Goal: Task Accomplishment & Management: Manage account settings

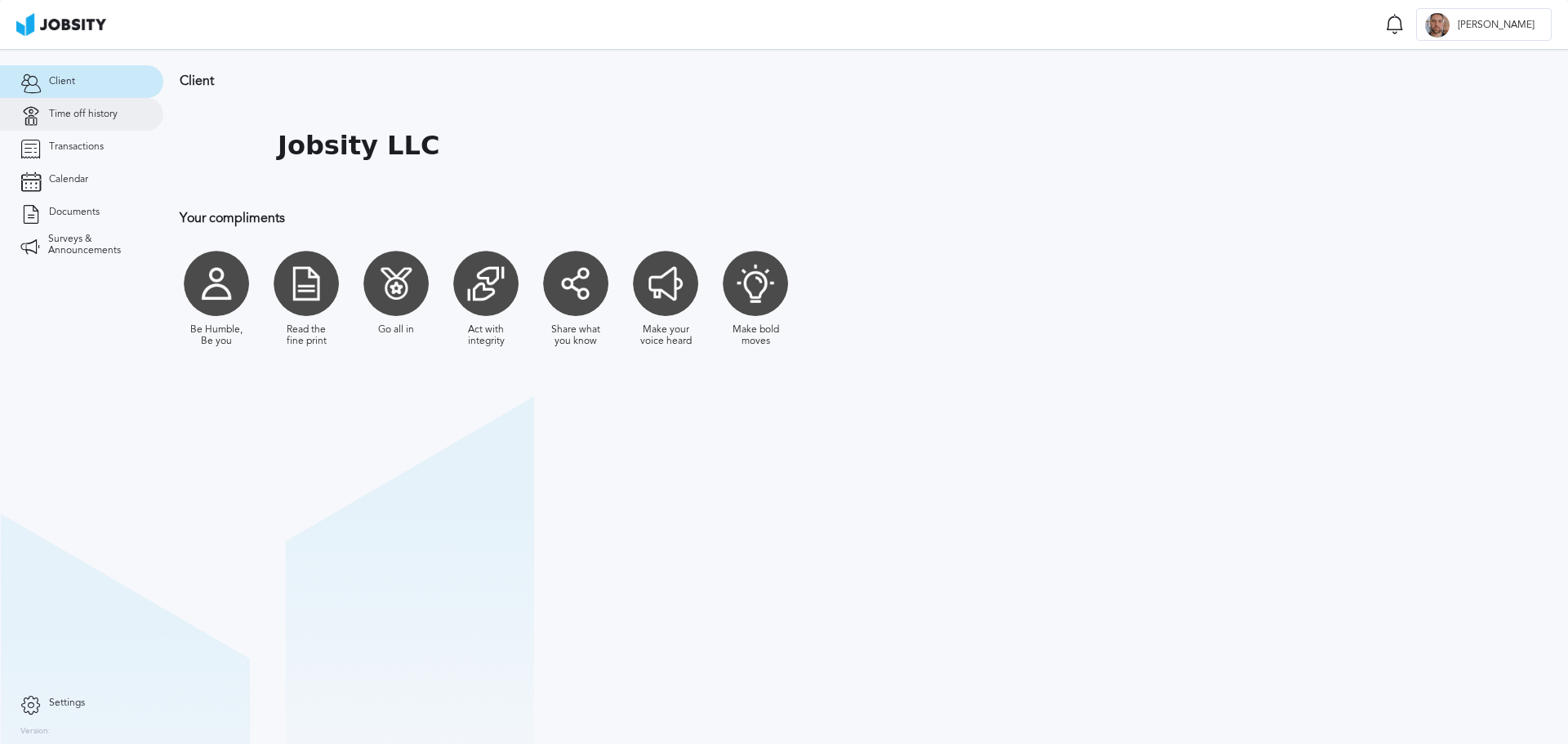
click at [71, 104] on link "Time off history" at bounding box center [82, 114] width 163 height 33
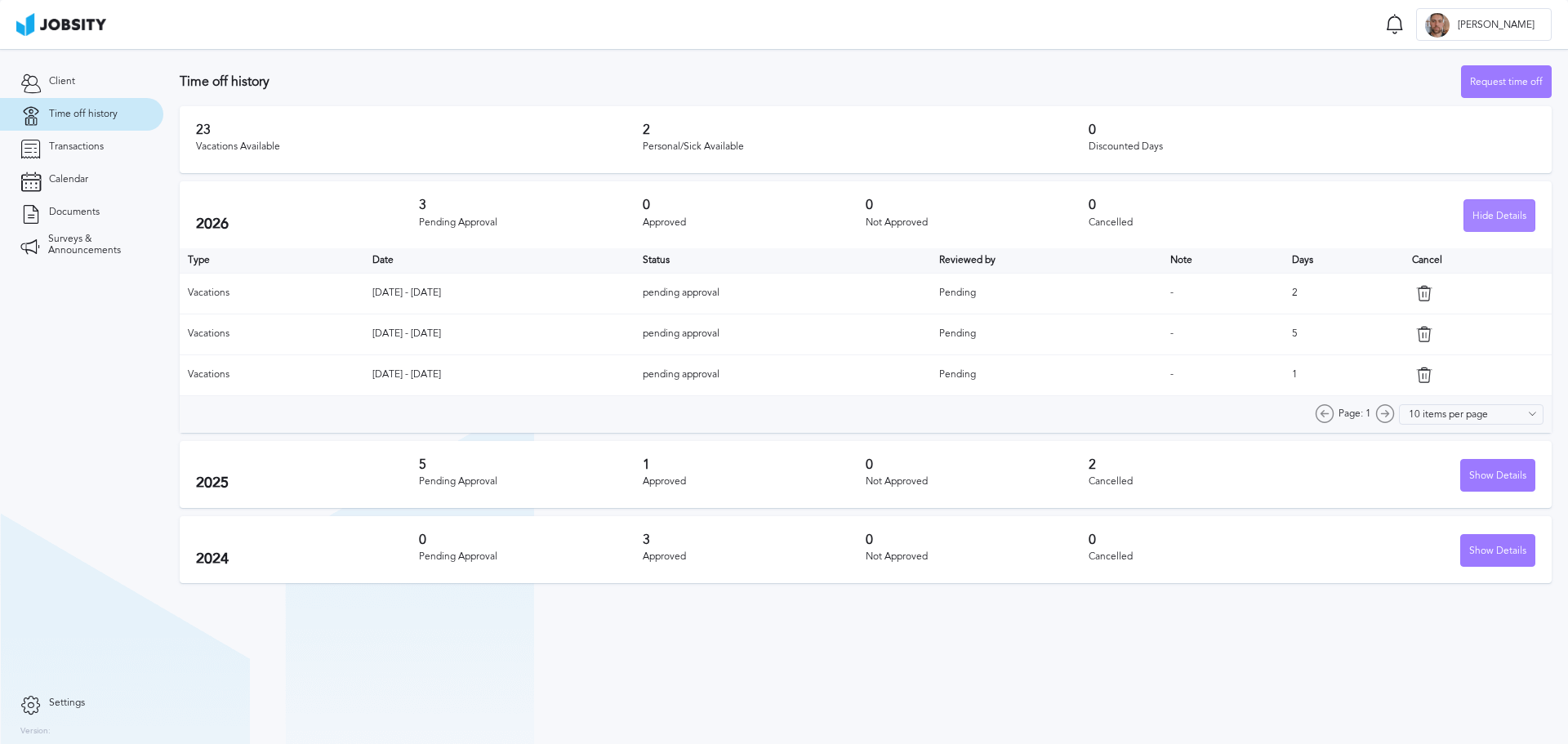
click at [1504, 216] on div "Hide Details" at bounding box center [1498, 216] width 70 height 33
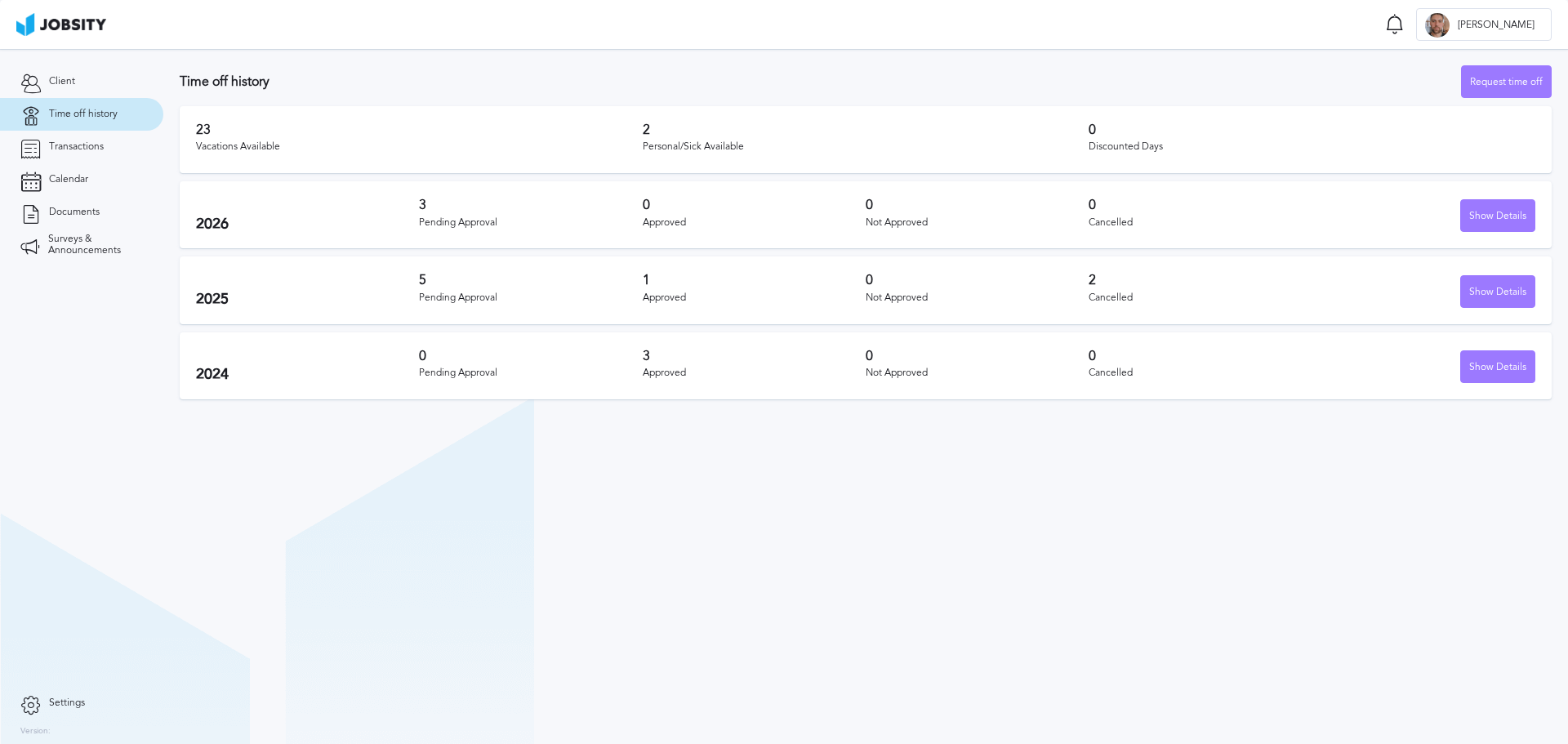
click at [658, 299] on div "Approved" at bounding box center [754, 298] width 223 height 12
drag, startPoint x: 658, startPoint y: 299, endPoint x: 674, endPoint y: 293, distance: 17.1
click at [658, 299] on div "Approved" at bounding box center [754, 298] width 223 height 12
click at [895, 303] on div "Not Approved" at bounding box center [977, 298] width 223 height 12
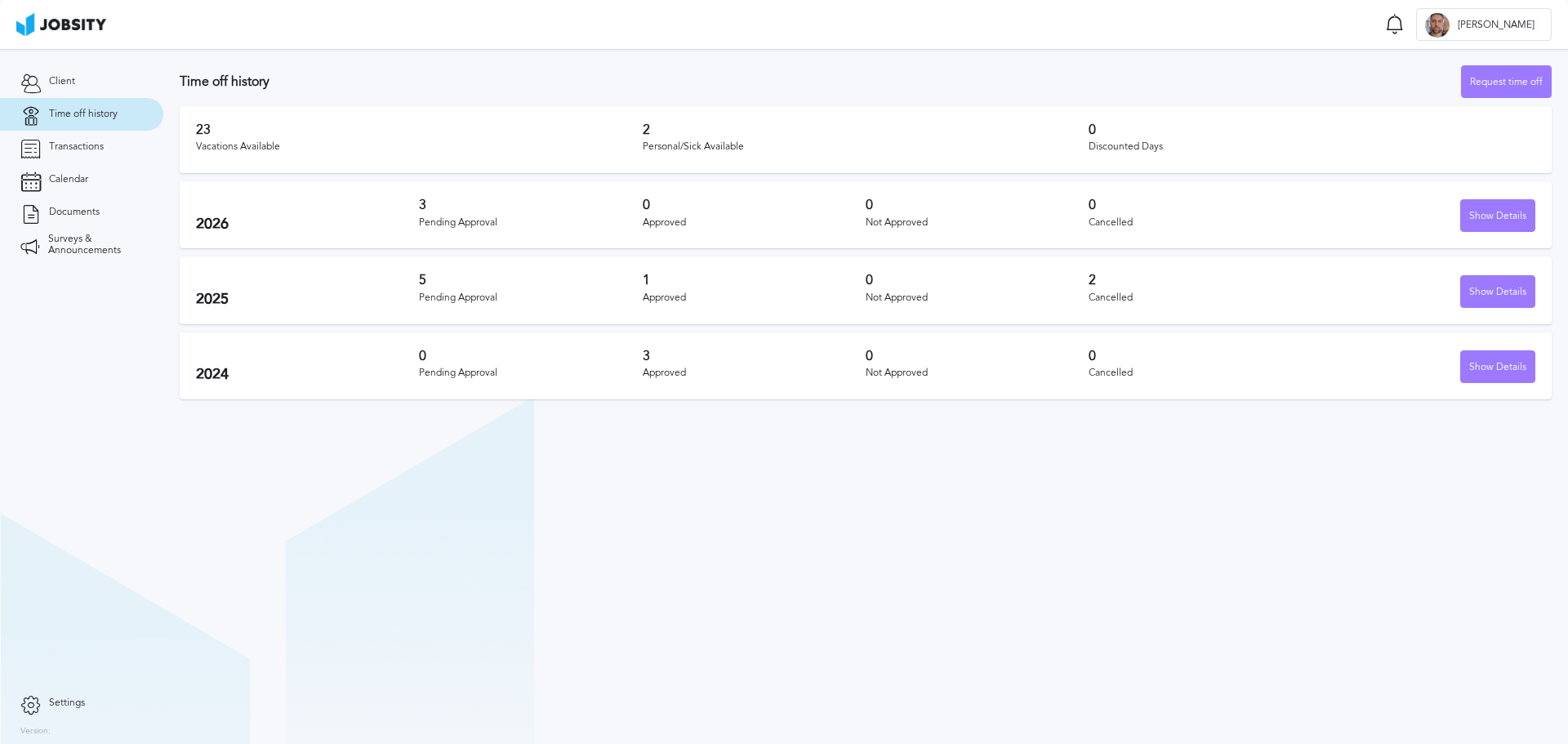
click at [874, 302] on div "Not Approved" at bounding box center [977, 298] width 223 height 12
click at [877, 302] on div "Not Approved" at bounding box center [977, 298] width 223 height 12
click at [884, 320] on div "2025 5 Pending Approval 1 Approved 0 Not Approved 2 Cancelled Show Details" at bounding box center [866, 290] width 1372 height 67
drag, startPoint x: 288, startPoint y: 140, endPoint x: 190, endPoint y: 142, distance: 98.0
click at [189, 142] on div "23 Vacations Available 2 Personal/Sick Available 0 Discounted Days" at bounding box center [866, 140] width 1372 height 67
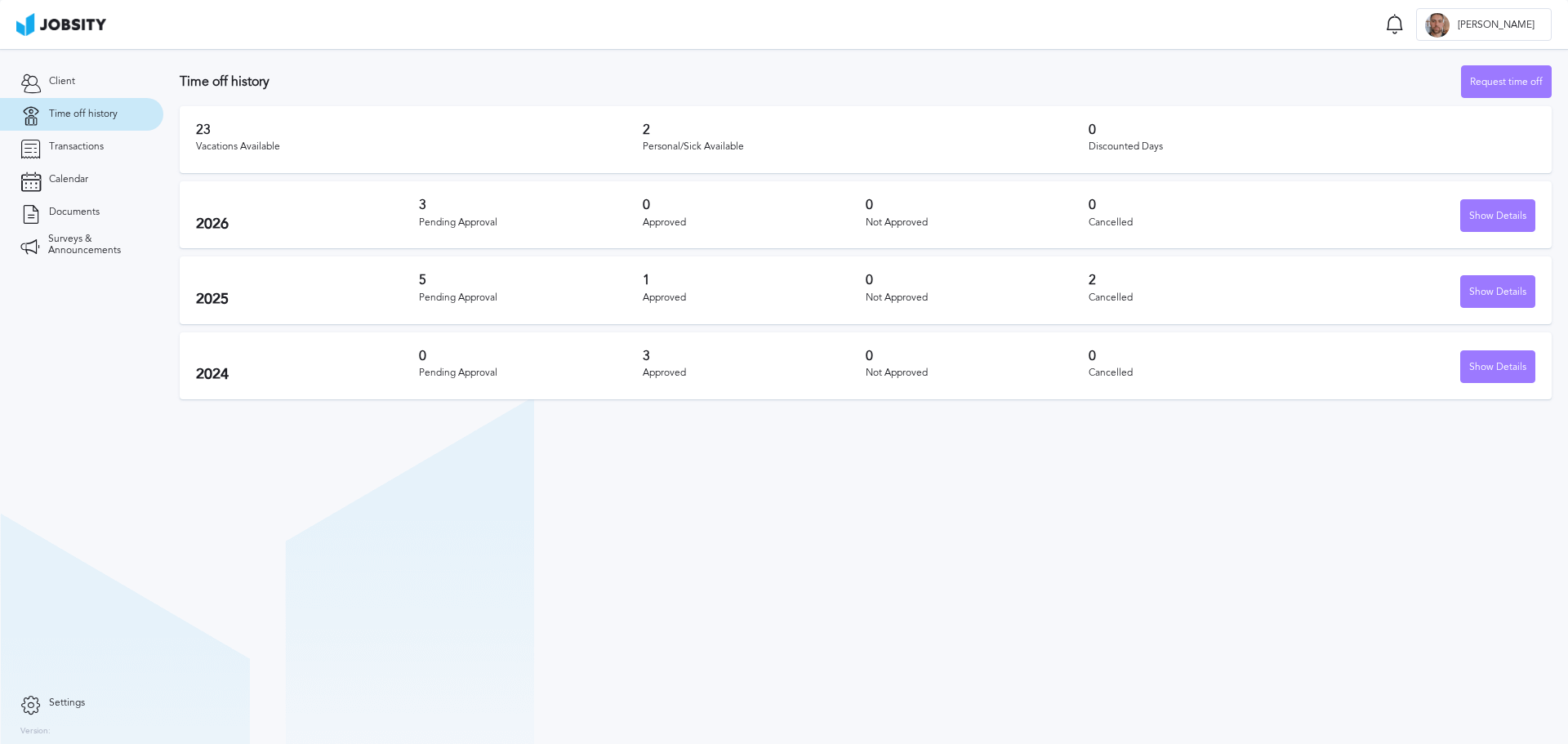
click at [247, 132] on h3 "23" at bounding box center [419, 130] width 446 height 15
drag, startPoint x: 684, startPoint y: 157, endPoint x: 632, endPoint y: 158, distance: 52.0
click at [632, 158] on div "23 Vacations Available 2 Personal/Sick Available 0 Discounted Days" at bounding box center [866, 140] width 1372 height 67
click at [663, 146] on div "Personal/Sick Available" at bounding box center [866, 147] width 446 height 12
drag, startPoint x: 642, startPoint y: 150, endPoint x: 729, endPoint y: 151, distance: 87.0
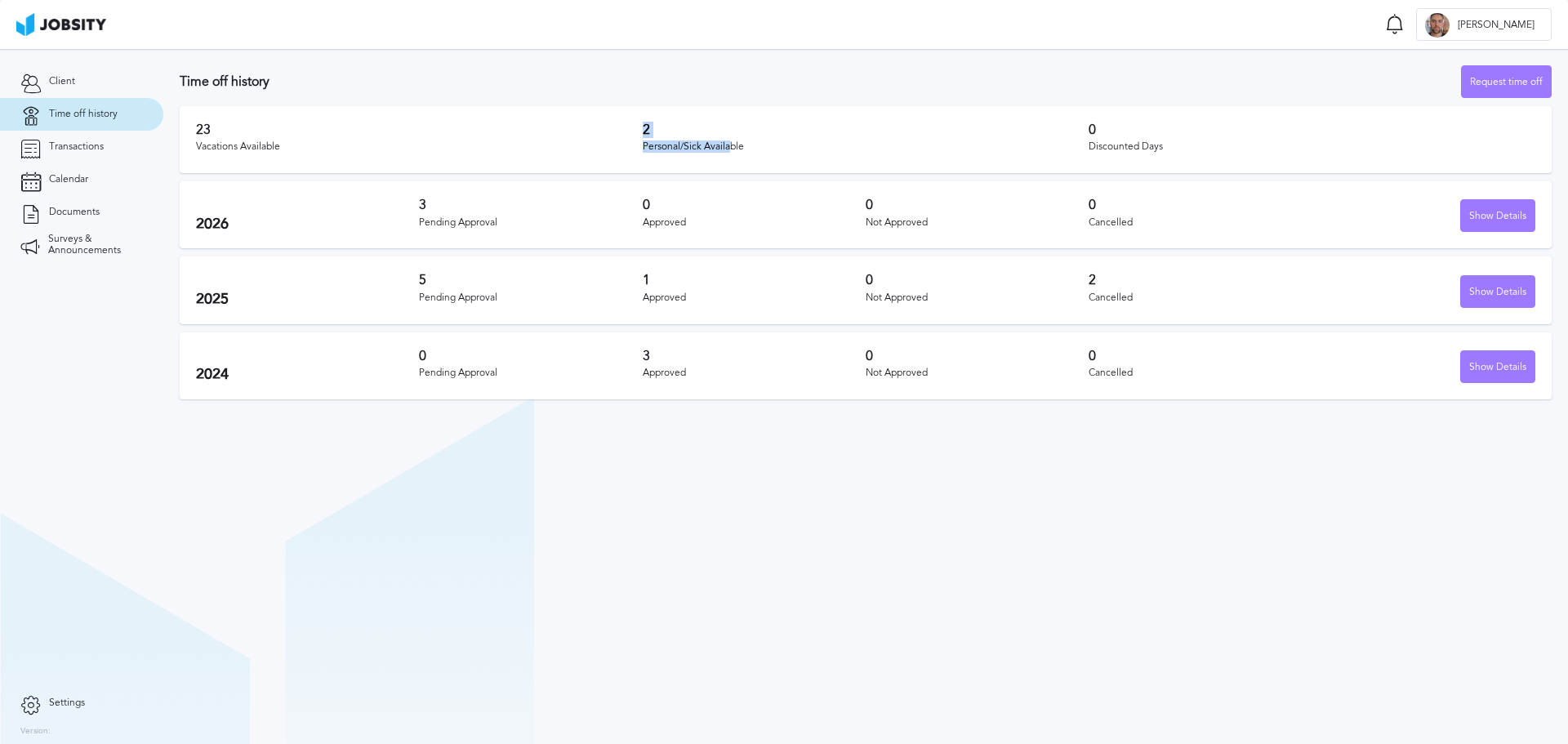
click at [729, 151] on div "23 Vacations Available 2 Personal/Sick Available 0 Discounted Days" at bounding box center [866, 140] width 1372 height 67
click at [724, 151] on div "Personal/Sick Available" at bounding box center [866, 147] width 446 height 12
drag, startPoint x: 640, startPoint y: 133, endPoint x: 662, endPoint y: 151, distance: 28.4
click at [660, 134] on div "23 Vacations Available 2 Personal/Sick Available 0 Discounted Days" at bounding box center [866, 140] width 1372 height 67
click at [662, 152] on div "2 Personal/Sick Available" at bounding box center [866, 140] width 446 height 34
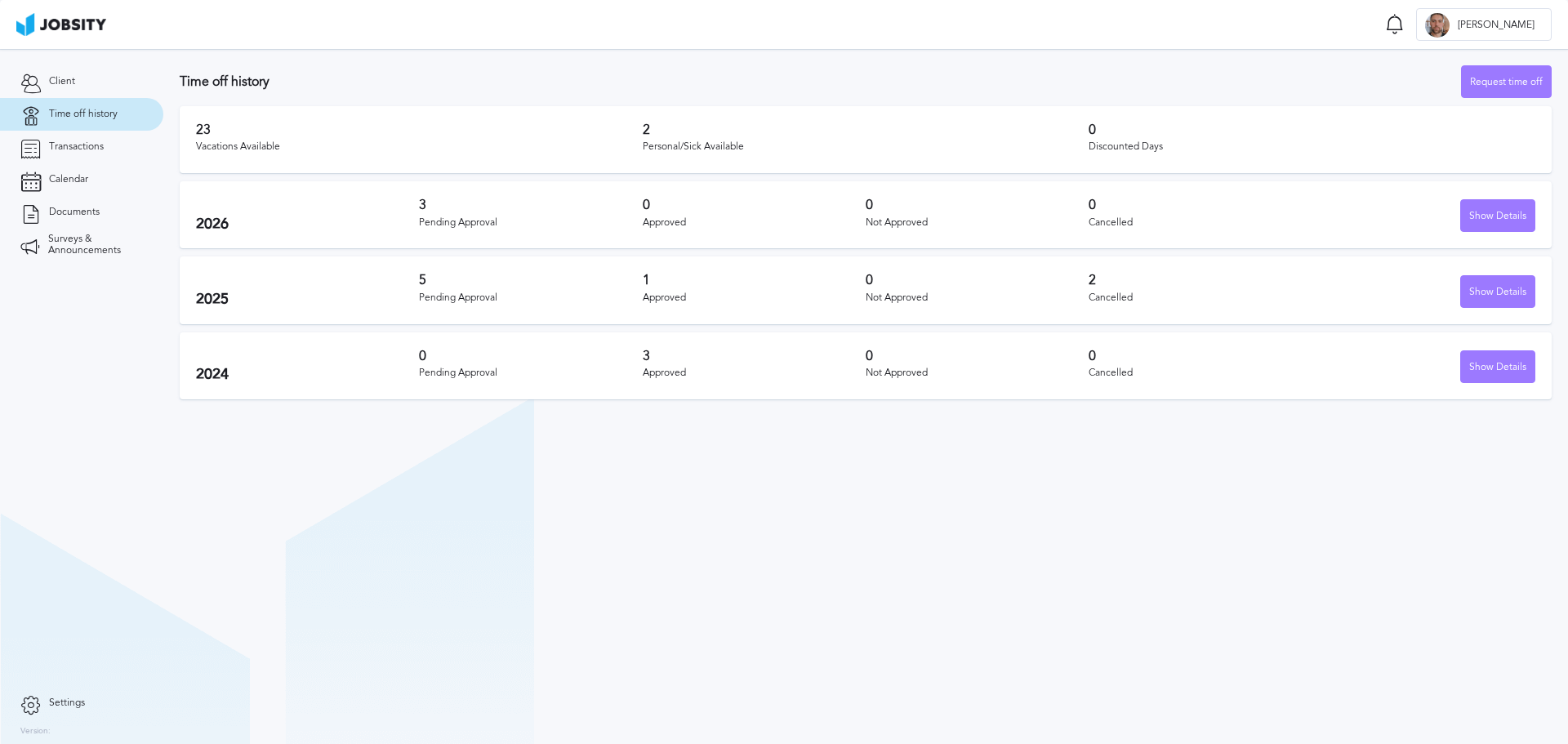
click at [672, 147] on div "Personal/Sick Available" at bounding box center [866, 147] width 446 height 12
click at [696, 146] on div "Personal/Sick Available" at bounding box center [866, 147] width 446 height 12
click at [726, 149] on div "Personal/Sick Available" at bounding box center [866, 147] width 446 height 12
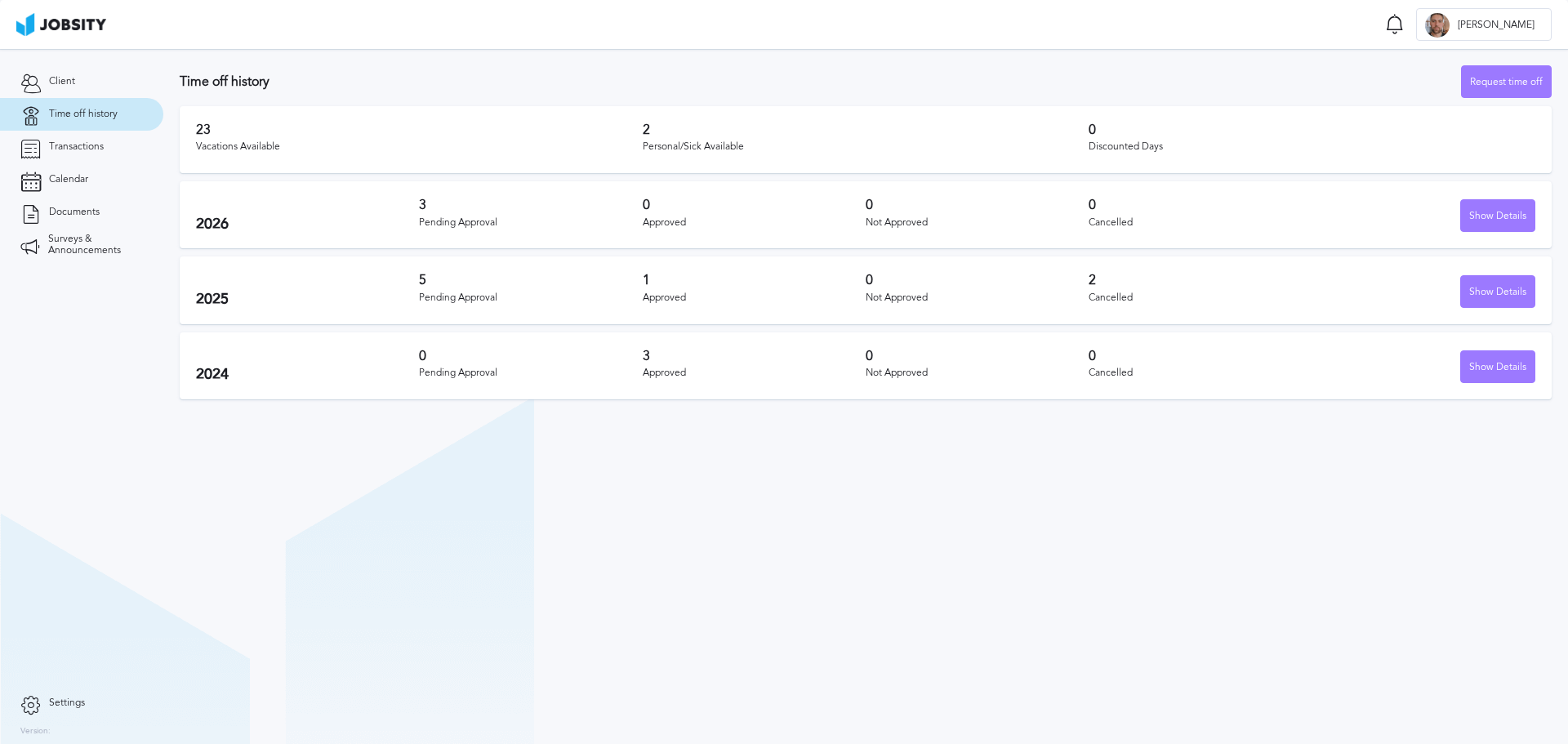
click at [656, 144] on div "Personal/Sick Available" at bounding box center [866, 147] width 446 height 12
click at [642, 134] on h3 "2" at bounding box center [866, 130] width 446 height 15
click at [275, 144] on div "Vacations Available" at bounding box center [419, 147] width 446 height 12
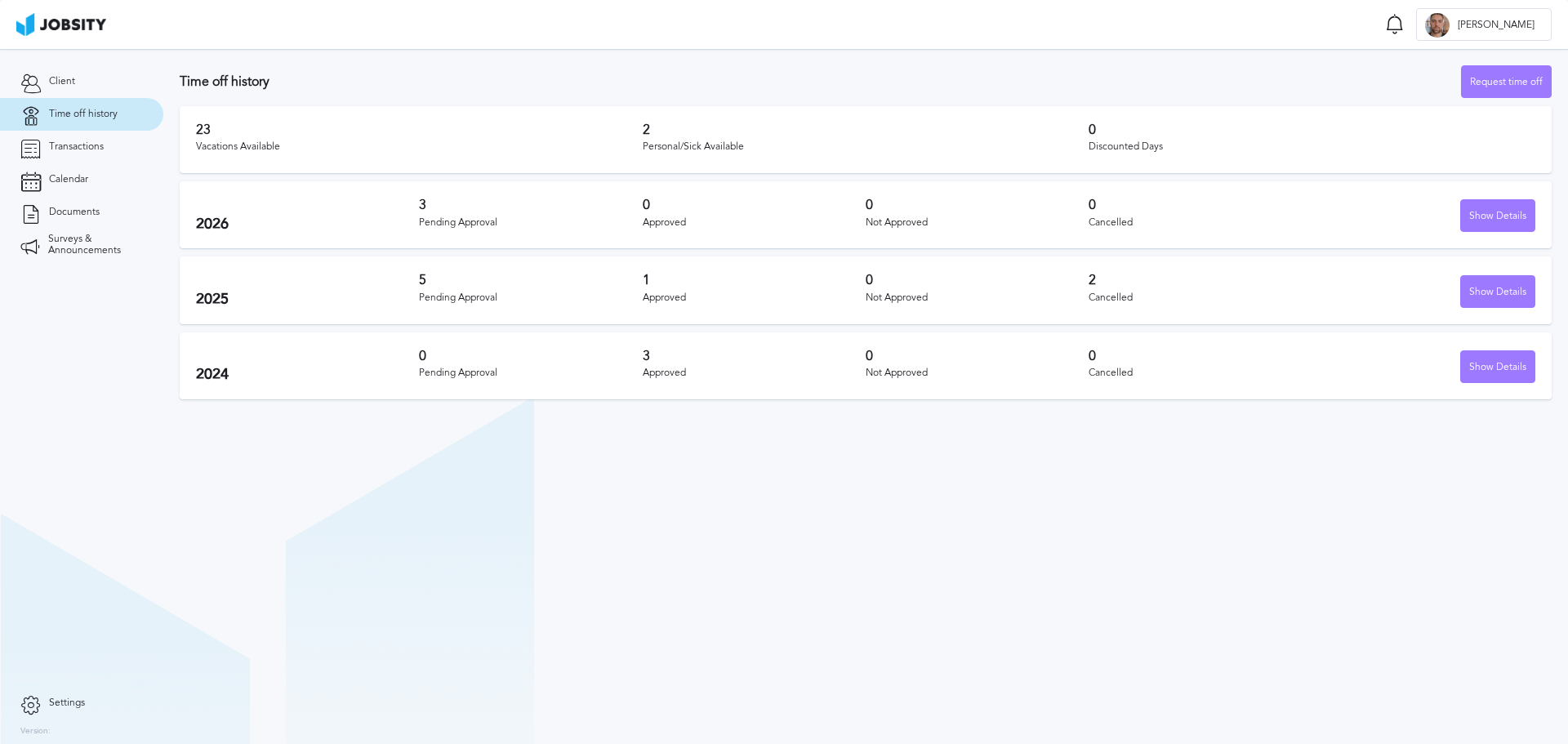
click at [479, 292] on div "Pending Approval" at bounding box center [531, 298] width 223 height 12
click at [445, 297] on div "Pending Approval" at bounding box center [531, 298] width 223 height 12
drag, startPoint x: 445, startPoint y: 297, endPoint x: 477, endPoint y: 341, distance: 54.4
click at [445, 298] on div "Pending Approval" at bounding box center [531, 298] width 223 height 12
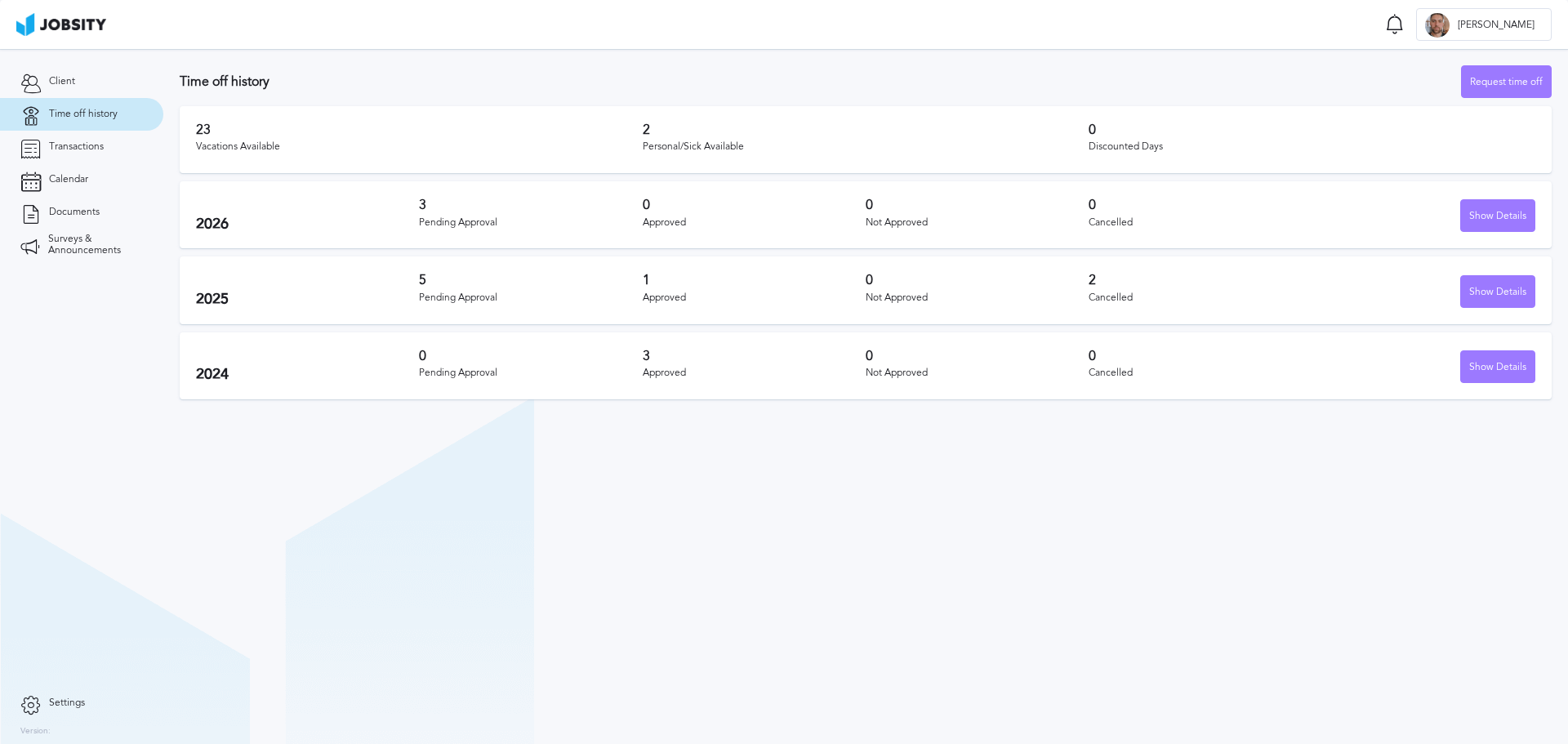
click at [495, 361] on h3 "0" at bounding box center [531, 356] width 223 height 15
click at [1495, 362] on div "Show Details" at bounding box center [1497, 367] width 74 height 33
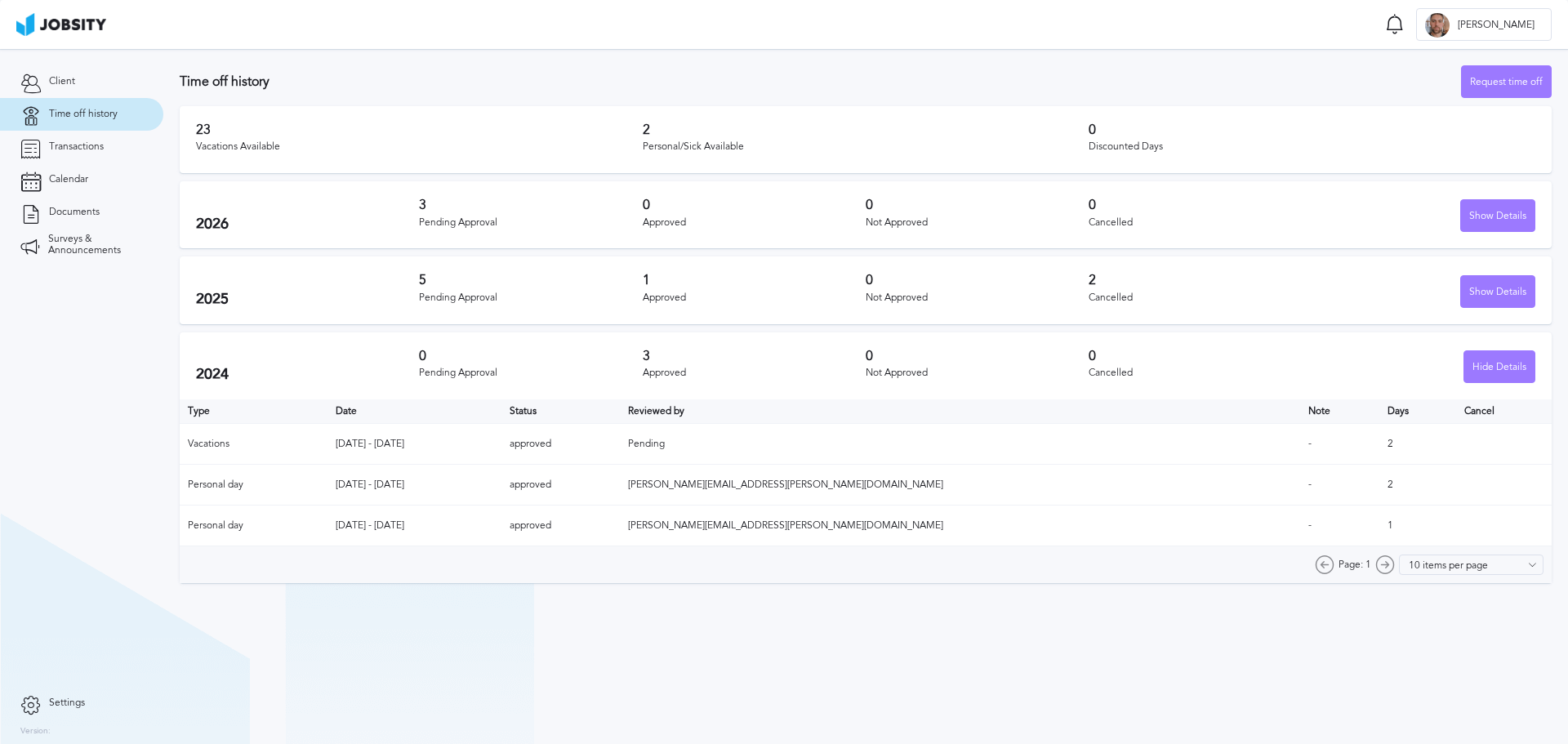
click at [888, 414] on th "Reviewed by" at bounding box center [960, 411] width 681 height 24
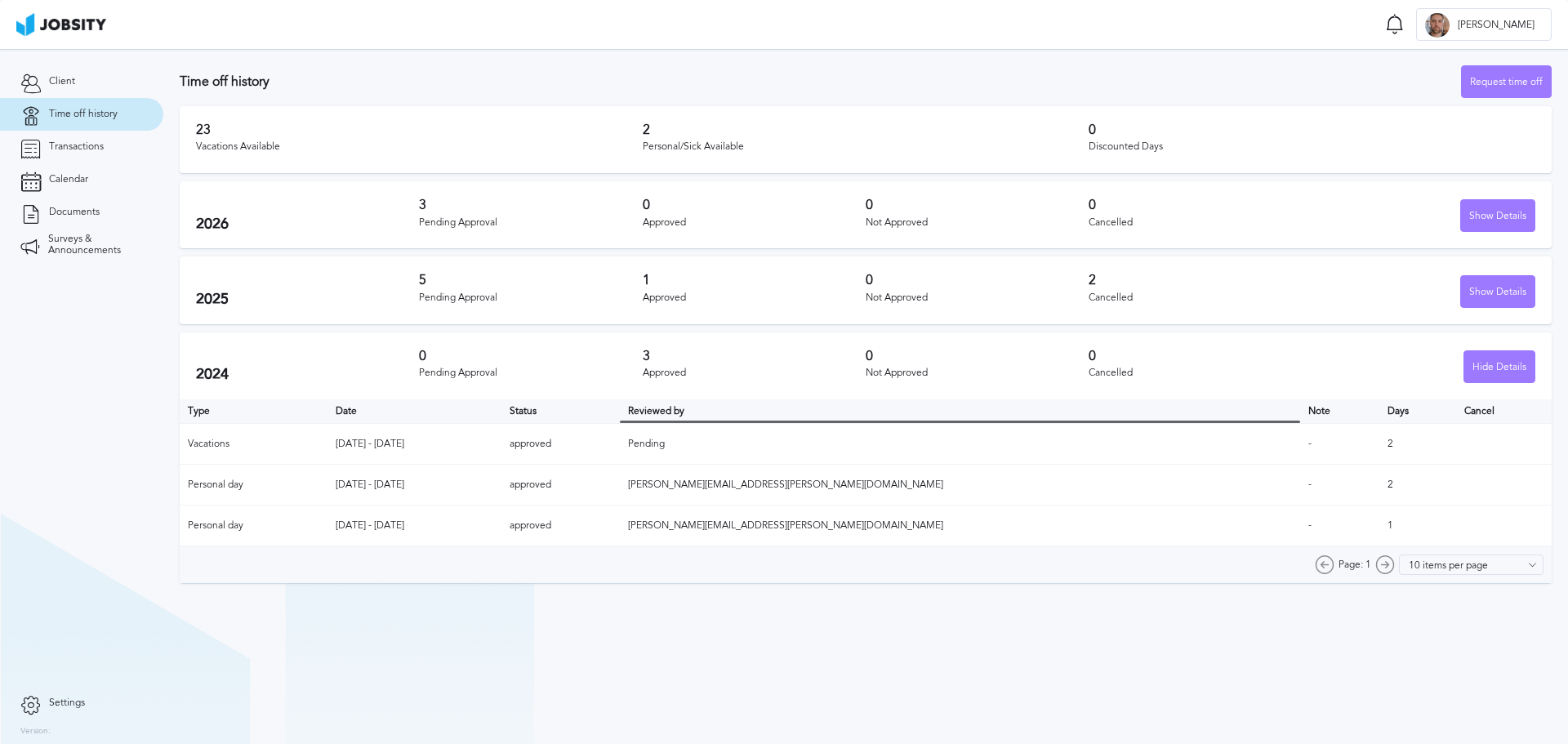
click at [849, 450] on td "Pending" at bounding box center [960, 444] width 681 height 41
click at [850, 450] on td "Pending" at bounding box center [960, 444] width 681 height 41
click at [387, 444] on td "[DATE] - [DATE]" at bounding box center [415, 444] width 174 height 41
click at [399, 444] on td "[DATE] - [DATE]" at bounding box center [415, 444] width 174 height 41
drag, startPoint x: 382, startPoint y: 444, endPoint x: 496, endPoint y: 452, distance: 114.3
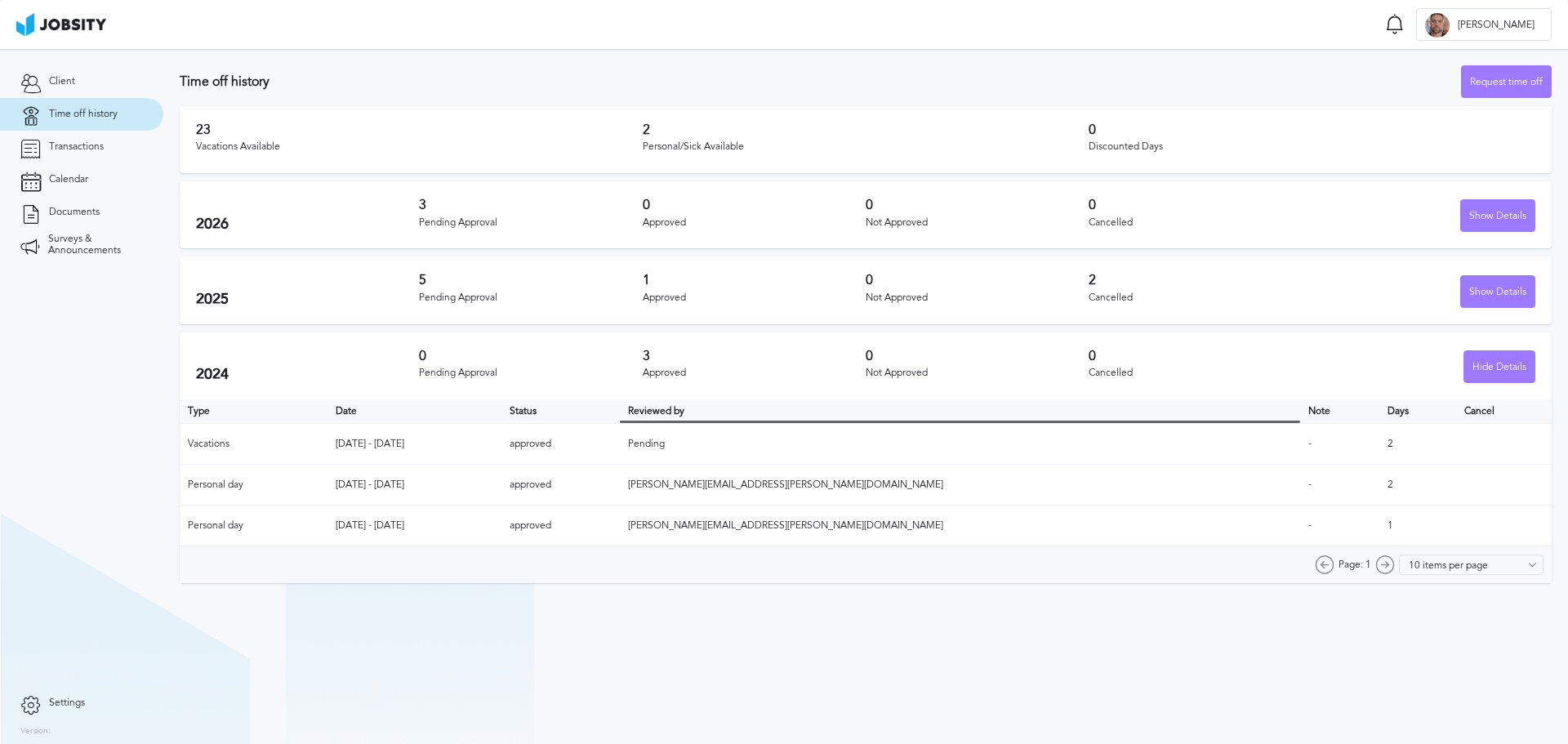
click at [496, 452] on td "[DATE] - [DATE]" at bounding box center [415, 444] width 174 height 41
click at [481, 499] on td "[DATE] - [DATE]" at bounding box center [415, 485] width 174 height 41
drag, startPoint x: 379, startPoint y: 521, endPoint x: 525, endPoint y: 530, distance: 146.3
click at [501, 530] on td "[DATE] - [DATE]" at bounding box center [415, 525] width 174 height 41
click at [501, 527] on td "[DATE] - [DATE]" at bounding box center [415, 525] width 174 height 41
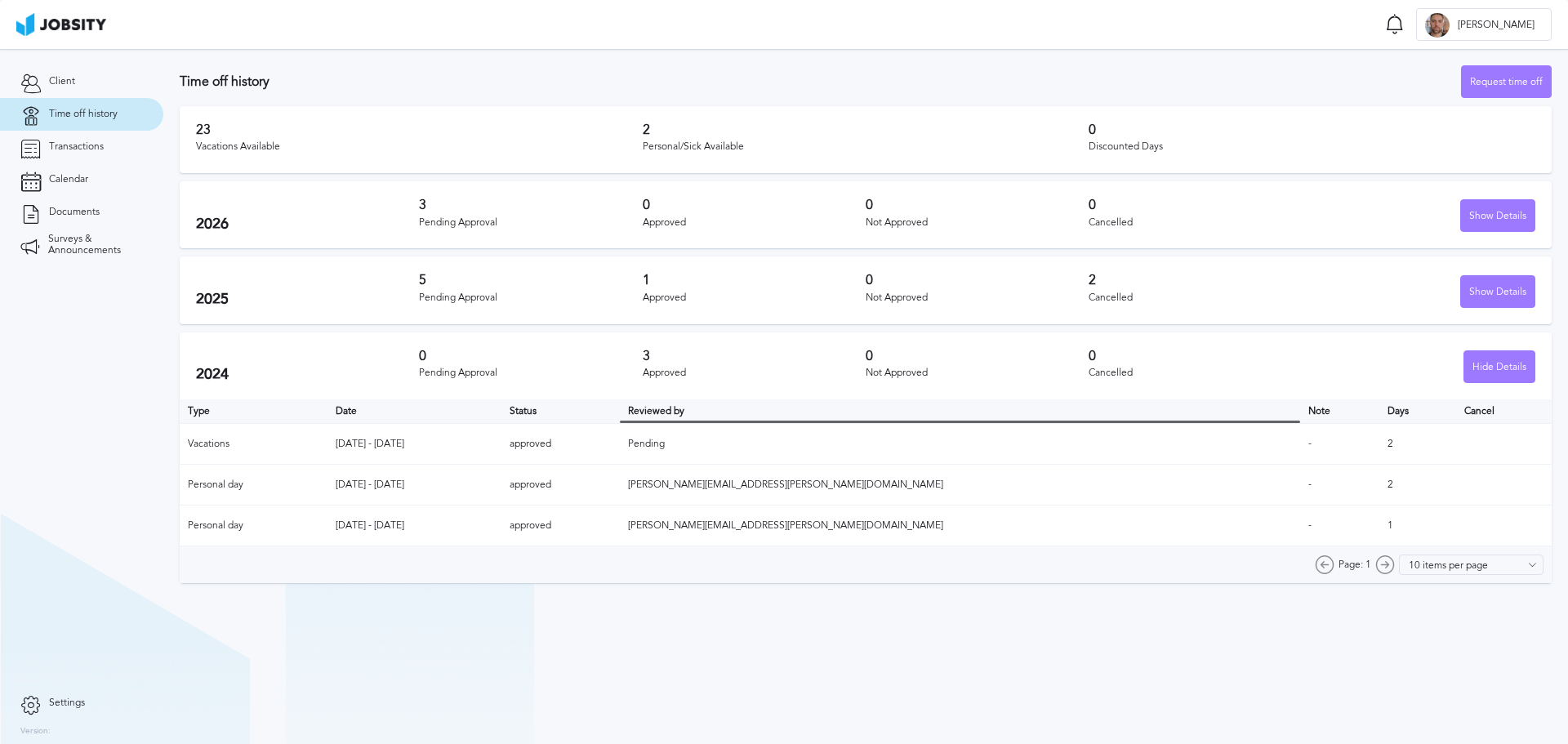
click at [621, 444] on td "approved" at bounding box center [560, 444] width 119 height 41
click at [621, 431] on td "approved" at bounding box center [560, 444] width 119 height 41
drag, startPoint x: 1330, startPoint y: 484, endPoint x: 1348, endPoint y: 485, distance: 18.0
click at [1379, 485] on td "2" at bounding box center [1417, 485] width 77 height 41
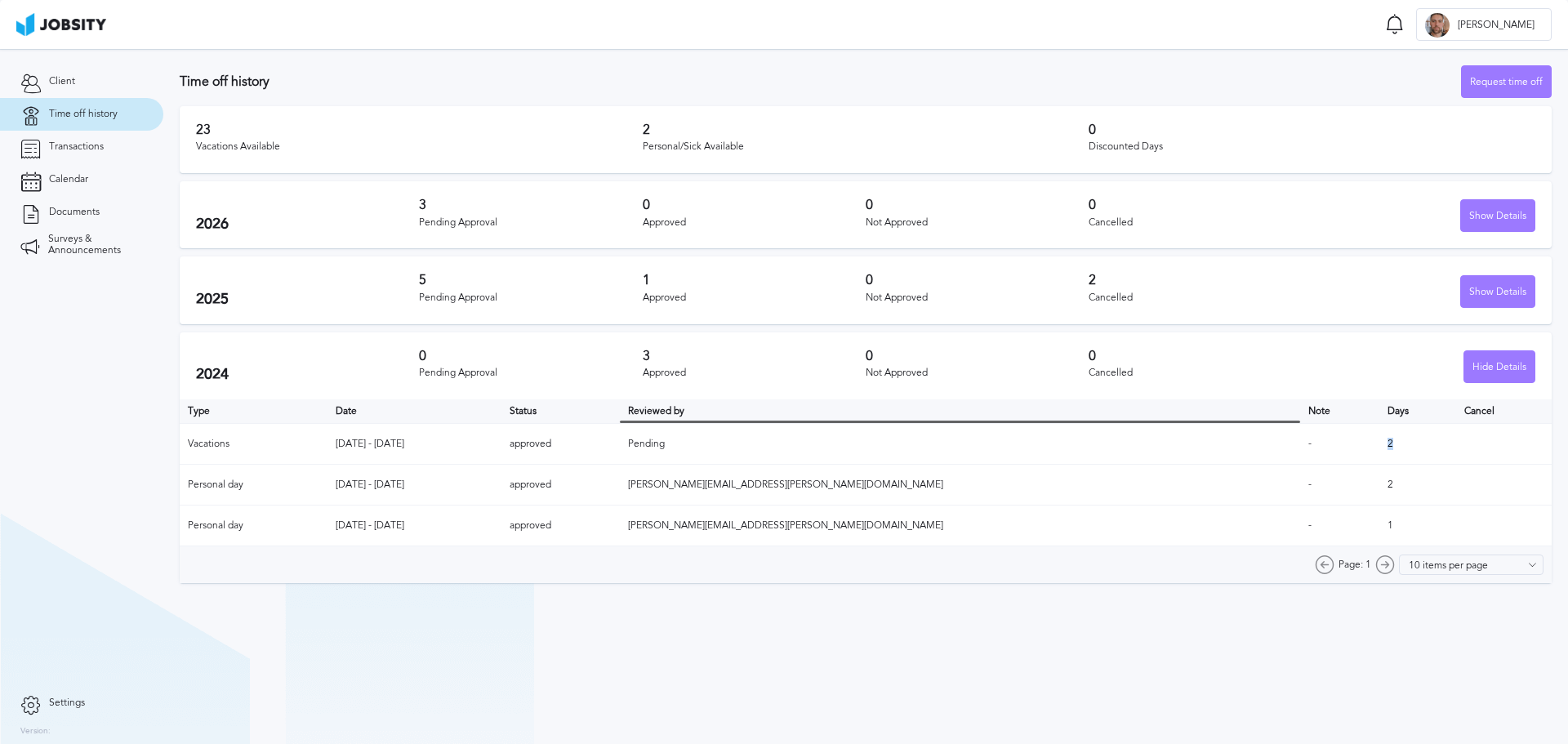
drag, startPoint x: 1333, startPoint y: 443, endPoint x: 1366, endPoint y: 442, distance: 33.0
click at [1379, 442] on td "2" at bounding box center [1417, 444] width 77 height 41
drag, startPoint x: 1338, startPoint y: 478, endPoint x: 1340, endPoint y: 495, distance: 17.1
click at [1379, 482] on td "2" at bounding box center [1417, 485] width 77 height 41
click at [1379, 525] on td "1" at bounding box center [1417, 525] width 77 height 41
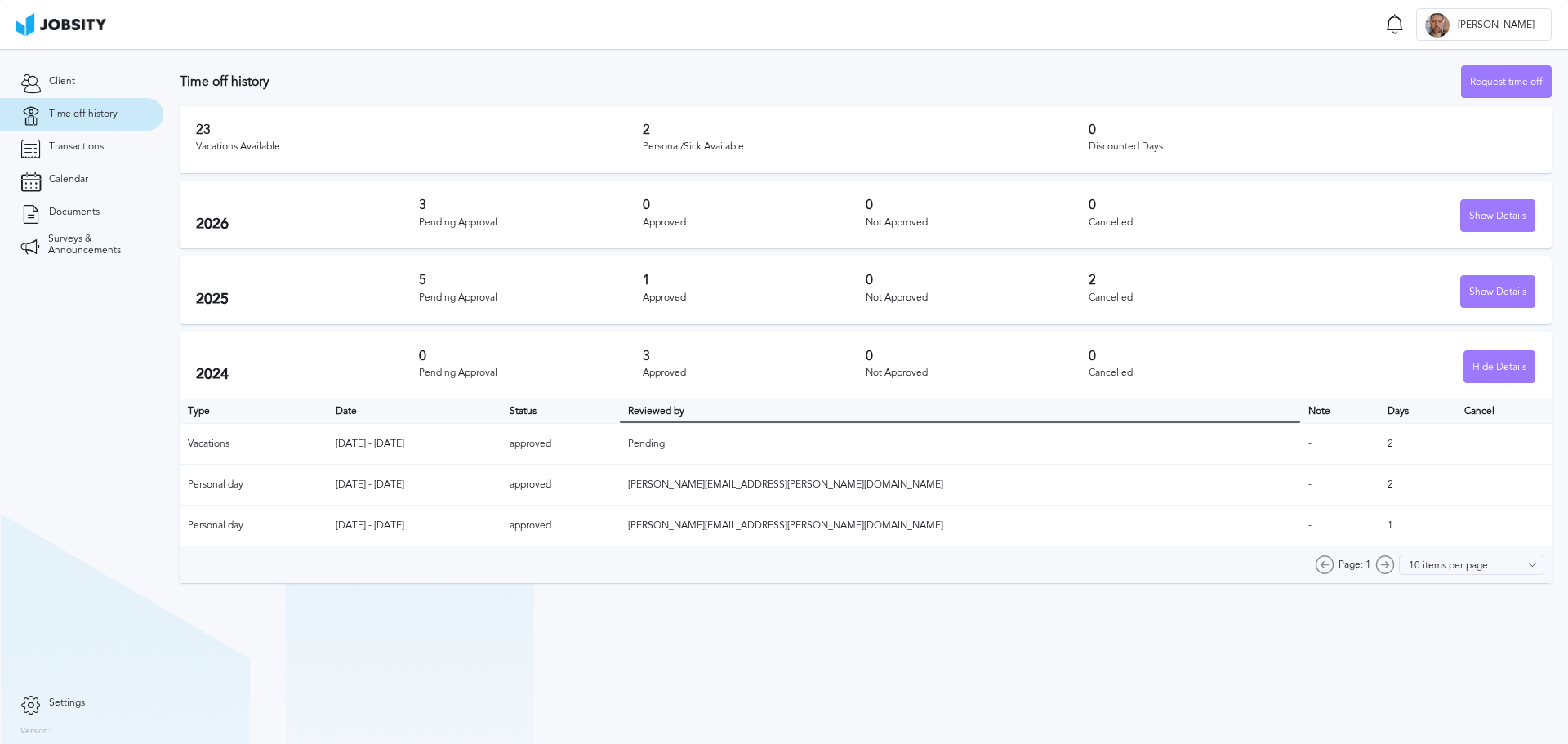
click at [205, 437] on td "Vacations" at bounding box center [253, 444] width 148 height 41
click at [1379, 446] on td "2" at bounding box center [1417, 444] width 77 height 41
click at [1379, 438] on td "2" at bounding box center [1417, 444] width 77 height 41
click at [1501, 371] on div "Hide Details" at bounding box center [1498, 367] width 70 height 33
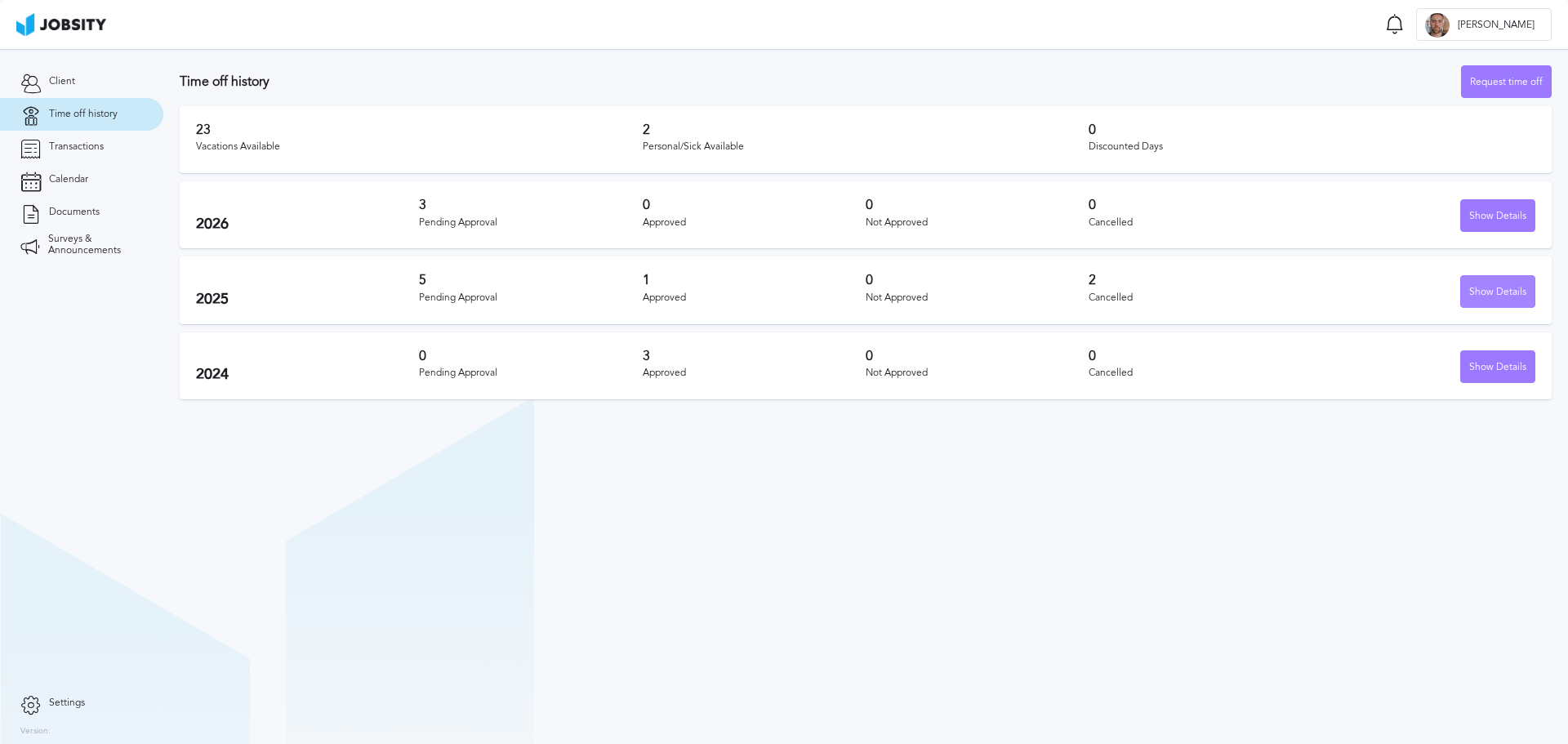
click at [1515, 281] on div "Show Details" at bounding box center [1497, 292] width 74 height 33
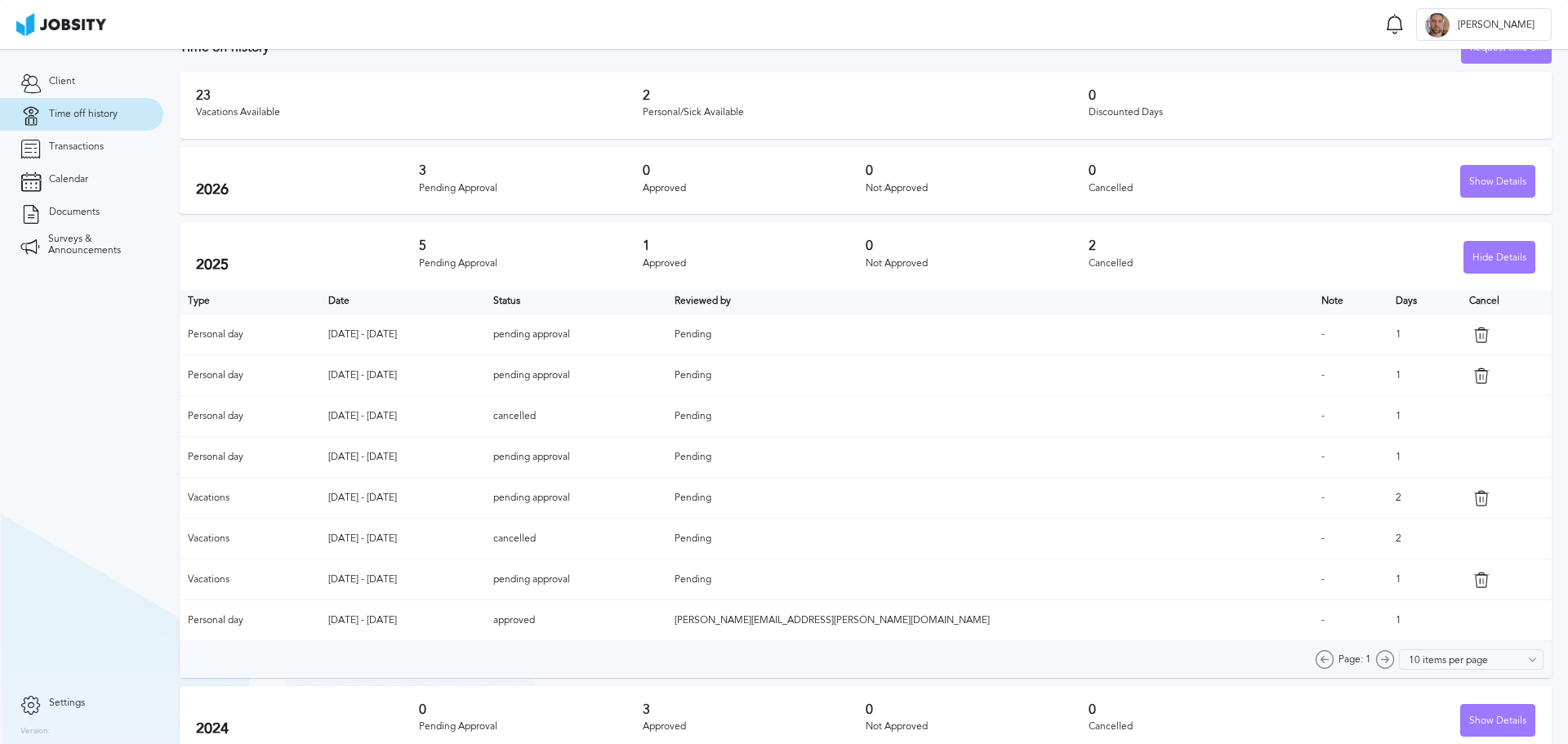
scroll to position [52, 0]
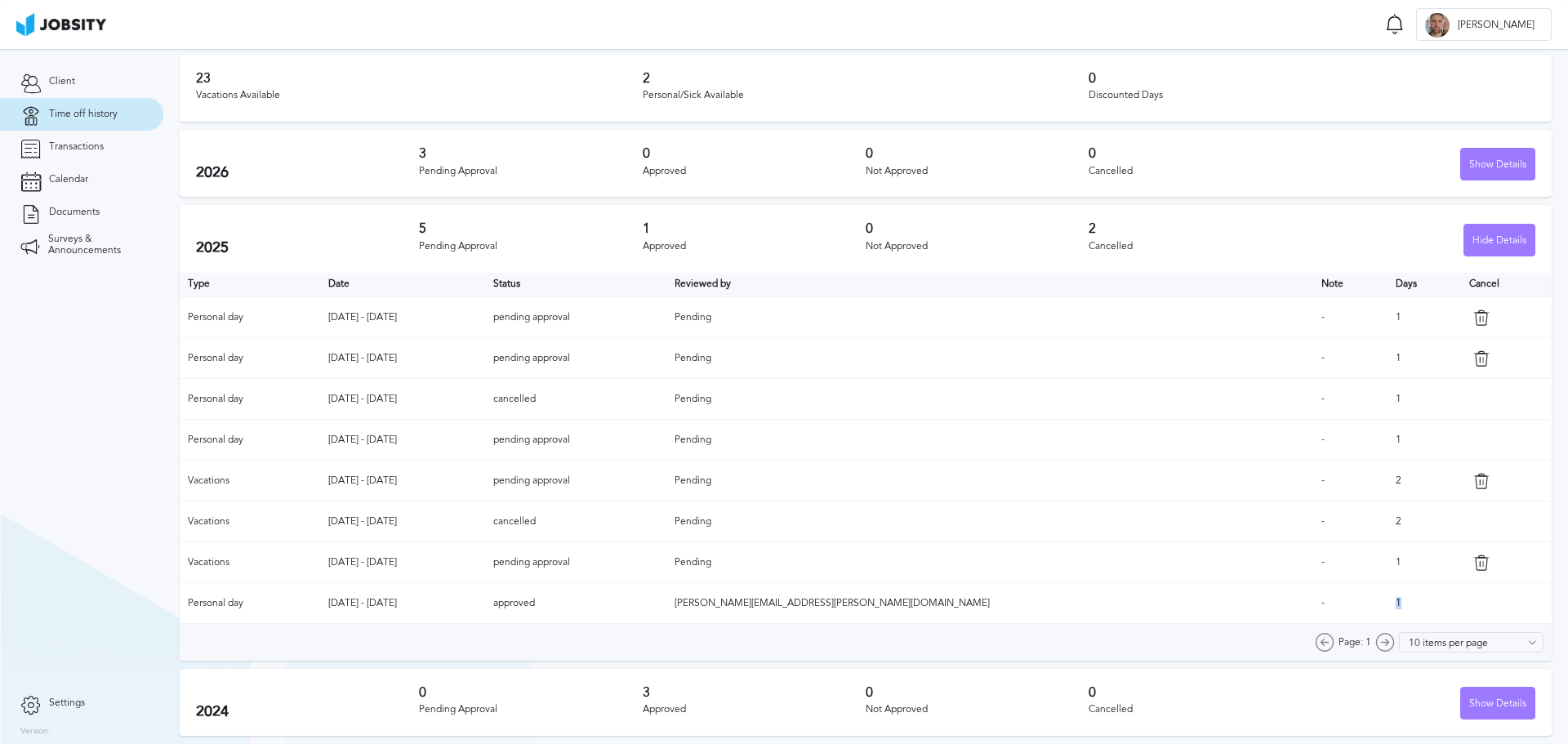
drag, startPoint x: 1338, startPoint y: 600, endPoint x: 1353, endPoint y: 600, distance: 15.0
click at [1387, 600] on td "1" at bounding box center [1424, 602] width 74 height 41
click at [1387, 604] on td "1" at bounding box center [1424, 602] width 74 height 41
drag, startPoint x: 1339, startPoint y: 602, endPoint x: 1353, endPoint y: 599, distance: 14.3
click at [1387, 599] on td "1" at bounding box center [1424, 602] width 74 height 41
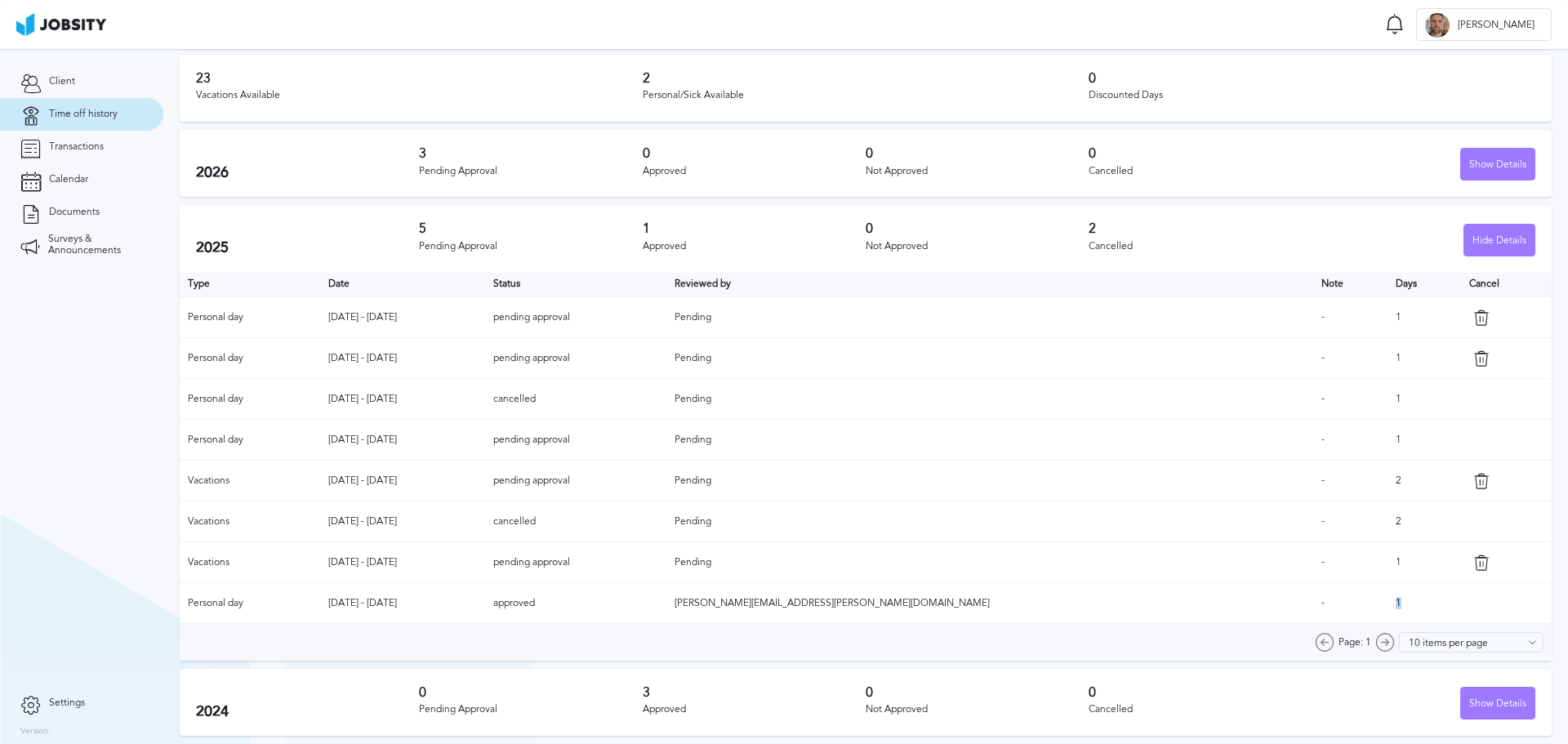
click at [1387, 601] on td "1" at bounding box center [1424, 602] width 74 height 41
drag, startPoint x: 1337, startPoint y: 605, endPoint x: 1324, endPoint y: 604, distance: 13.0
click at [1324, 604] on tr "Personal day Jan 24 - Jan 24 2025 approved daniela.orellana@jobsity.com - 1" at bounding box center [866, 602] width 1372 height 41
click at [1313, 601] on td "-" at bounding box center [1350, 602] width 75 height 41
drag, startPoint x: 1321, startPoint y: 598, endPoint x: 1311, endPoint y: 599, distance: 10.0
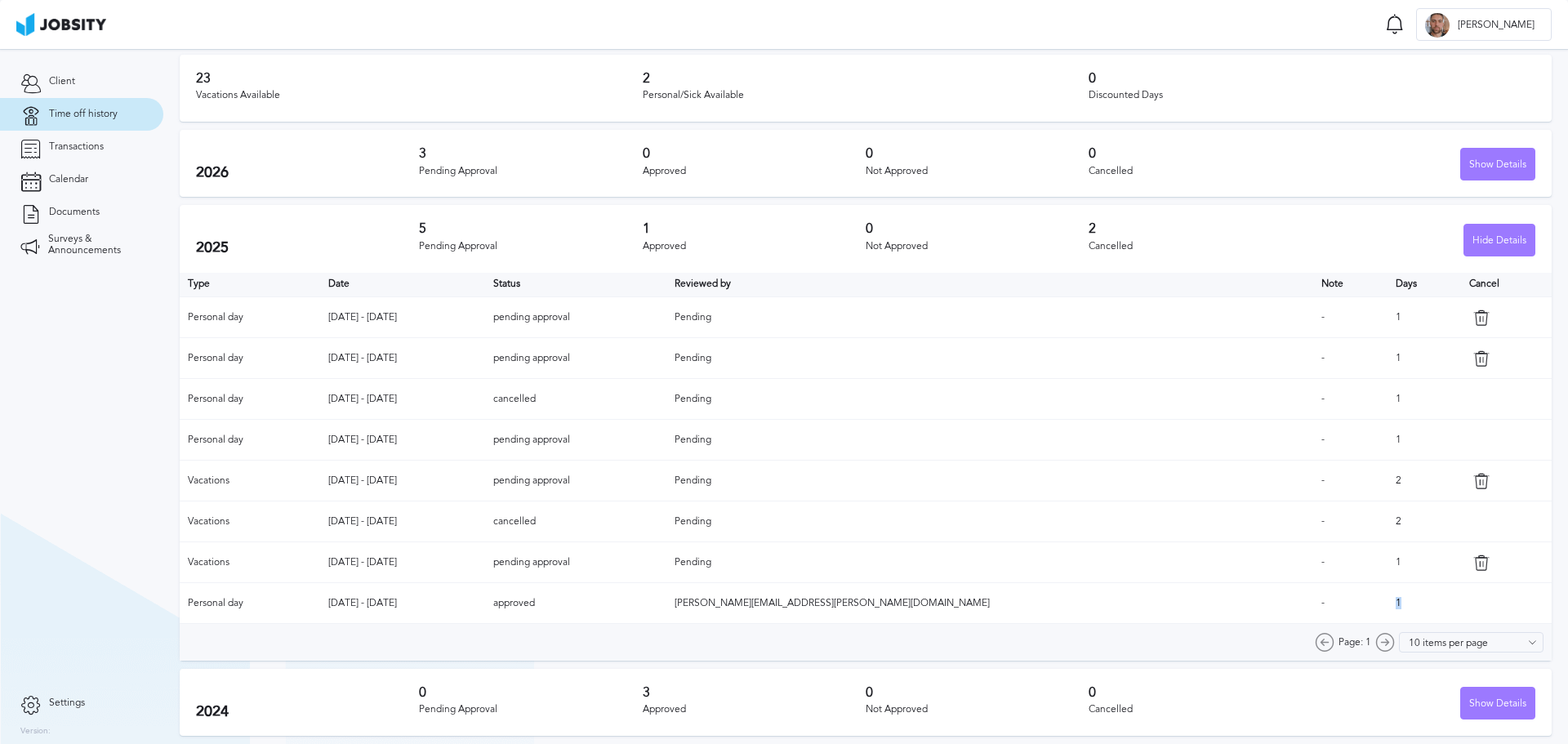
click at [1311, 599] on tr "Personal day Jan 24 - Jan 24 2025 approved daniela.orellana@jobsity.com - 1" at bounding box center [866, 602] width 1372 height 41
click at [1313, 600] on td "-" at bounding box center [1350, 602] width 75 height 41
click at [1387, 595] on td "1" at bounding box center [1424, 602] width 74 height 41
click at [1387, 596] on td "1" at bounding box center [1424, 602] width 74 height 41
click at [1322, 592] on td "-" at bounding box center [1350, 602] width 75 height 41
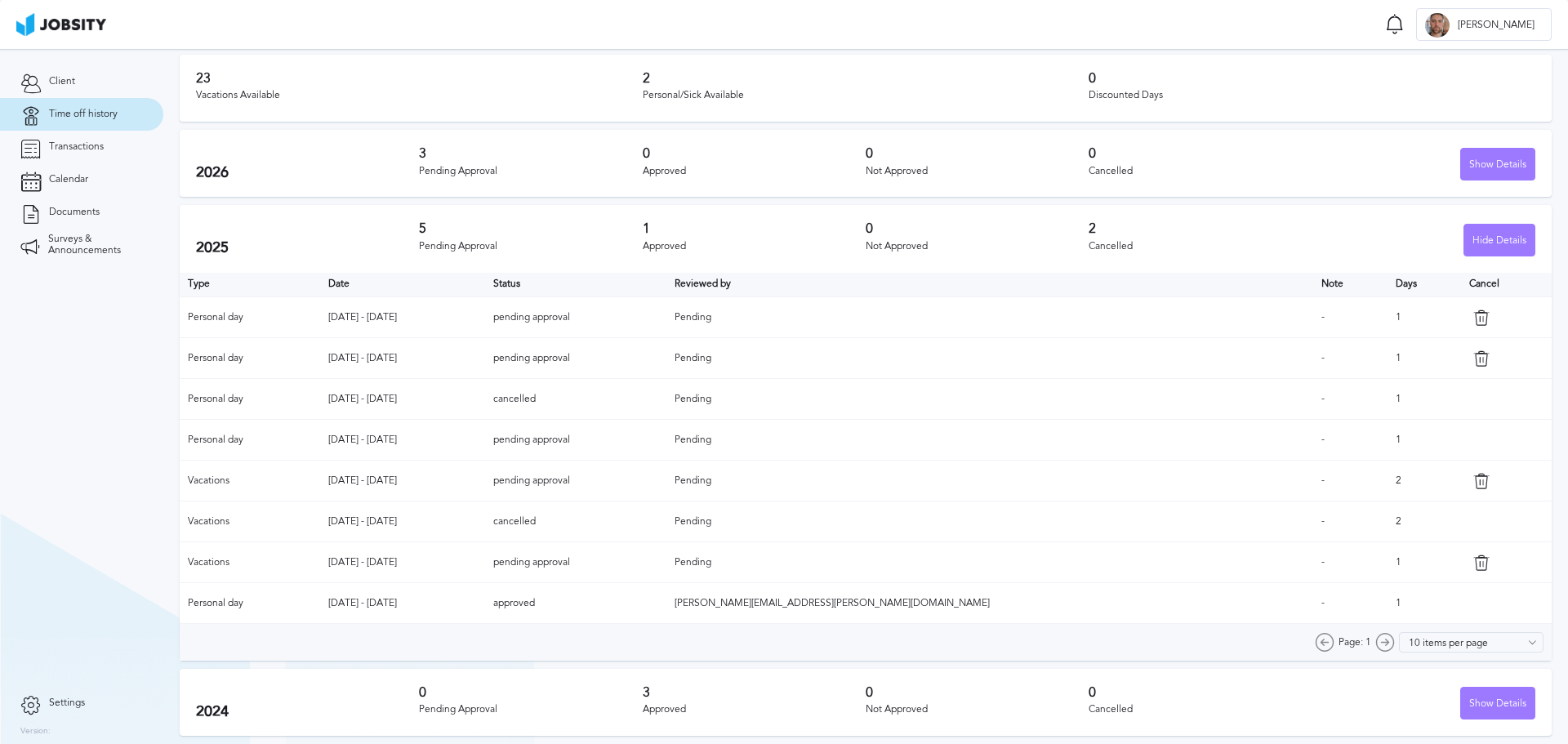
drag, startPoint x: 1366, startPoint y: 593, endPoint x: 1295, endPoint y: 608, distance: 72.6
click at [1295, 608] on tr "Personal day Jan 24 - Jan 24 2025 approved daniela.orellana@jobsity.com - 1" at bounding box center [866, 602] width 1372 height 41
click at [1316, 604] on td "-" at bounding box center [1350, 602] width 75 height 41
drag, startPoint x: 1352, startPoint y: 600, endPoint x: 1361, endPoint y: 601, distance: 9.1
click at [1361, 601] on tr "Personal day Jan 24 - Jan 24 2025 approved daniela.orellana@jobsity.com - 1" at bounding box center [866, 602] width 1372 height 41
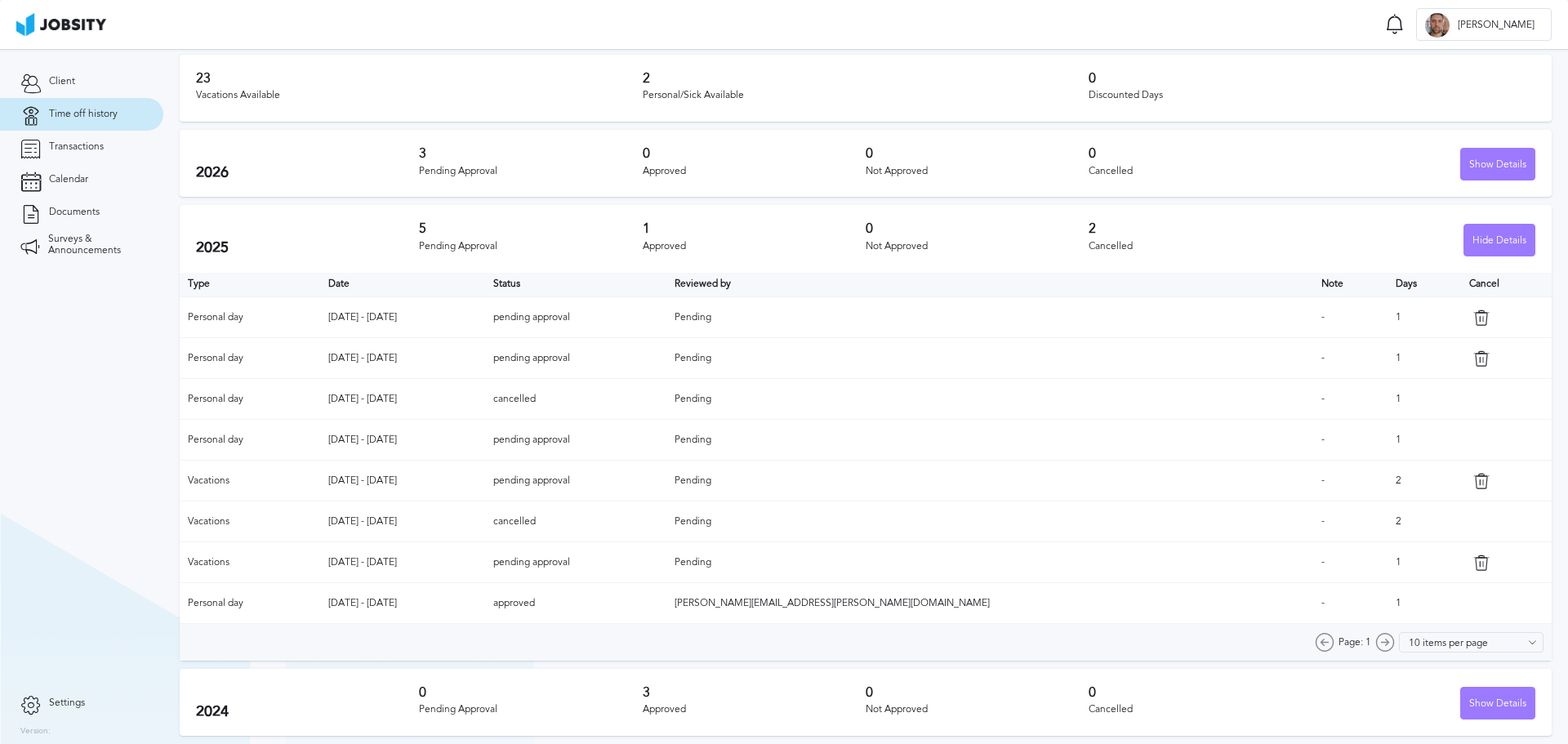
click at [1387, 599] on td "1" at bounding box center [1424, 602] width 74 height 41
drag, startPoint x: 1372, startPoint y: 605, endPoint x: 1265, endPoint y: 621, distance: 108.2
click at [1265, 621] on tr "Personal day Jan 24 - Jan 24 2025 approved daniela.orellana@jobsity.com - 1" at bounding box center [866, 602] width 1372 height 41
click at [1313, 612] on td "-" at bounding box center [1350, 602] width 75 height 41
drag, startPoint x: 1321, startPoint y: 606, endPoint x: 1390, endPoint y: 600, distance: 69.3
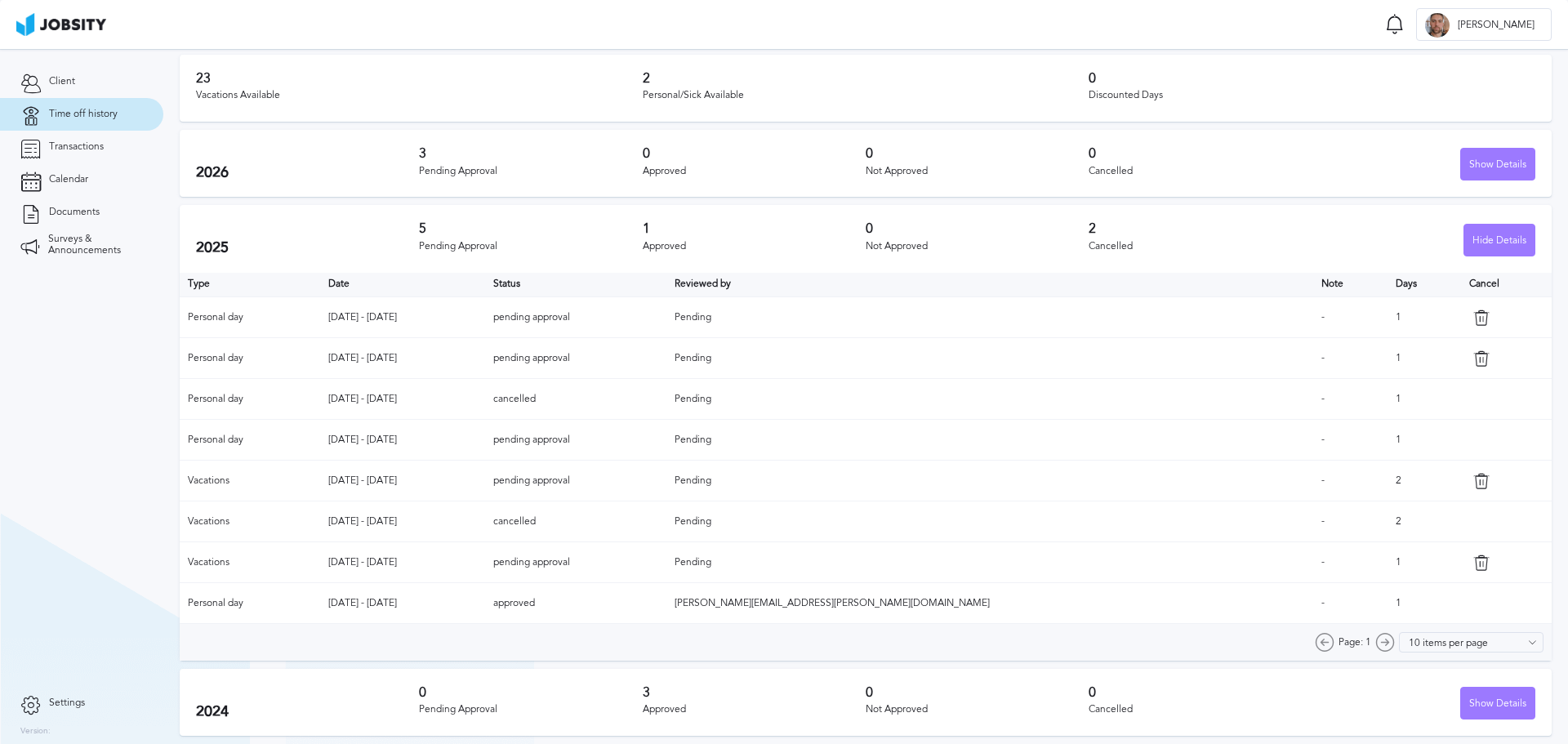
click at [1390, 600] on tr "Personal day Jan 24 - Jan 24 2025 approved daniela.orellana@jobsity.com - 1" at bounding box center [866, 602] width 1372 height 41
click at [1387, 592] on td "1" at bounding box center [1424, 602] width 74 height 41
click at [1215, 614] on tr "Personal day Jan 24 - Jan 24 2025 approved daniela.orellana@jobsity.com - 1" at bounding box center [866, 602] width 1372 height 41
click at [1327, 602] on td "-" at bounding box center [1350, 602] width 75 height 41
click at [1313, 607] on td "-" at bounding box center [1350, 602] width 75 height 41
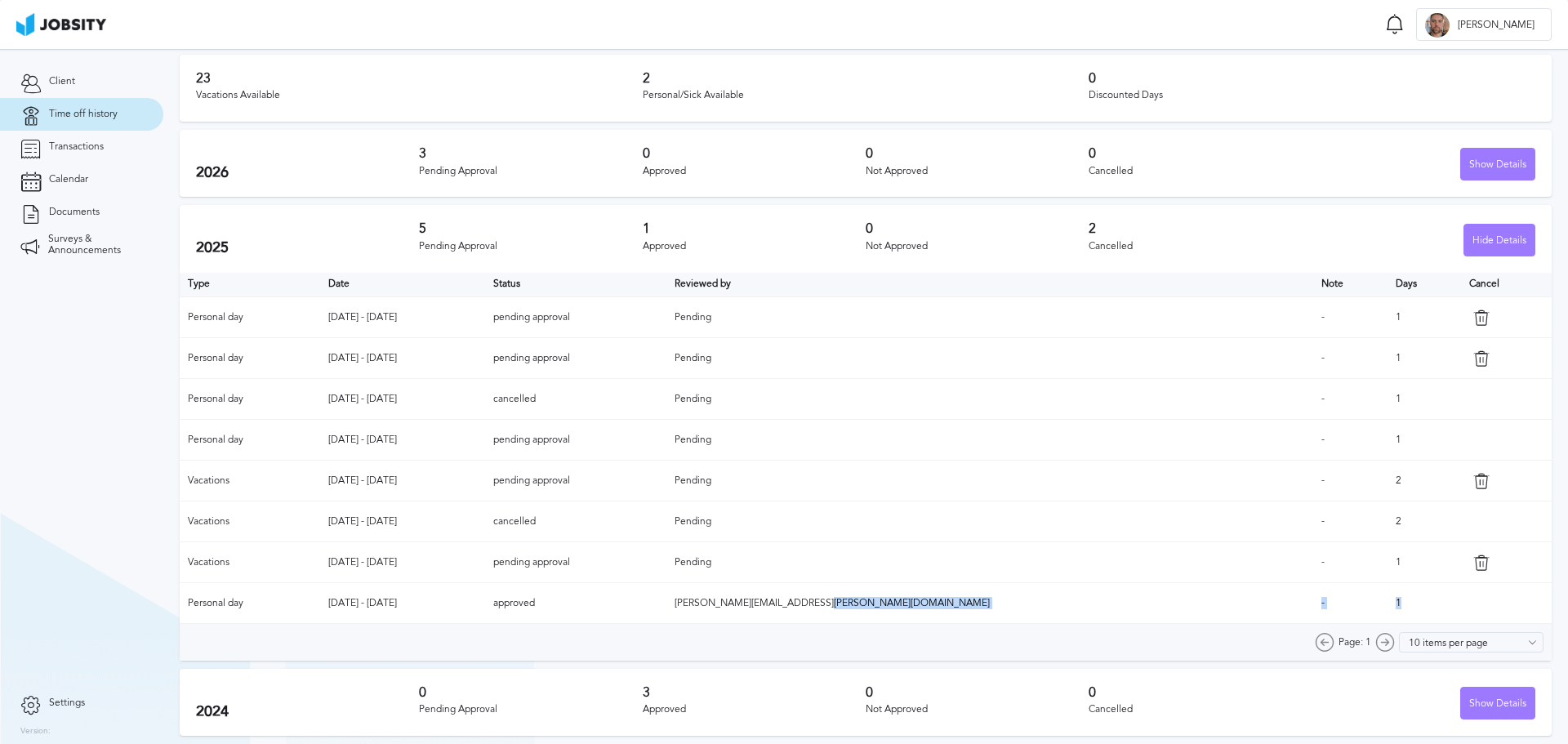
drag, startPoint x: 1220, startPoint y: 605, endPoint x: 1383, endPoint y: 603, distance: 163.0
click at [1383, 603] on tr "Personal day Jan 24 - Jan 24 2025 approved daniela.orellana@jobsity.com - 1" at bounding box center [866, 602] width 1372 height 41
click at [1387, 602] on td "1" at bounding box center [1424, 602] width 74 height 41
click at [642, 78] on h3 "2" at bounding box center [866, 78] width 446 height 15
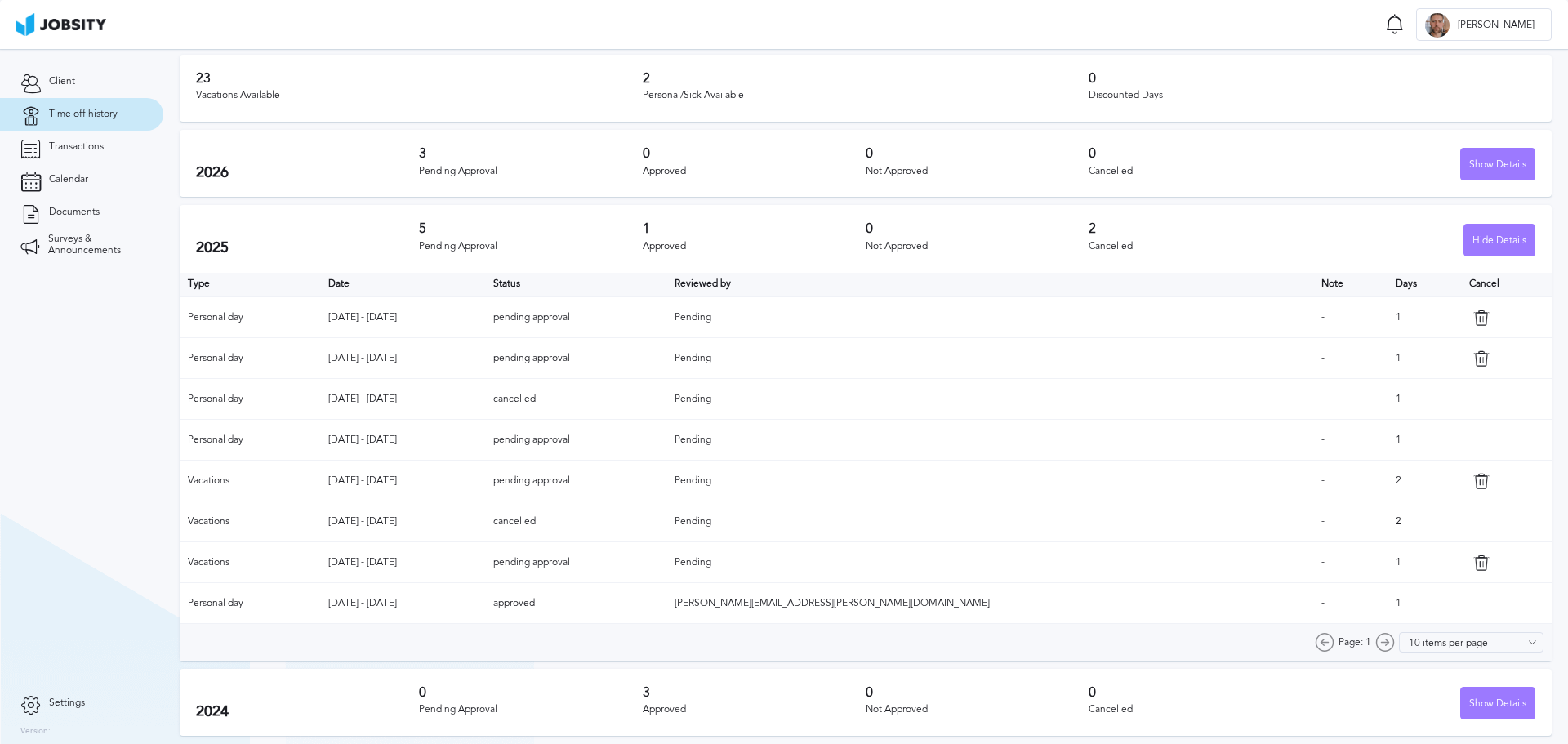
click at [642, 77] on h3 "2" at bounding box center [866, 78] width 446 height 15
click at [661, 90] on div "Personal/Sick Available" at bounding box center [866, 95] width 446 height 12
drag, startPoint x: 1330, startPoint y: 596, endPoint x: 1351, endPoint y: 602, distance: 21.8
click at [1387, 602] on td "1" at bounding box center [1424, 602] width 74 height 41
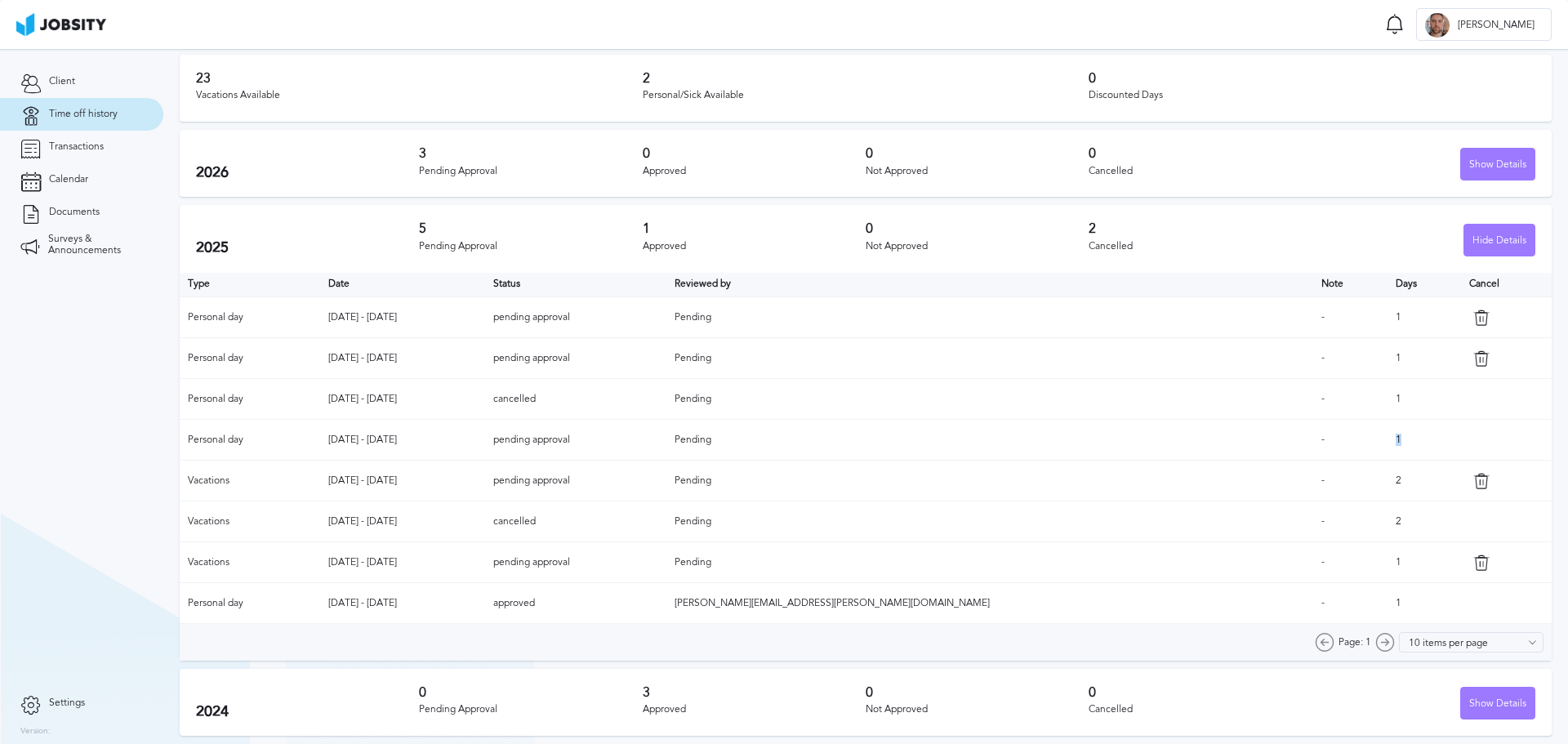
drag, startPoint x: 1336, startPoint y: 443, endPoint x: 1377, endPoint y: 436, distance: 41.6
click at [1387, 436] on td "1" at bounding box center [1424, 440] width 74 height 41
click at [1326, 445] on td "-" at bounding box center [1350, 440] width 75 height 41
drag, startPoint x: 1337, startPoint y: 438, endPoint x: 1351, endPoint y: 438, distance: 14.0
click at [1387, 438] on td "1" at bounding box center [1424, 440] width 74 height 41
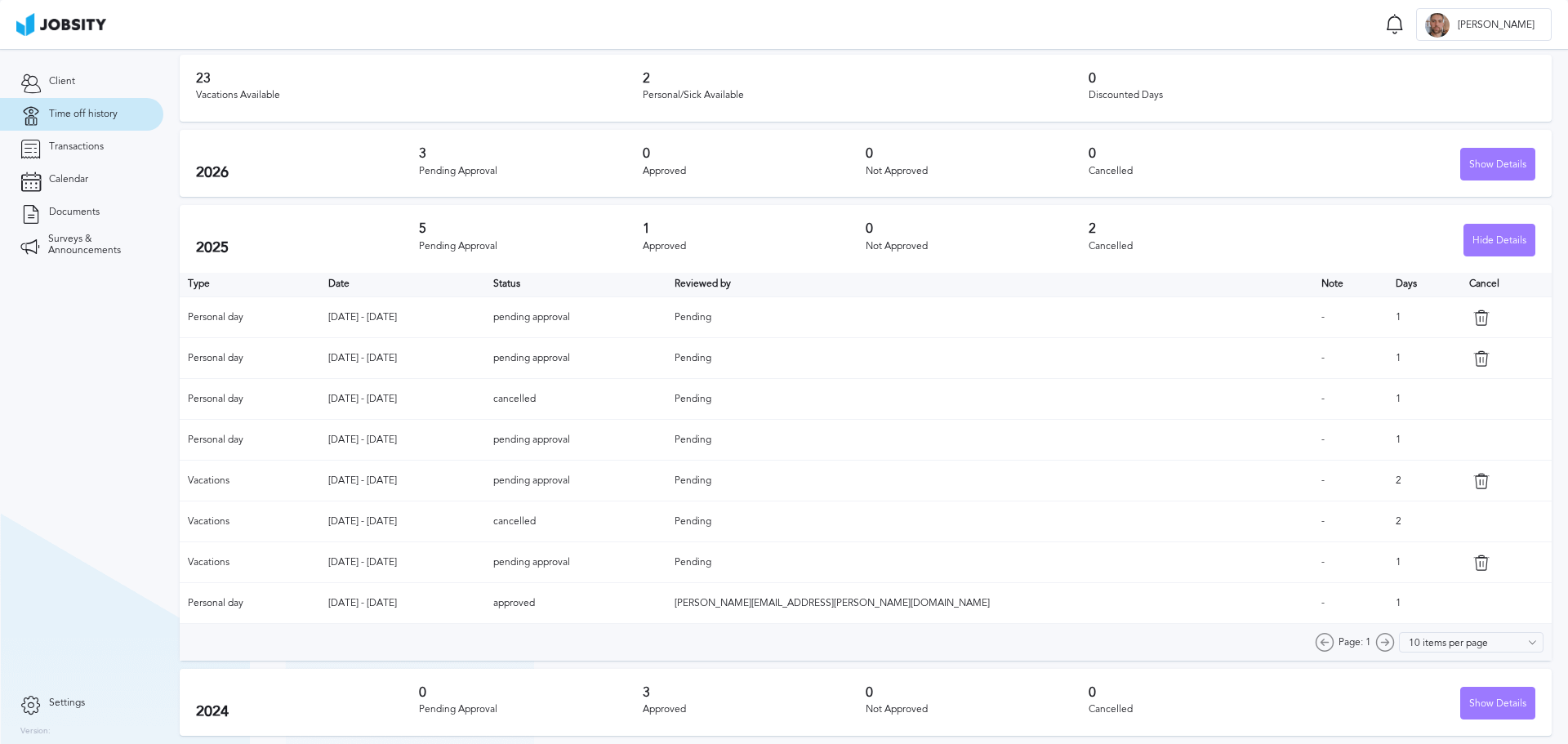
click at [666, 428] on td "pending approval" at bounding box center [575, 440] width 181 height 41
drag, startPoint x: 648, startPoint y: 480, endPoint x: 728, endPoint y: 455, distance: 83.8
click at [666, 474] on td "pending approval" at bounding box center [575, 480] width 181 height 41
click at [657, 439] on td "pending approval" at bounding box center [575, 440] width 181 height 41
drag, startPoint x: 648, startPoint y: 436, endPoint x: 799, endPoint y: 442, distance: 151.1
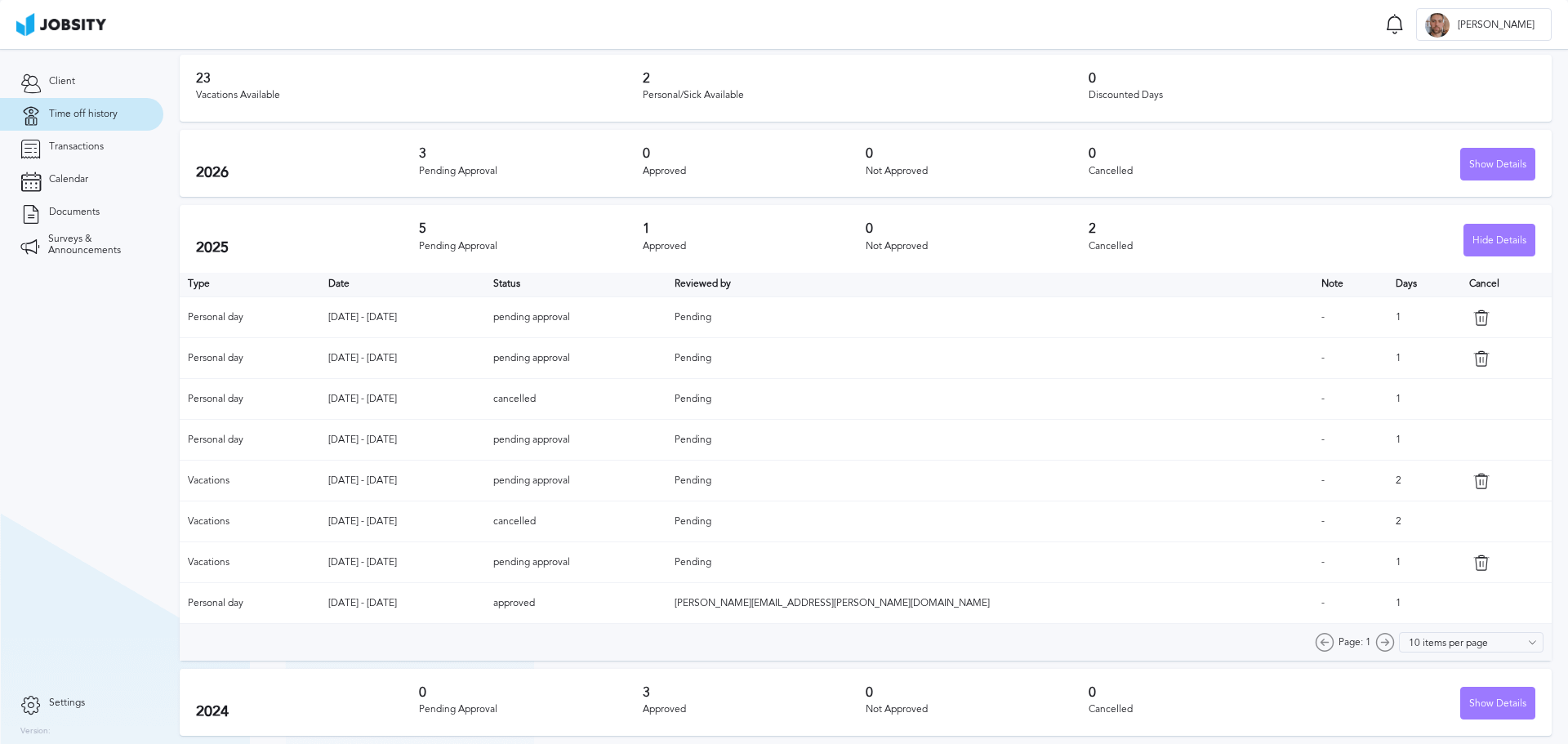
click at [799, 442] on tr "Personal day Jul 8 - Jul 8 2025 pending approval Pending - 1" at bounding box center [866, 440] width 1372 height 41
click at [666, 447] on td "pending approval" at bounding box center [575, 440] width 181 height 41
drag, startPoint x: 616, startPoint y: 427, endPoint x: 608, endPoint y: 427, distance: 8.0
click at [608, 427] on tr "Personal day Jul 8 - Jul 8 2025 pending approval Pending - 1" at bounding box center [866, 440] width 1372 height 41
click at [666, 436] on td "pending approval" at bounding box center [575, 440] width 181 height 41
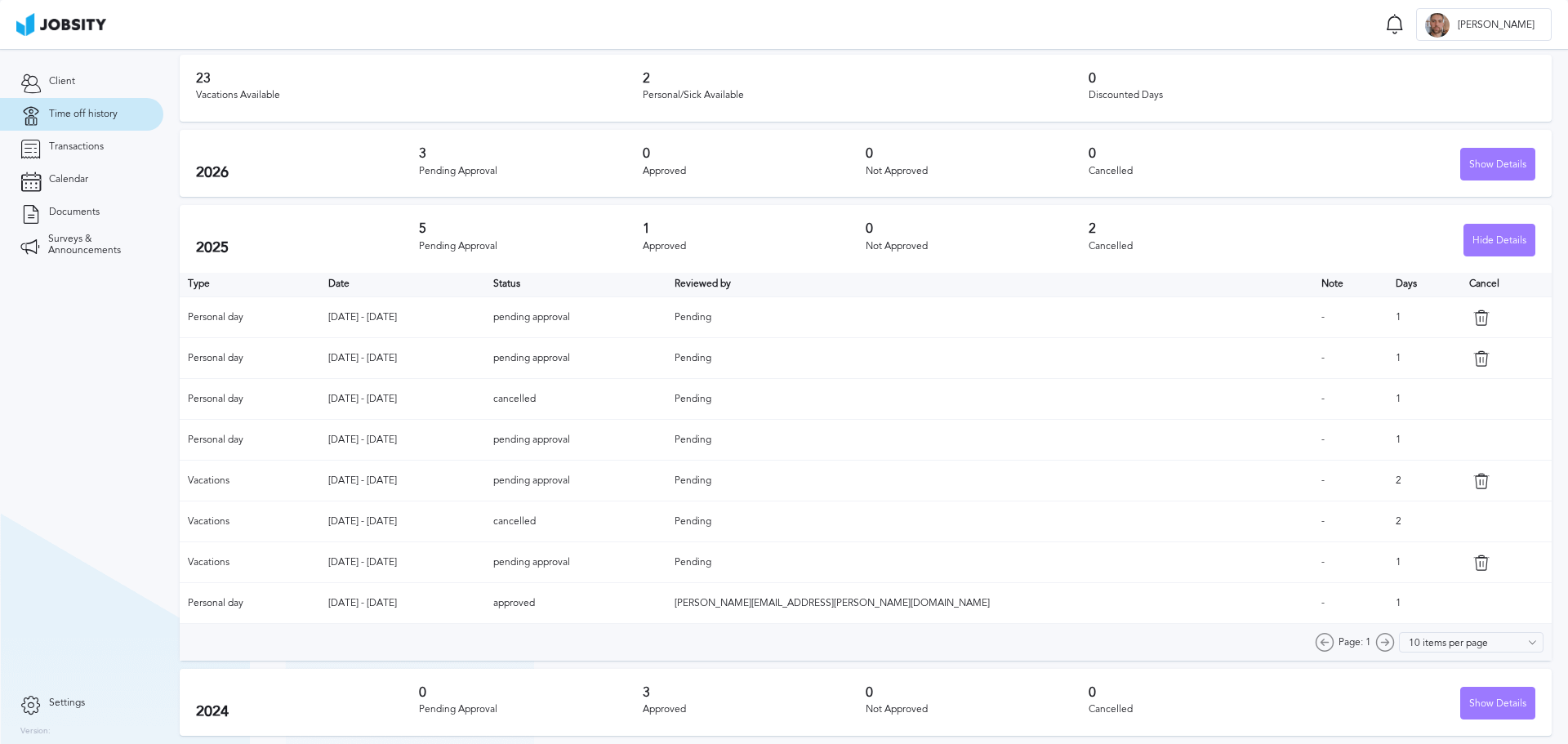
click at [485, 441] on td "[DATE] - [DATE]" at bounding box center [403, 440] width 166 height 41
drag, startPoint x: 640, startPoint y: 438, endPoint x: 870, endPoint y: 449, distance: 230.3
click at [870, 449] on tr "Personal day Jul 8 - Jul 8 2025 pending approval Pending - 1" at bounding box center [866, 440] width 1372 height 41
click at [666, 440] on td "pending approval" at bounding box center [575, 440] width 181 height 41
drag, startPoint x: 730, startPoint y: 434, endPoint x: 635, endPoint y: 446, distance: 95.8
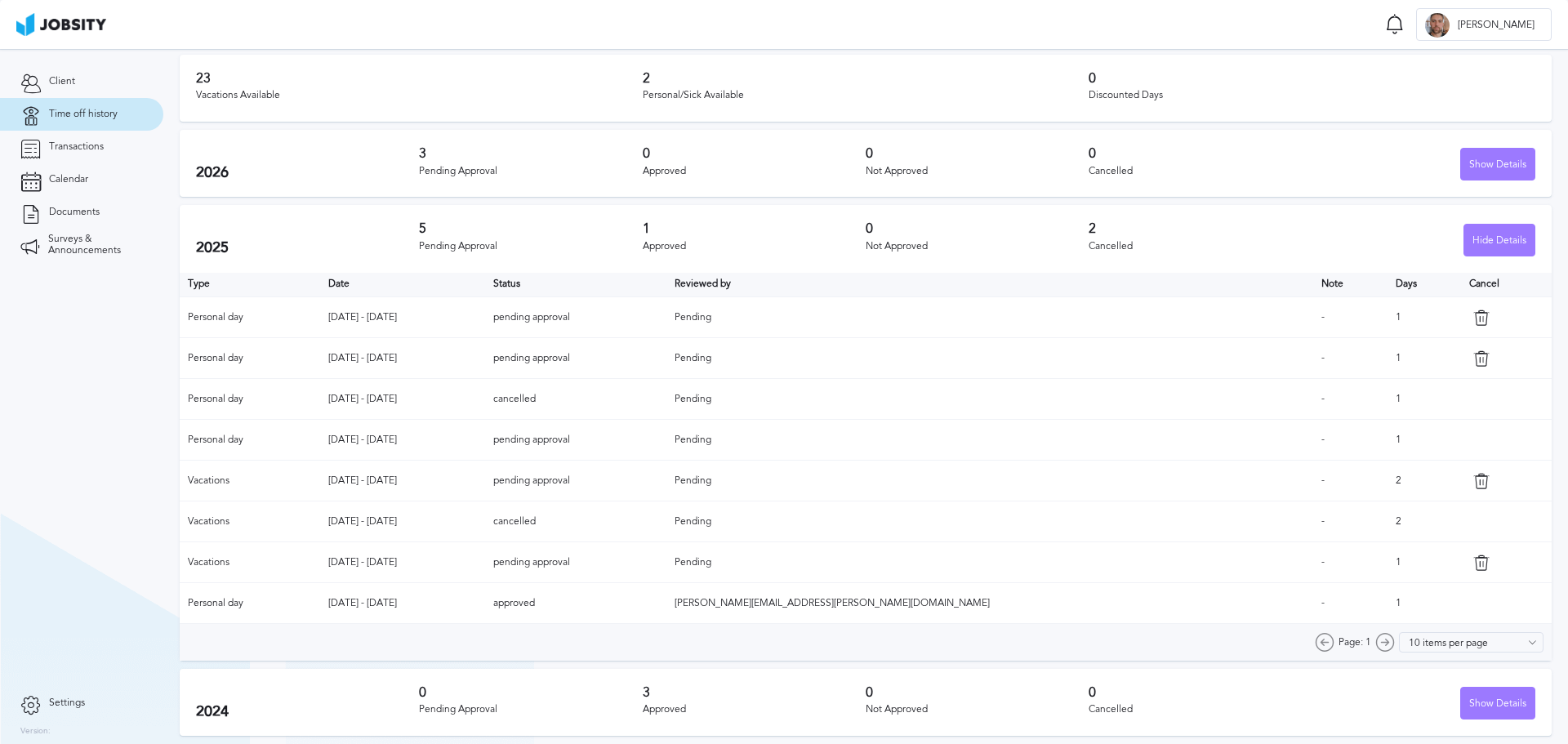
click at [635, 446] on tr "Personal day Jul 8 - Jul 8 2025 pending approval Pending - 1" at bounding box center [866, 440] width 1372 height 41
click at [643, 439] on td "pending approval" at bounding box center [575, 440] width 181 height 41
drag, startPoint x: 644, startPoint y: 436, endPoint x: 727, endPoint y: 433, distance: 83.1
click at [666, 438] on td "pending approval" at bounding box center [575, 440] width 181 height 41
click at [666, 436] on td "pending approval" at bounding box center [575, 440] width 181 height 41
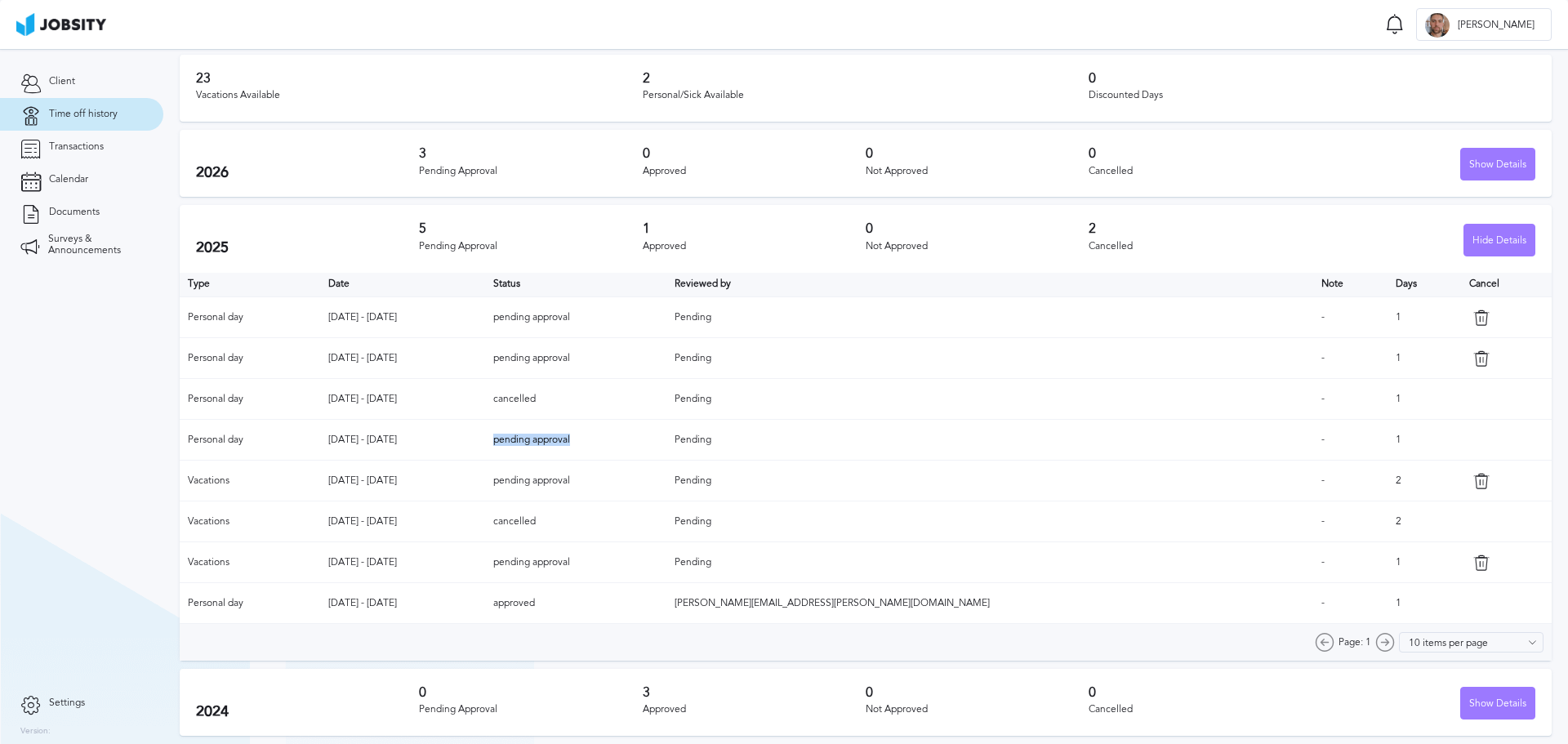
drag, startPoint x: 723, startPoint y: 436, endPoint x: 798, endPoint y: 435, distance: 75.0
click at [657, 436] on td "pending approval" at bounding box center [575, 440] width 181 height 41
click at [666, 442] on td "pending approval" at bounding box center [575, 440] width 181 height 41
drag, startPoint x: 729, startPoint y: 433, endPoint x: 626, endPoint y: 446, distance: 103.8
click at [626, 446] on tr "Personal day Jul 8 - Jul 8 2025 pending approval Pending - 1" at bounding box center [866, 440] width 1372 height 41
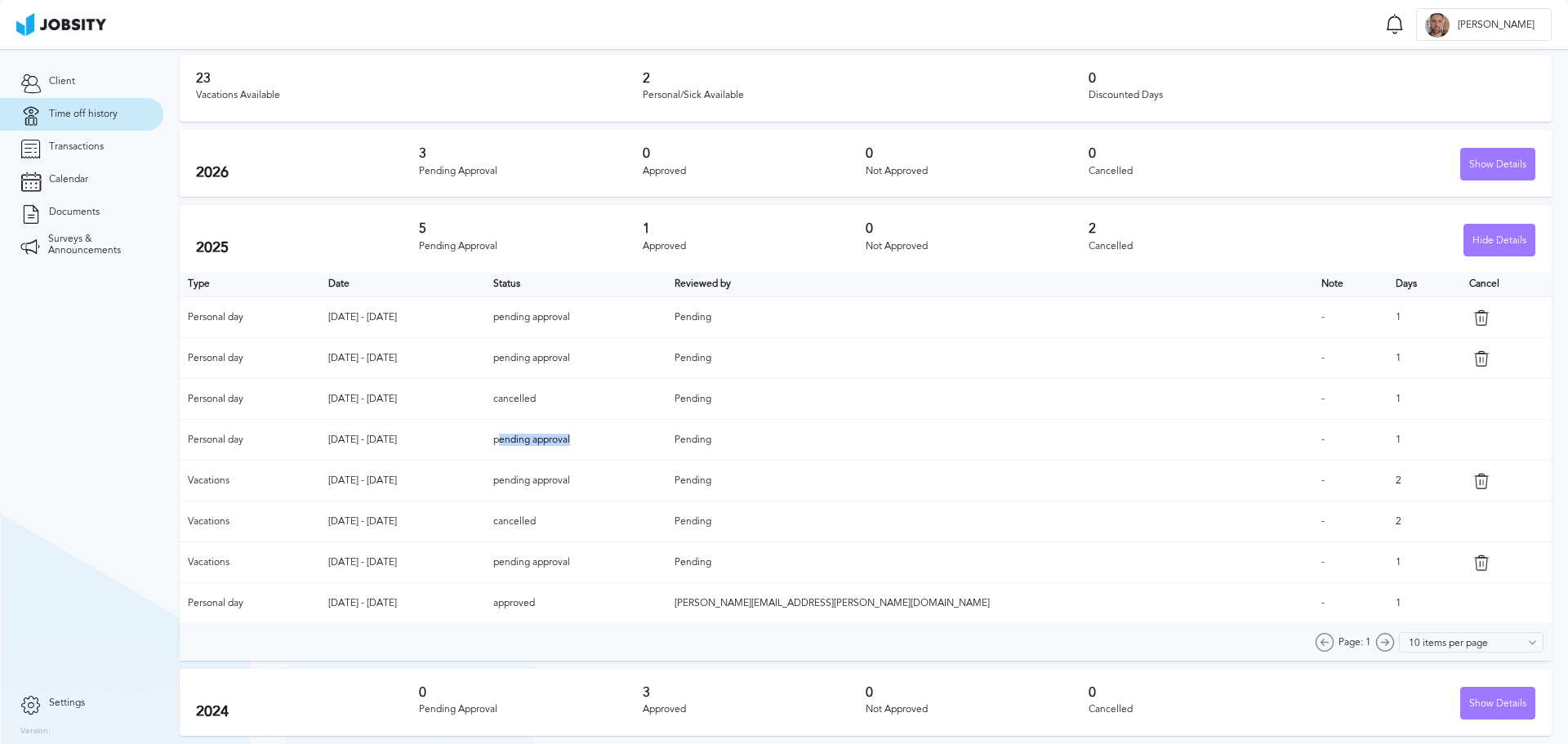
click at [656, 452] on td "pending approval" at bounding box center [575, 440] width 181 height 41
drag, startPoint x: 634, startPoint y: 442, endPoint x: 731, endPoint y: 440, distance: 97.0
click at [731, 440] on tr "Personal day Jul 8 - Jul 8 2025 pending approval Pending - 1" at bounding box center [866, 440] width 1372 height 41
click at [666, 444] on td "pending approval" at bounding box center [575, 440] width 181 height 41
drag, startPoint x: 691, startPoint y: 602, endPoint x: 659, endPoint y: 543, distance: 67.1
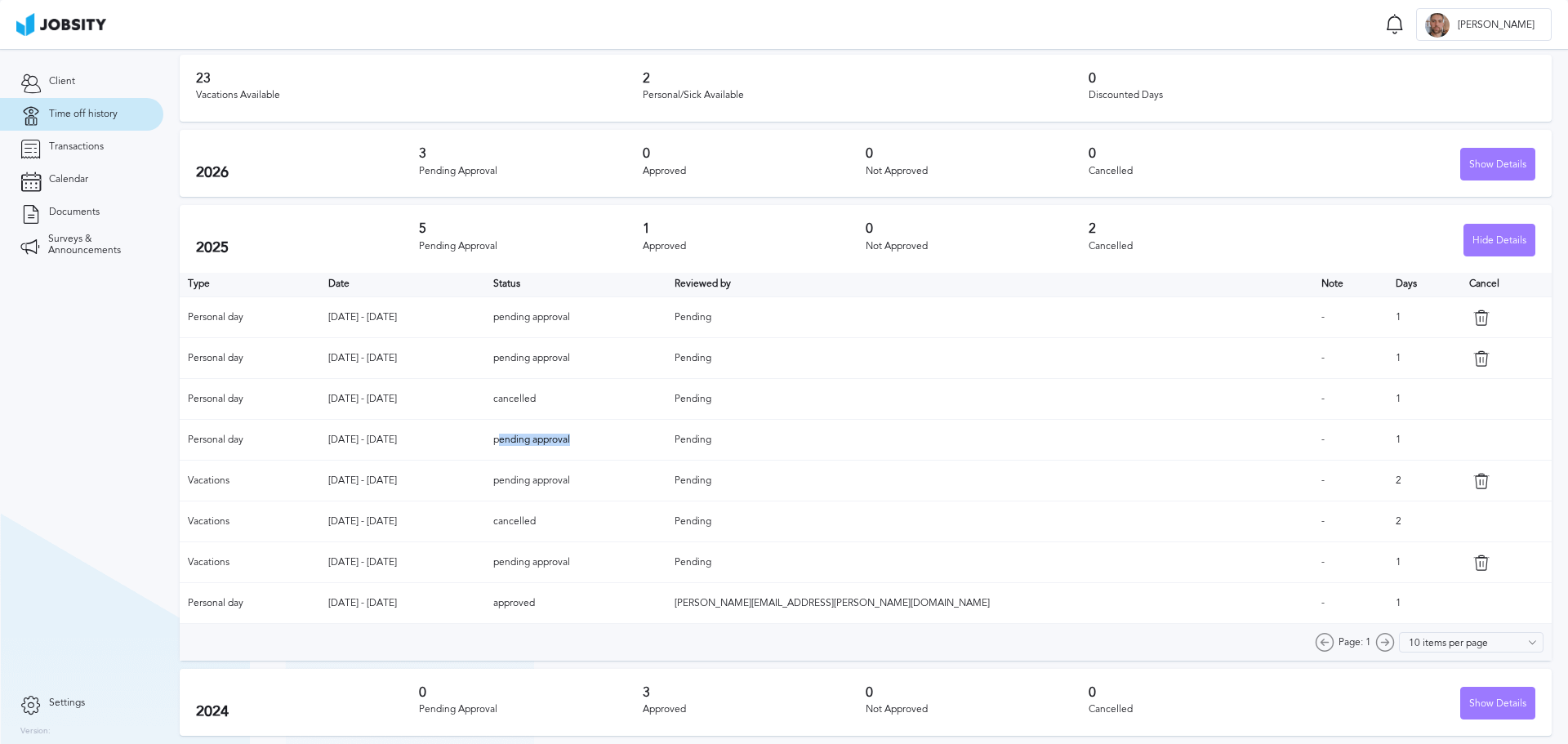
click at [639, 595] on tr "Personal day Jan 24 - Jan 24 2025 approved daniela.orellana@jobsity.com - 1" at bounding box center [866, 602] width 1372 height 41
click at [69, 110] on span "Time off history" at bounding box center [83, 114] width 69 height 12
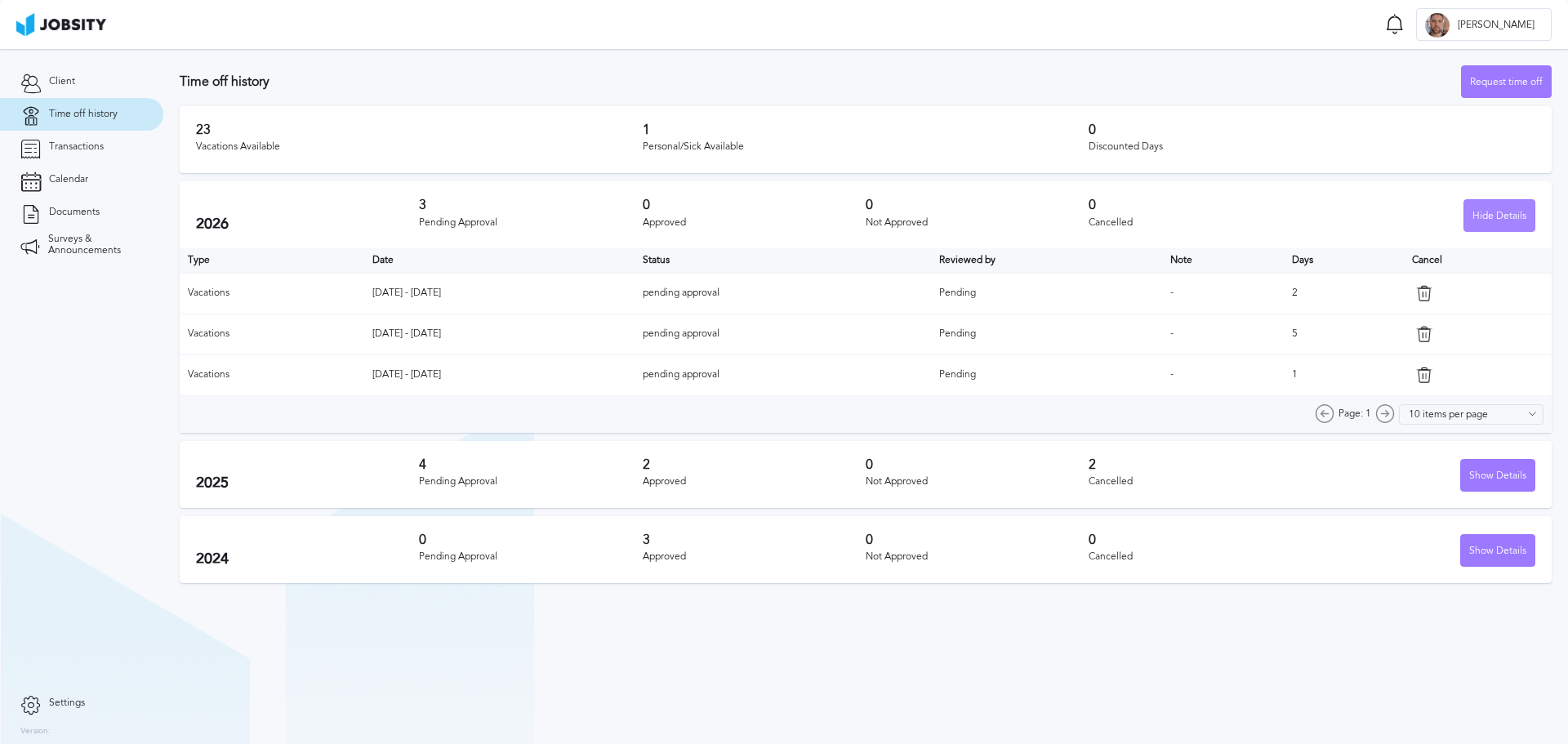
click at [1487, 216] on div "Hide Details" at bounding box center [1498, 216] width 70 height 33
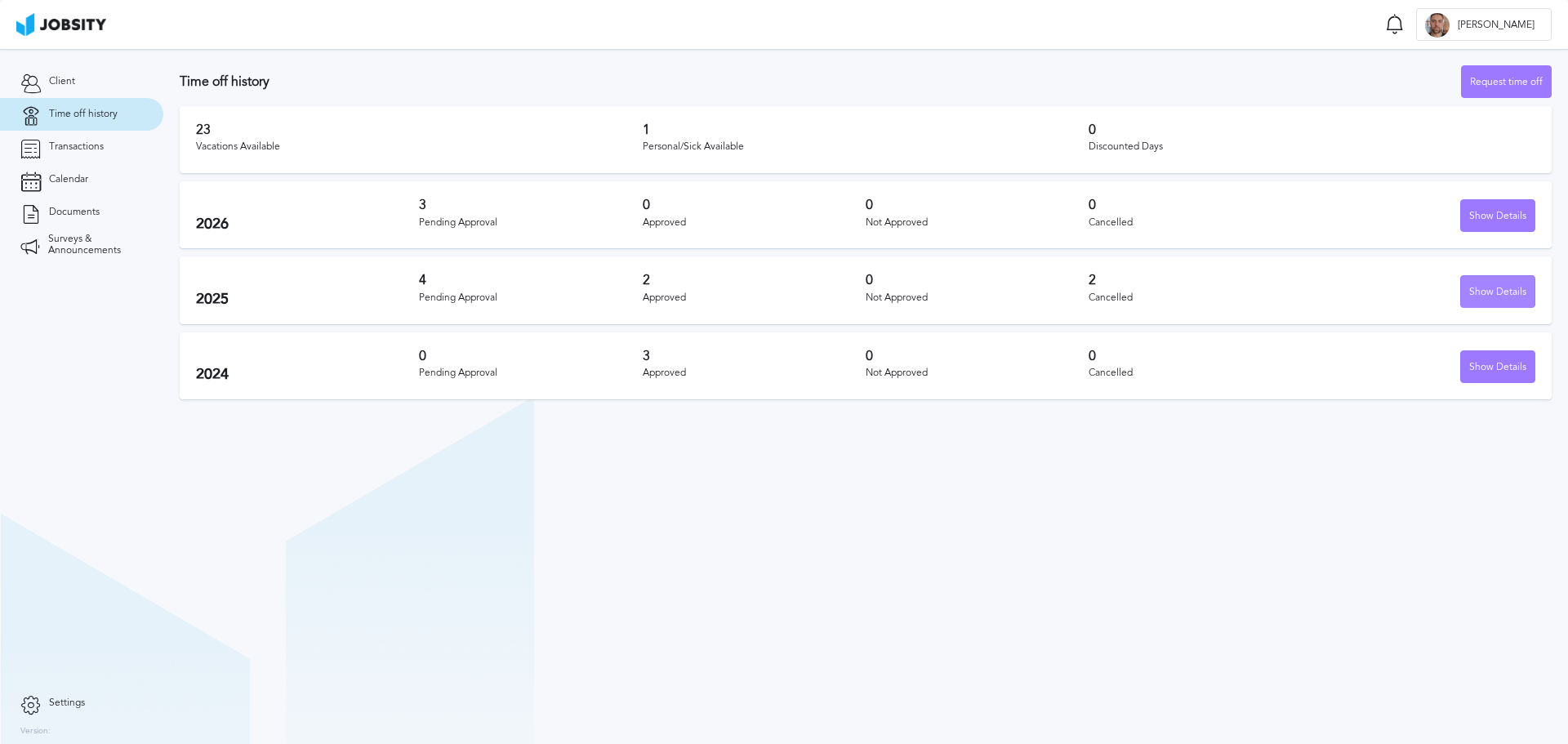
click at [1502, 289] on div "Show Details" at bounding box center [1497, 292] width 74 height 33
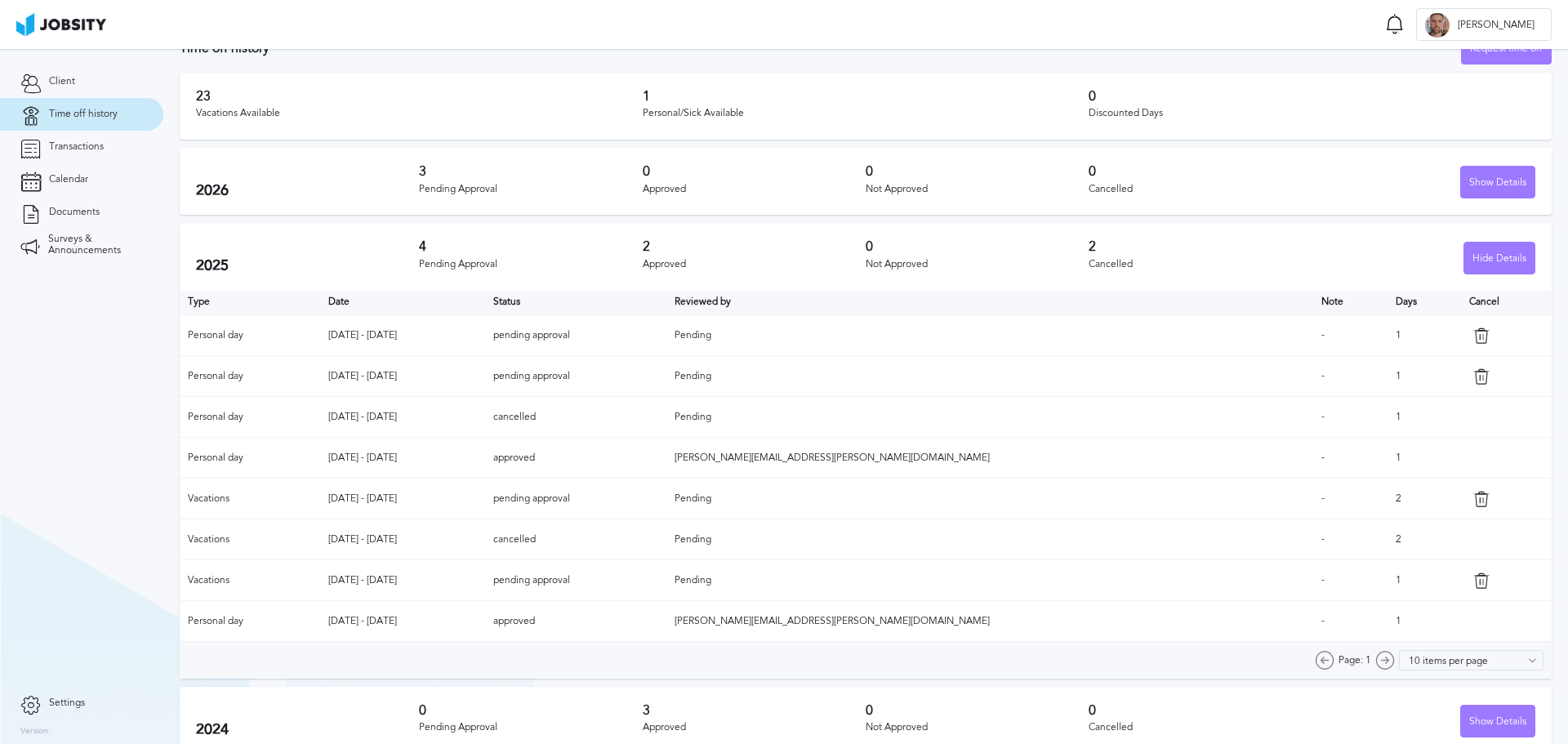
scroll to position [52, 0]
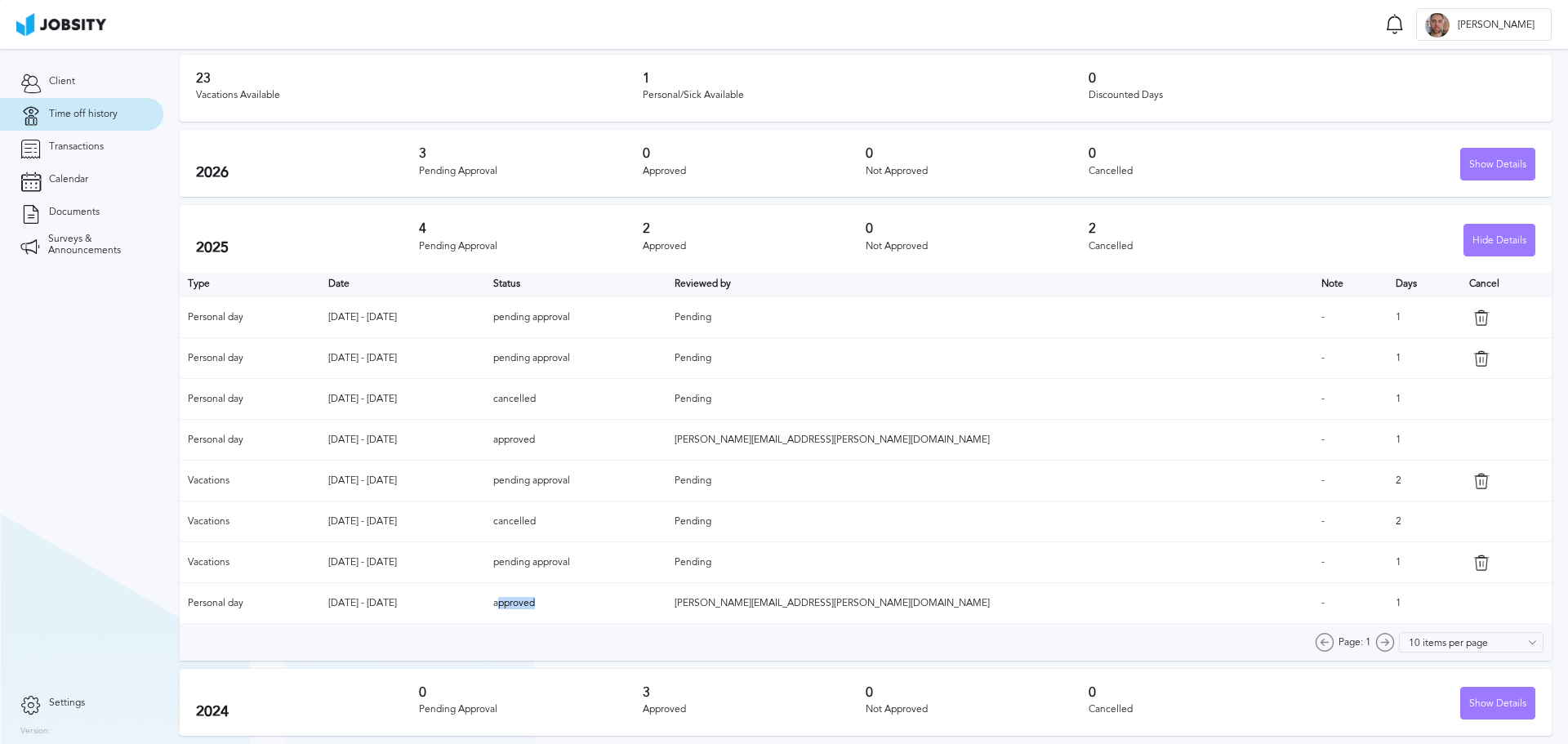
drag, startPoint x: 653, startPoint y: 604, endPoint x: 706, endPoint y: 613, distance: 53.8
click at [666, 613] on td "approved" at bounding box center [575, 602] width 181 height 41
drag, startPoint x: 647, startPoint y: 441, endPoint x: 713, endPoint y: 436, distance: 66.2
click at [666, 436] on td "approved" at bounding box center [575, 440] width 181 height 41
drag, startPoint x: 645, startPoint y: 314, endPoint x: 734, endPoint y: 322, distance: 89.4
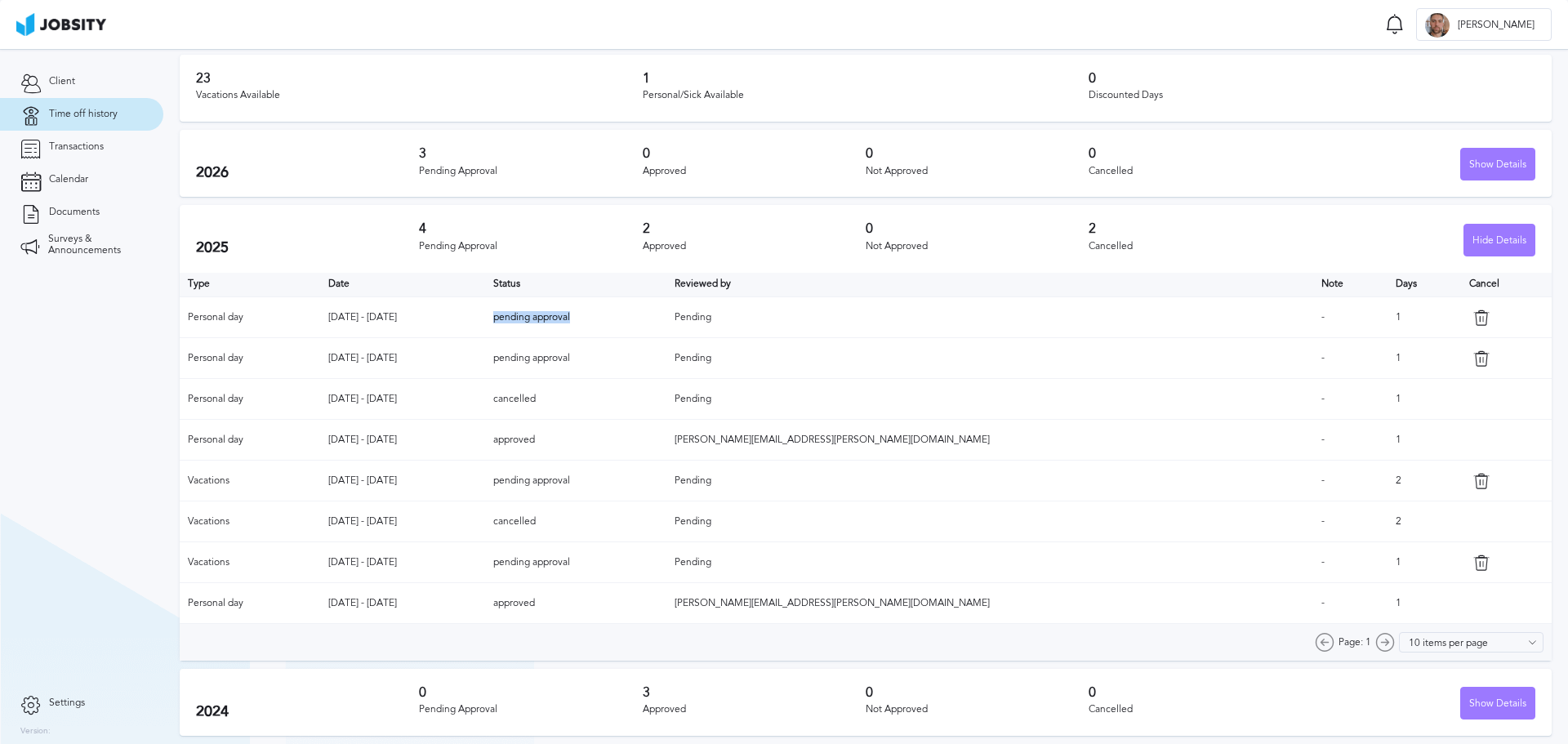
click at [666, 322] on td "pending approval" at bounding box center [575, 318] width 181 height 41
click at [380, 318] on td "[DATE] - [DATE]" at bounding box center [403, 318] width 166 height 41
drag, startPoint x: 643, startPoint y: 324, endPoint x: 760, endPoint y: 328, distance: 117.1
click at [666, 328] on td "pending approval" at bounding box center [575, 318] width 181 height 41
click at [666, 308] on td "pending approval" at bounding box center [575, 318] width 181 height 41
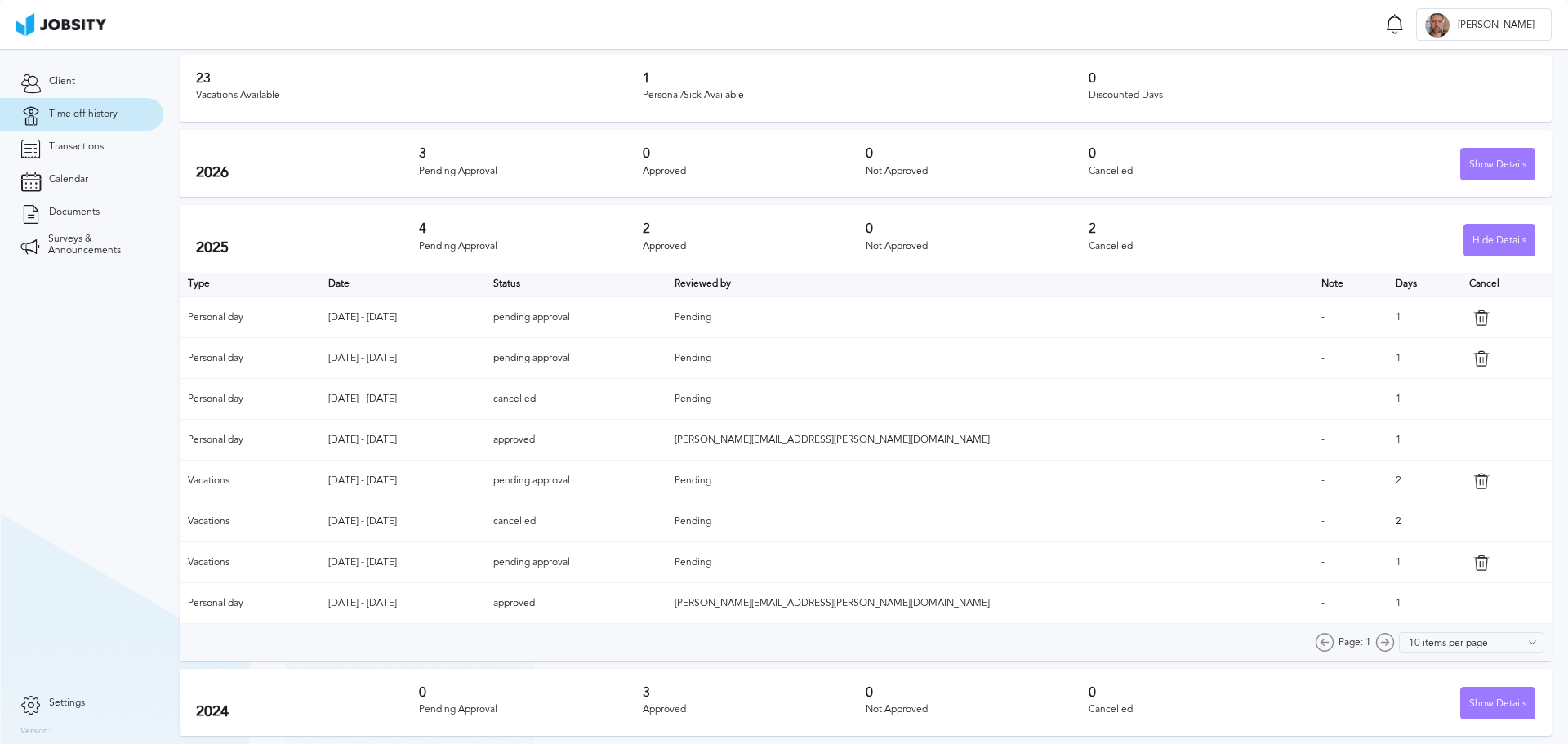
drag, startPoint x: 673, startPoint y: 320, endPoint x: 620, endPoint y: 313, distance: 53.5
click at [620, 313] on tr "Personal day [DATE] - [DATE] pending approval Pending - 1" at bounding box center [866, 318] width 1372 height 41
drag, startPoint x: 1342, startPoint y: 317, endPoint x: 1332, endPoint y: 317, distance: 10.0
click at [1387, 317] on td "1" at bounding box center [1424, 318] width 74 height 41
click at [666, 352] on td "pending approval" at bounding box center [575, 358] width 181 height 41
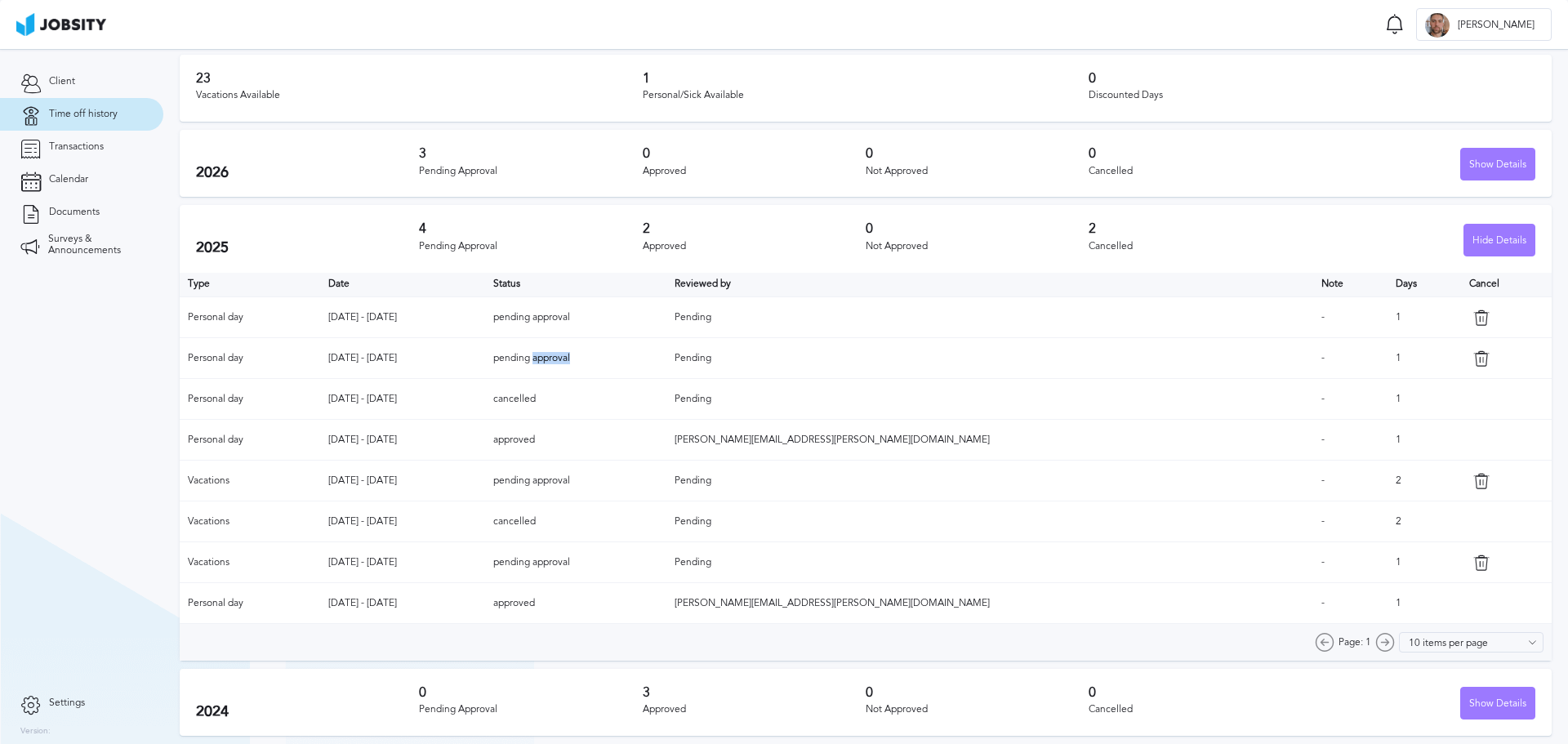
click at [666, 353] on td "pending approval" at bounding box center [575, 358] width 181 height 41
click at [662, 361] on td "pending approval" at bounding box center [575, 358] width 181 height 41
click at [666, 360] on td "pending approval" at bounding box center [575, 358] width 181 height 41
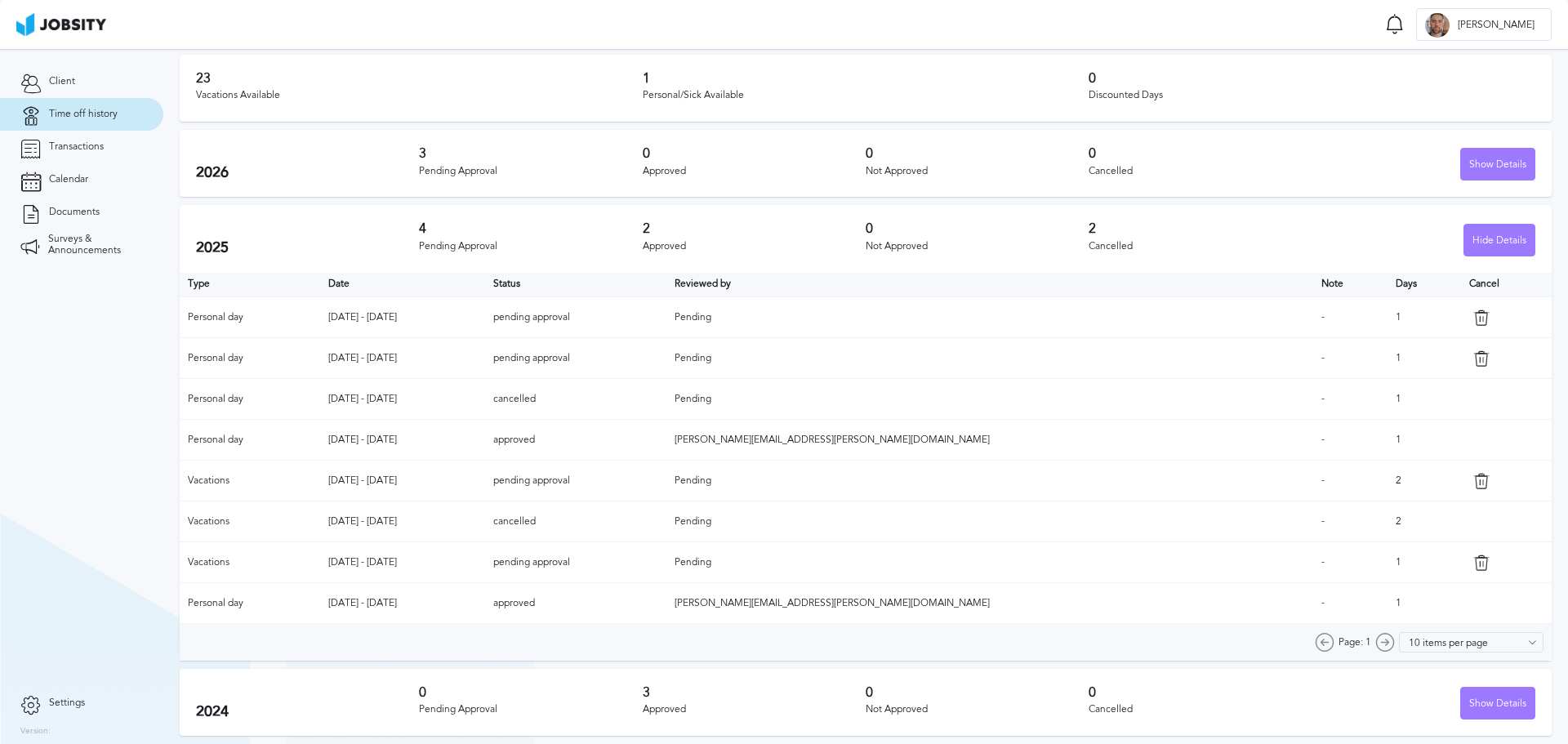
click at [666, 355] on td "pending approval" at bounding box center [575, 358] width 181 height 41
click at [666, 357] on td "pending approval" at bounding box center [575, 358] width 181 height 41
click at [662, 355] on td "pending approval" at bounding box center [575, 358] width 181 height 41
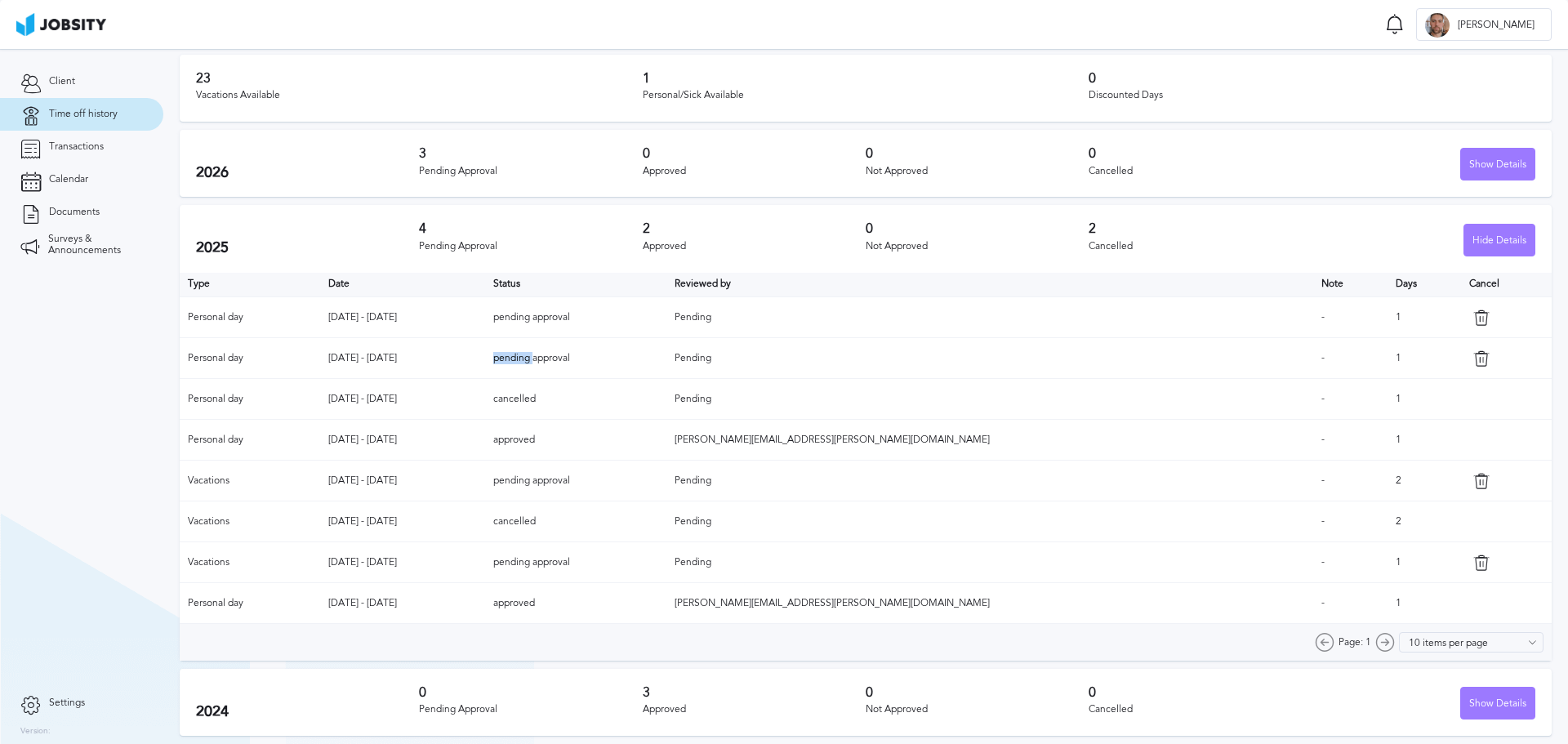
click at [662, 355] on td "pending approval" at bounding box center [575, 358] width 181 height 41
click at [666, 356] on td "pending approval" at bounding box center [575, 358] width 181 height 41
click at [666, 355] on td "pending approval" at bounding box center [575, 358] width 181 height 41
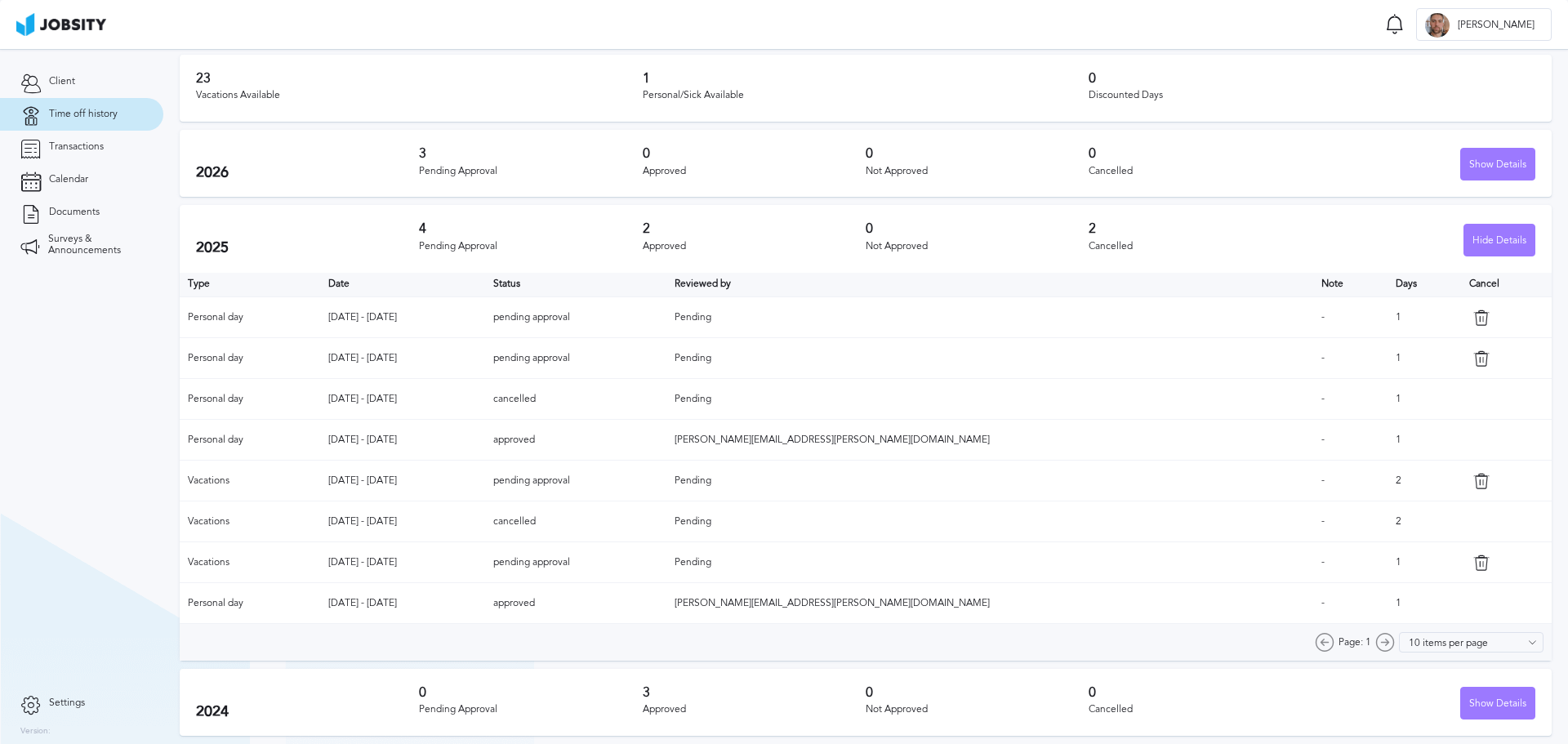
click at [666, 363] on td "pending approval" at bounding box center [575, 358] width 181 height 41
click at [1473, 357] on icon at bounding box center [1481, 358] width 16 height 16
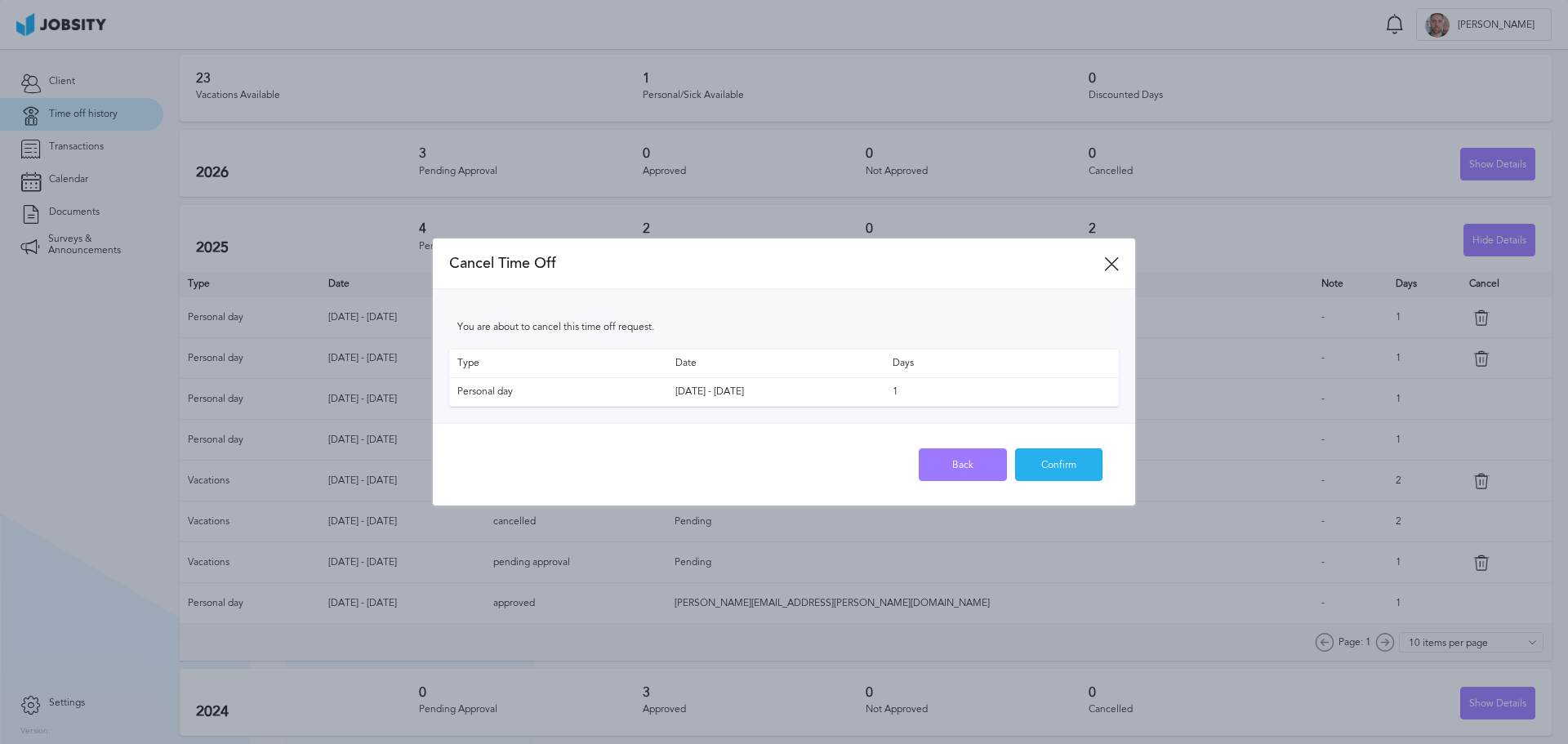
click at [1055, 468] on div "Confirm" at bounding box center [1058, 465] width 86 height 33
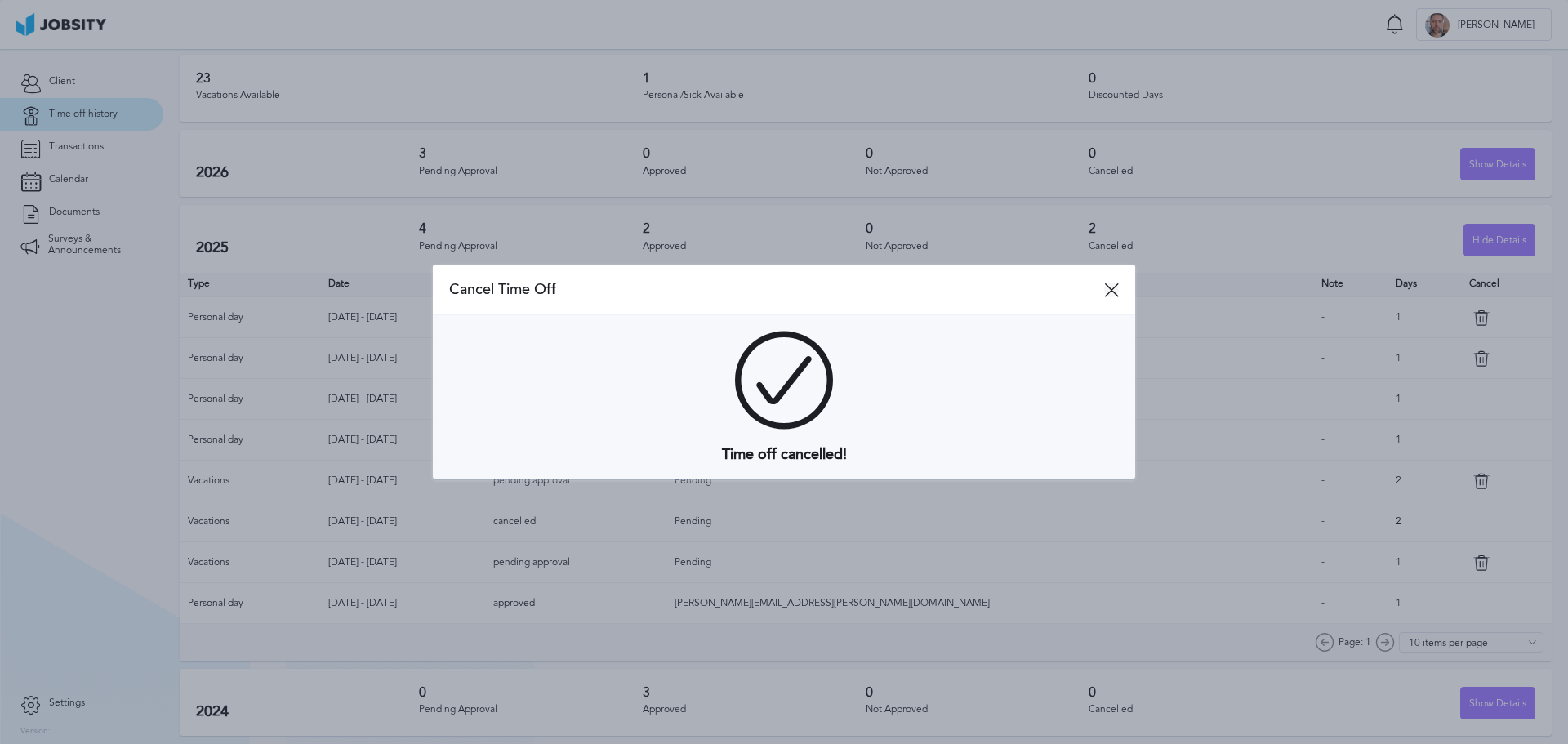
click at [1111, 289] on icon at bounding box center [1112, 289] width 15 height 15
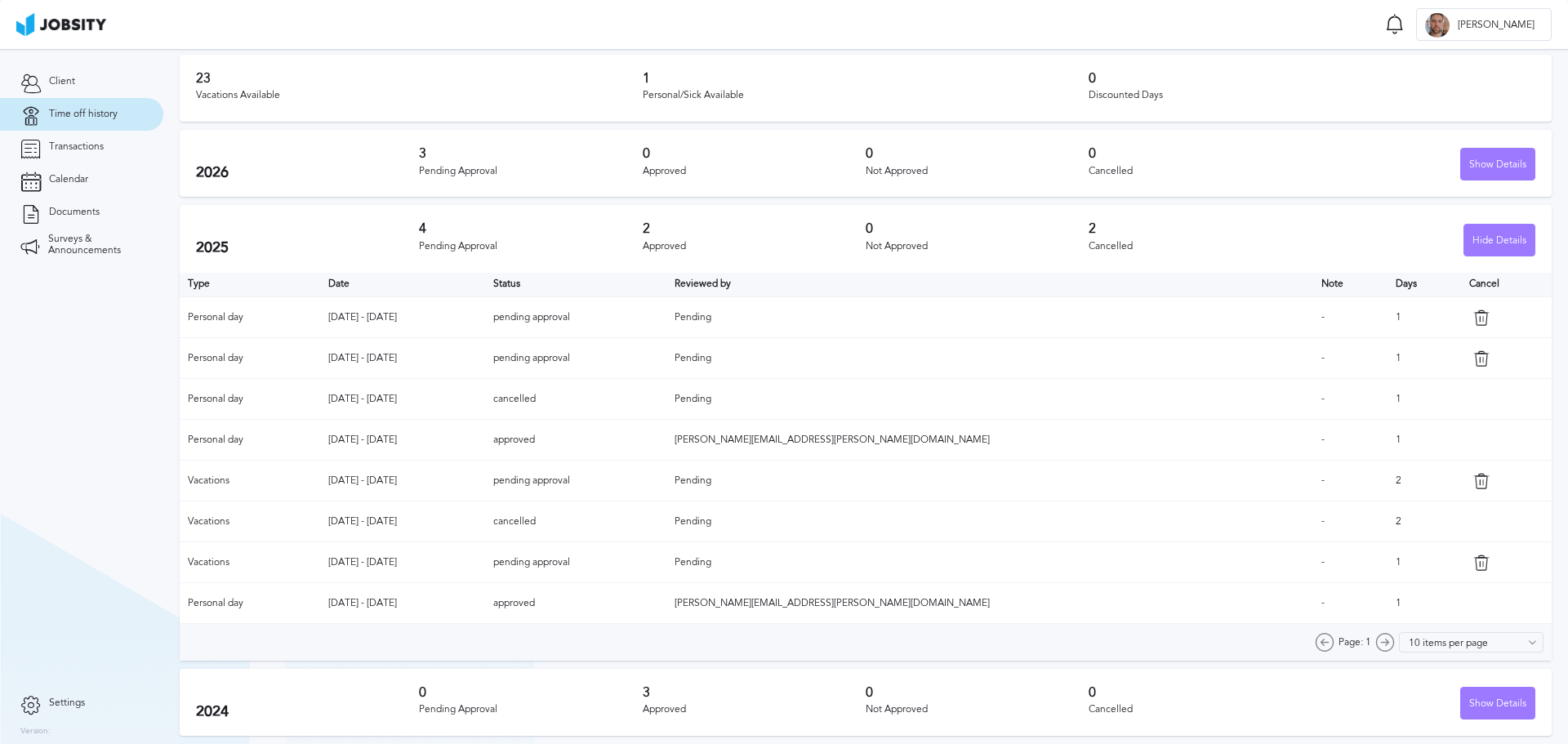
click at [122, 110] on link "Time off history" at bounding box center [82, 114] width 163 height 33
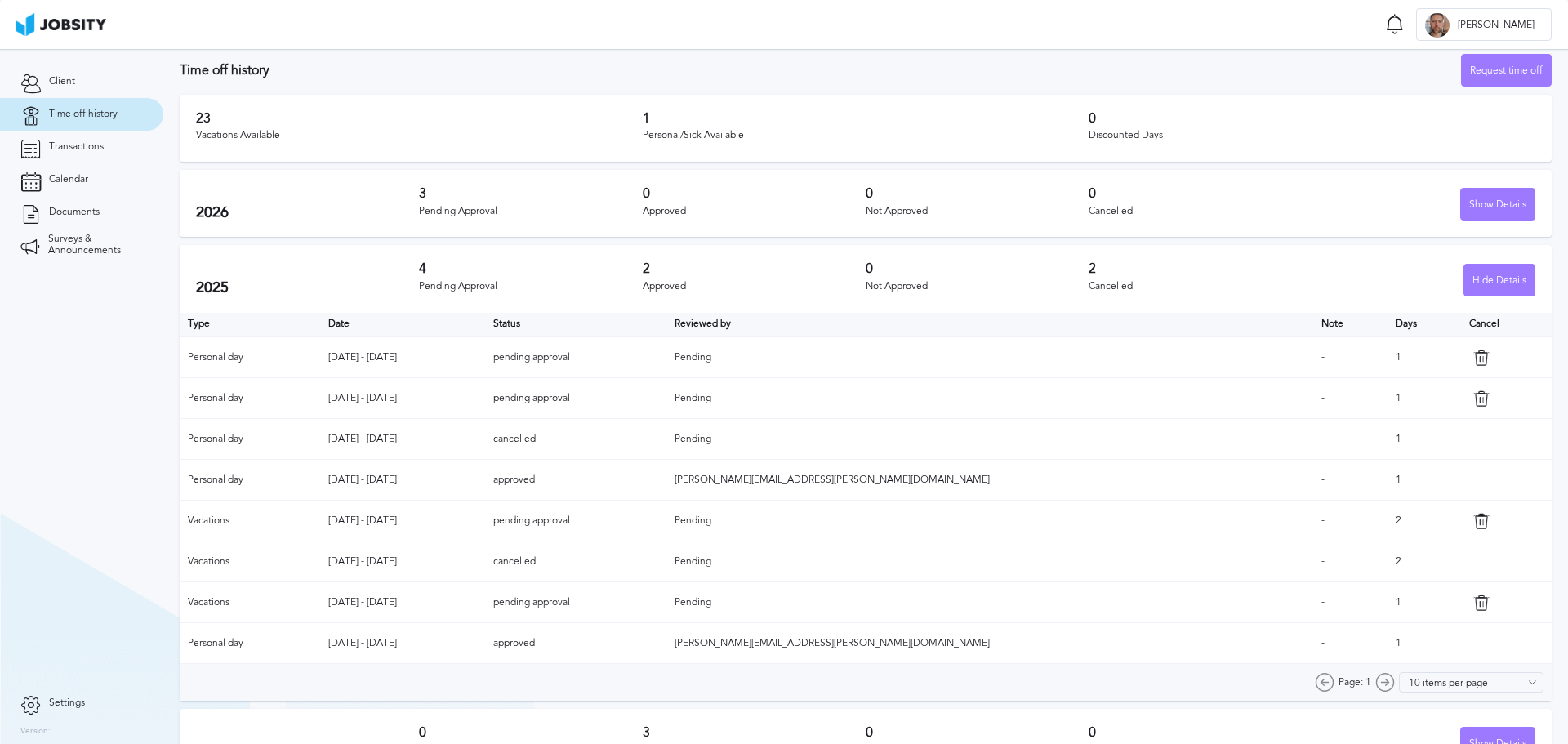
scroll to position [0, 0]
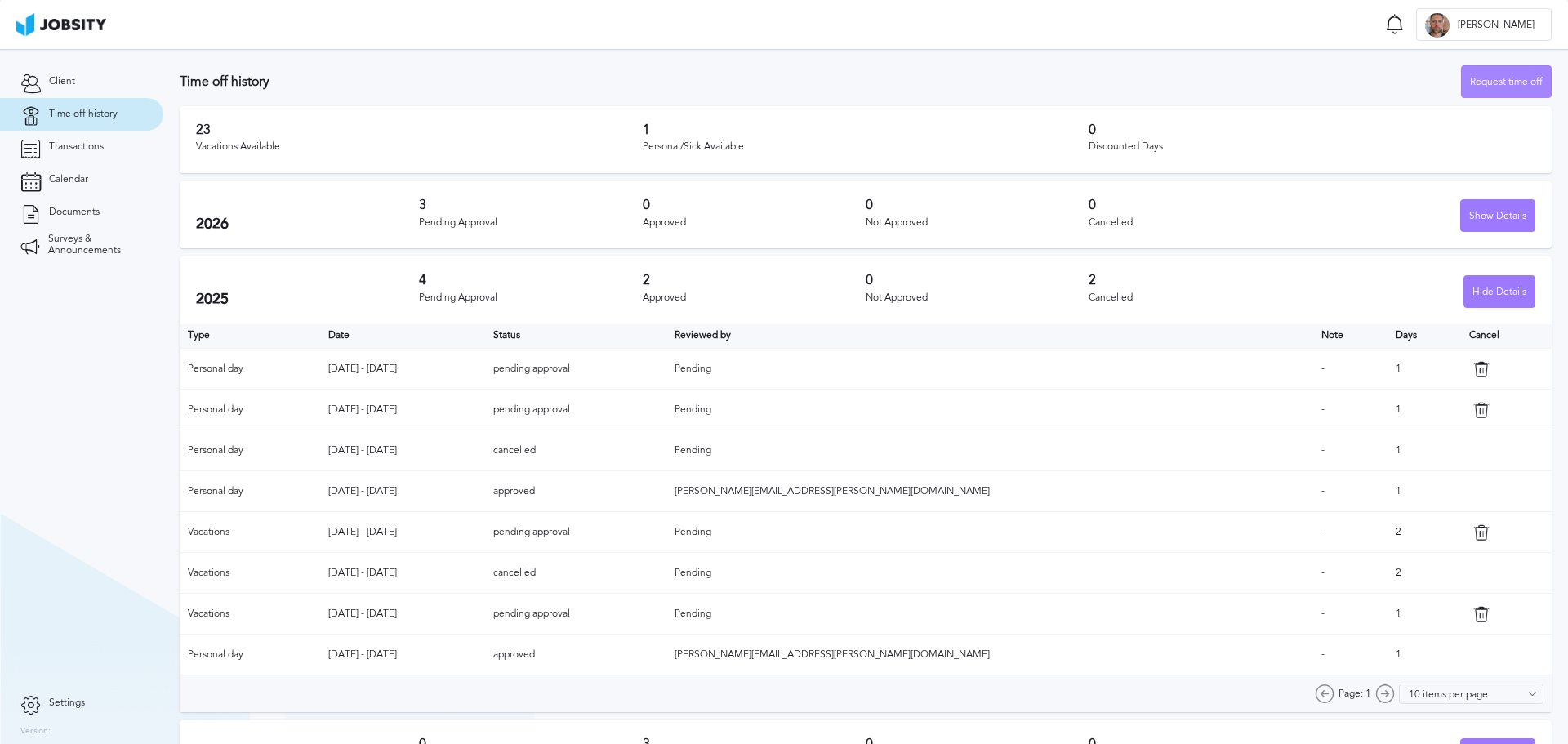
click at [1487, 87] on div "Request time off" at bounding box center [1506, 83] width 89 height 33
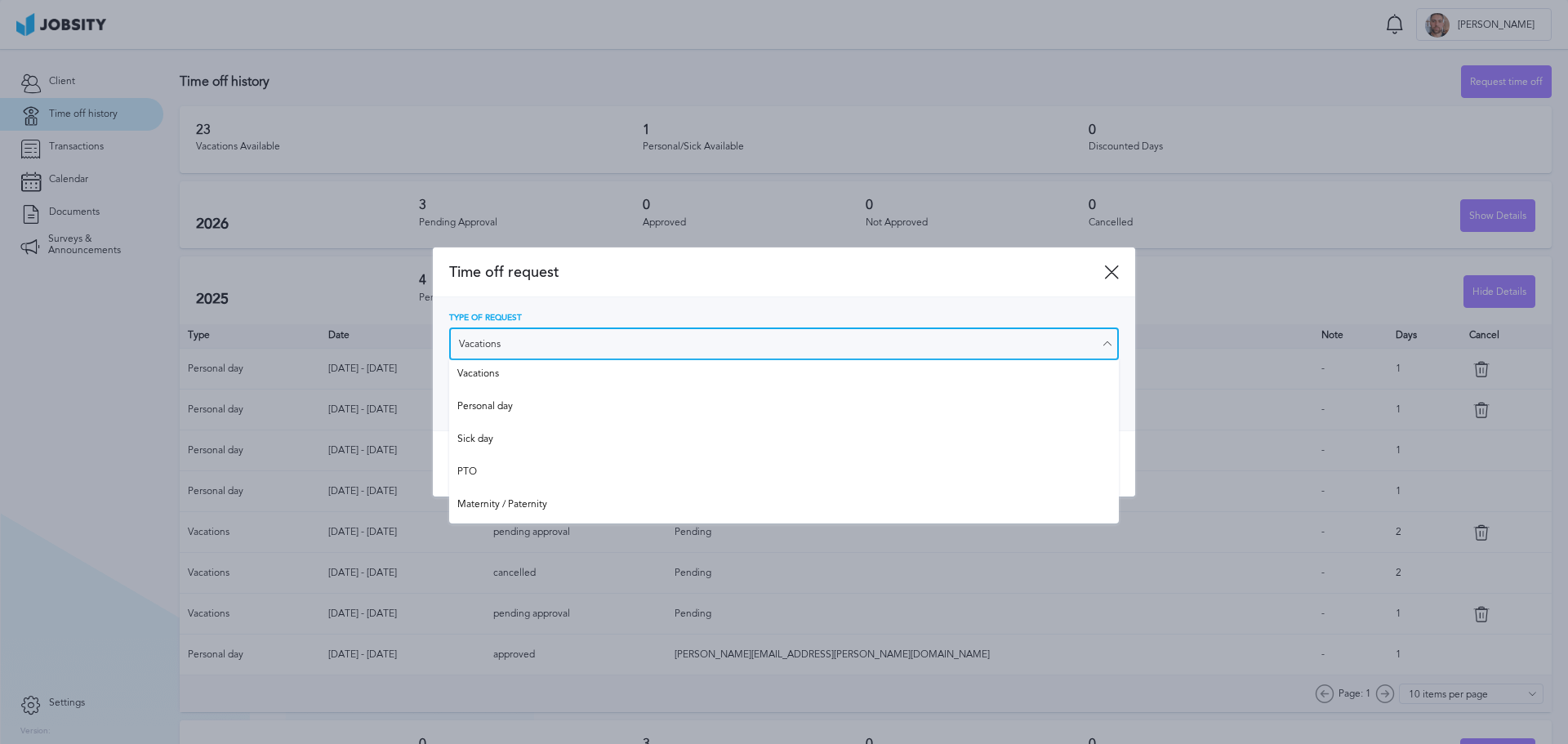
click at [742, 346] on input "Vacations" at bounding box center [784, 344] width 670 height 33
click at [741, 343] on input "Vacations" at bounding box center [784, 344] width 670 height 33
click at [779, 338] on input "Vacations" at bounding box center [784, 344] width 670 height 33
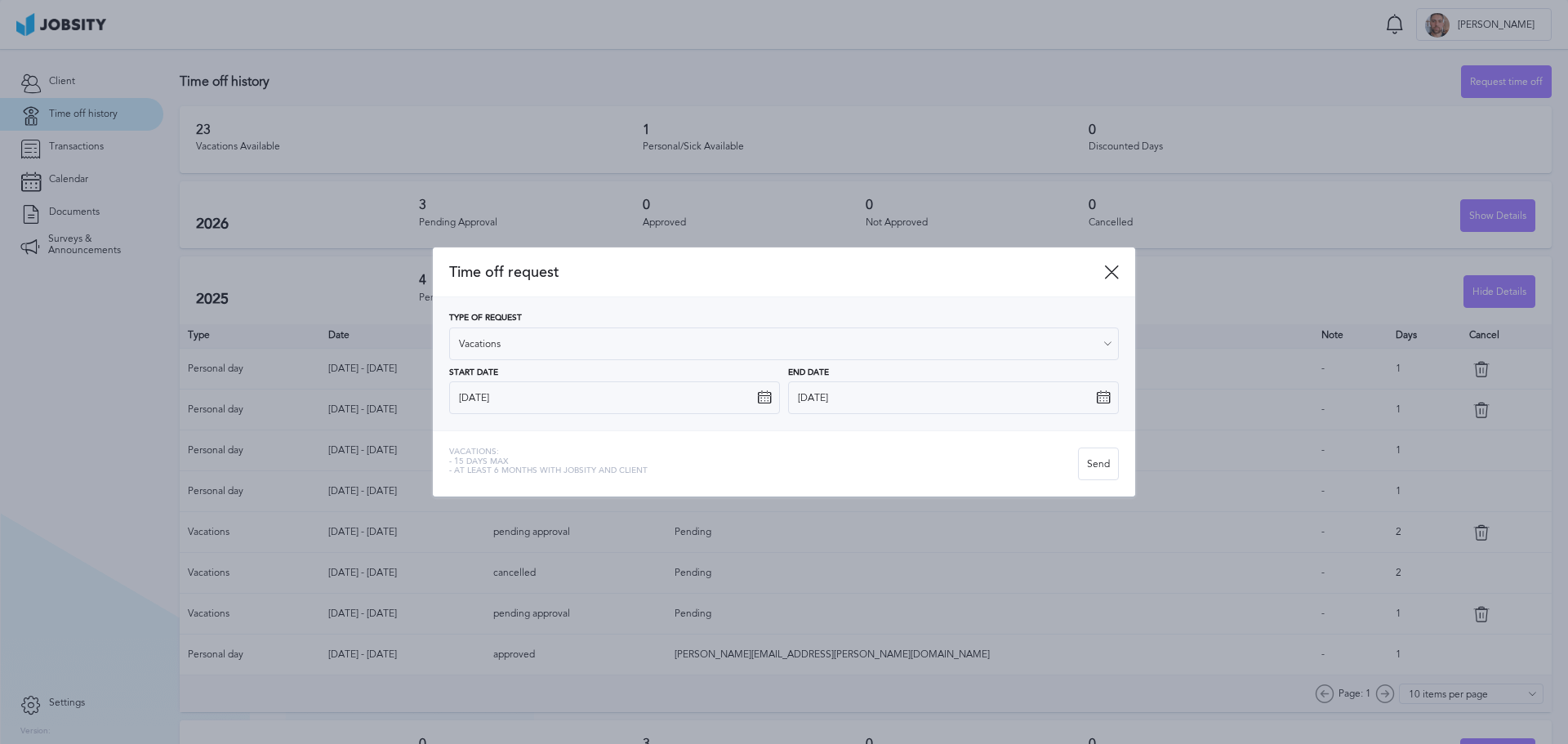
click at [754, 359] on div "Type of Request Vacations Vacations Personal day Sick day PTO Maternity / Pater…" at bounding box center [784, 337] width 670 height 46
click at [764, 396] on icon at bounding box center [764, 397] width 15 height 15
click at [730, 391] on input "[DATE]" at bounding box center [614, 397] width 330 height 33
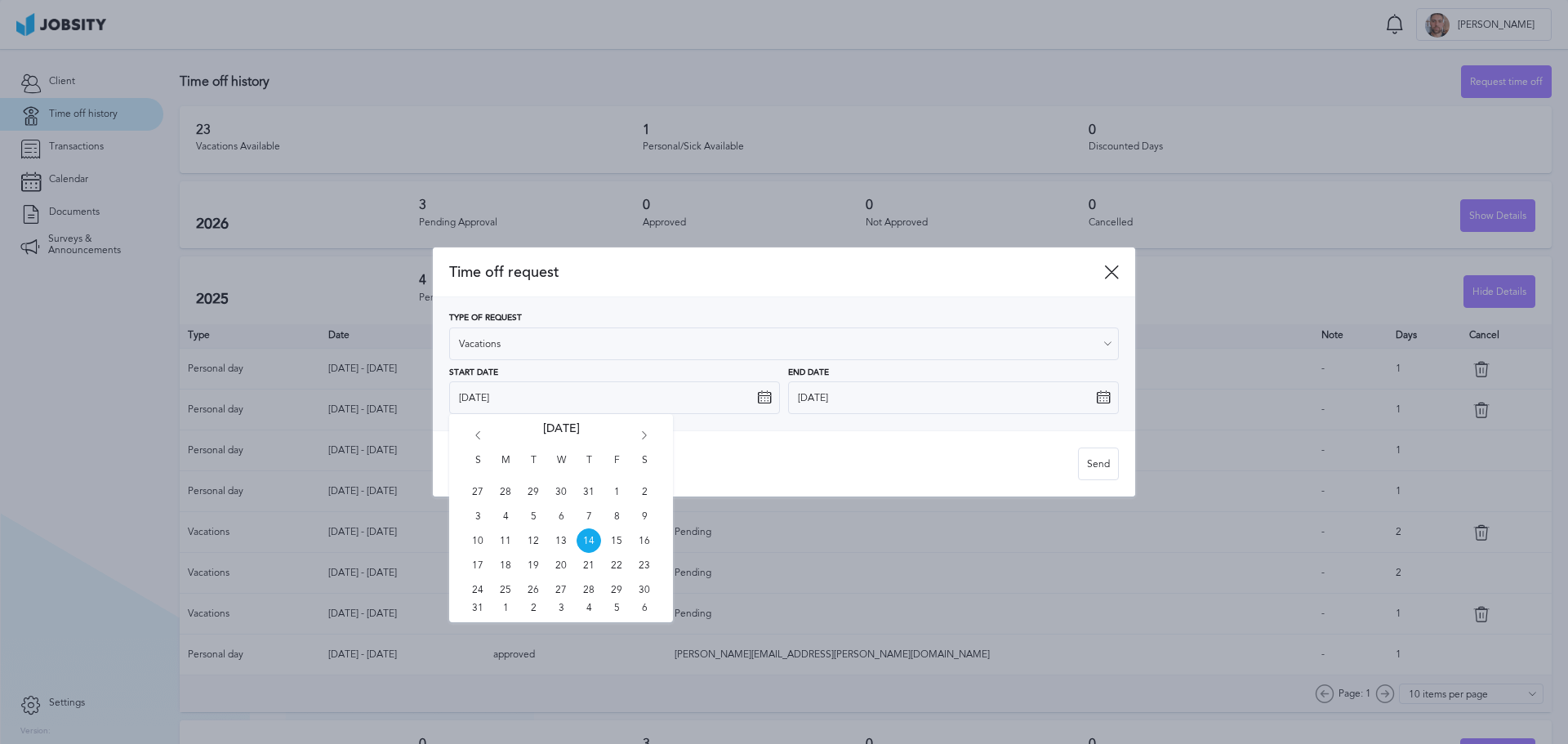
click at [645, 435] on icon "Go forward 1 month" at bounding box center [644, 438] width 15 height 15
click at [583, 569] on span "25" at bounding box center [588, 564] width 24 height 24
type input "[DATE]"
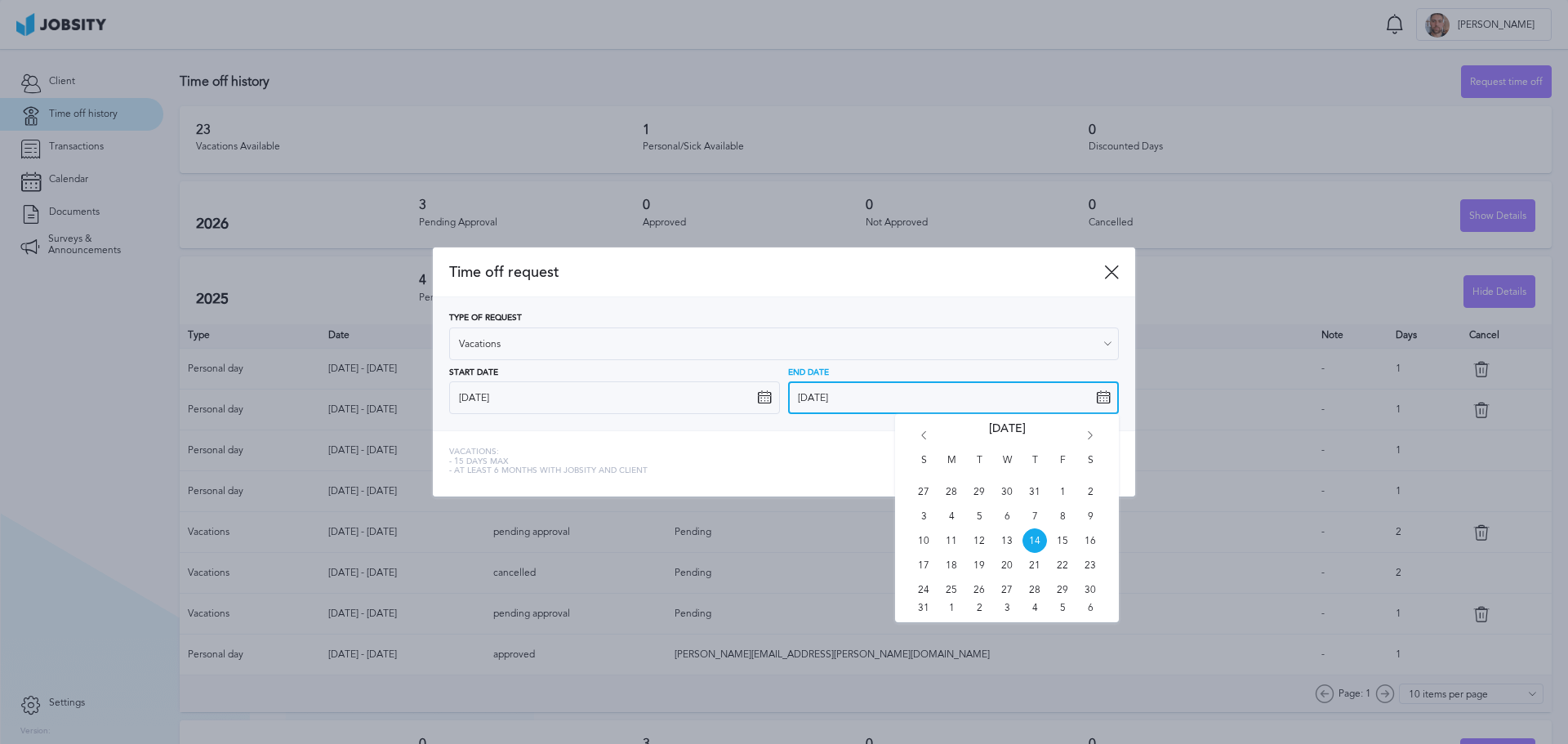
click at [1014, 403] on input "[DATE]" at bounding box center [953, 397] width 330 height 33
click at [1090, 429] on div "S M T W T F S 27 28 29 30 31 1 2 3 4 5 6 7 8 9 10 11 12 13 14 15 16 17 18 19 20…" at bounding box center [1006, 517] width 224 height 208
click at [1089, 440] on icon "Go forward 1 month" at bounding box center [1090, 438] width 15 height 15
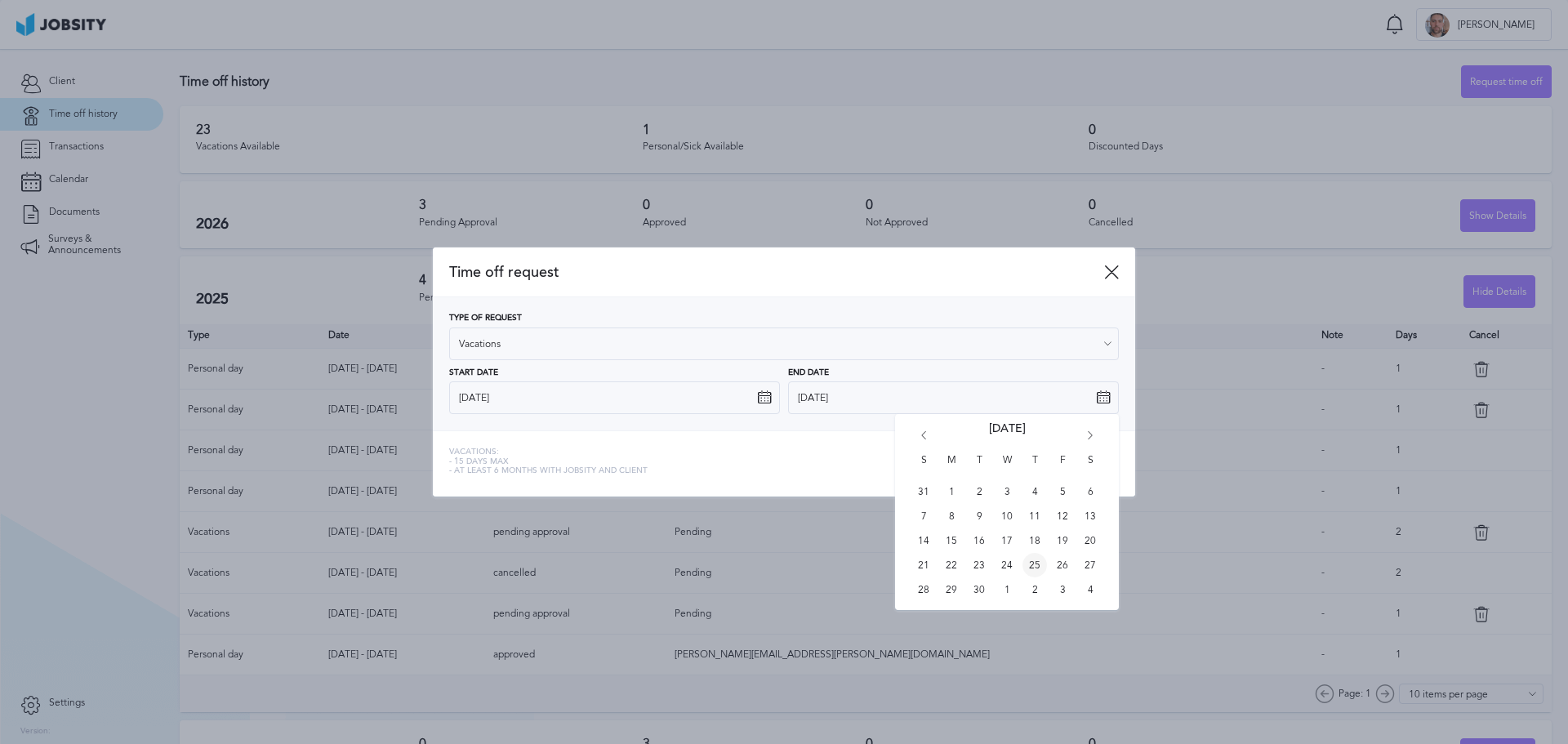
click at [1034, 565] on span "25" at bounding box center [1034, 564] width 24 height 24
type input "[DATE]"
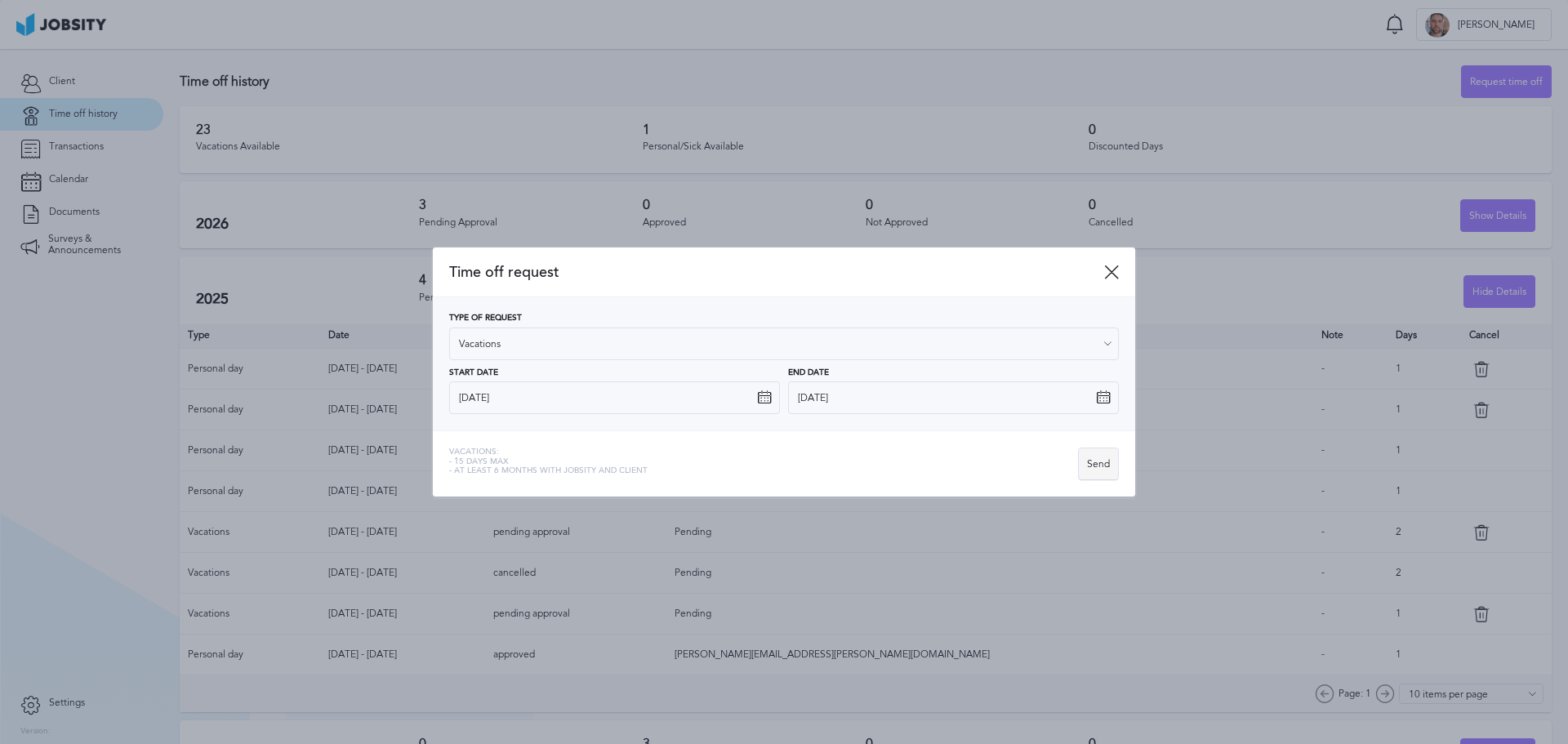
click at [1093, 460] on div "Send" at bounding box center [1098, 465] width 39 height 33
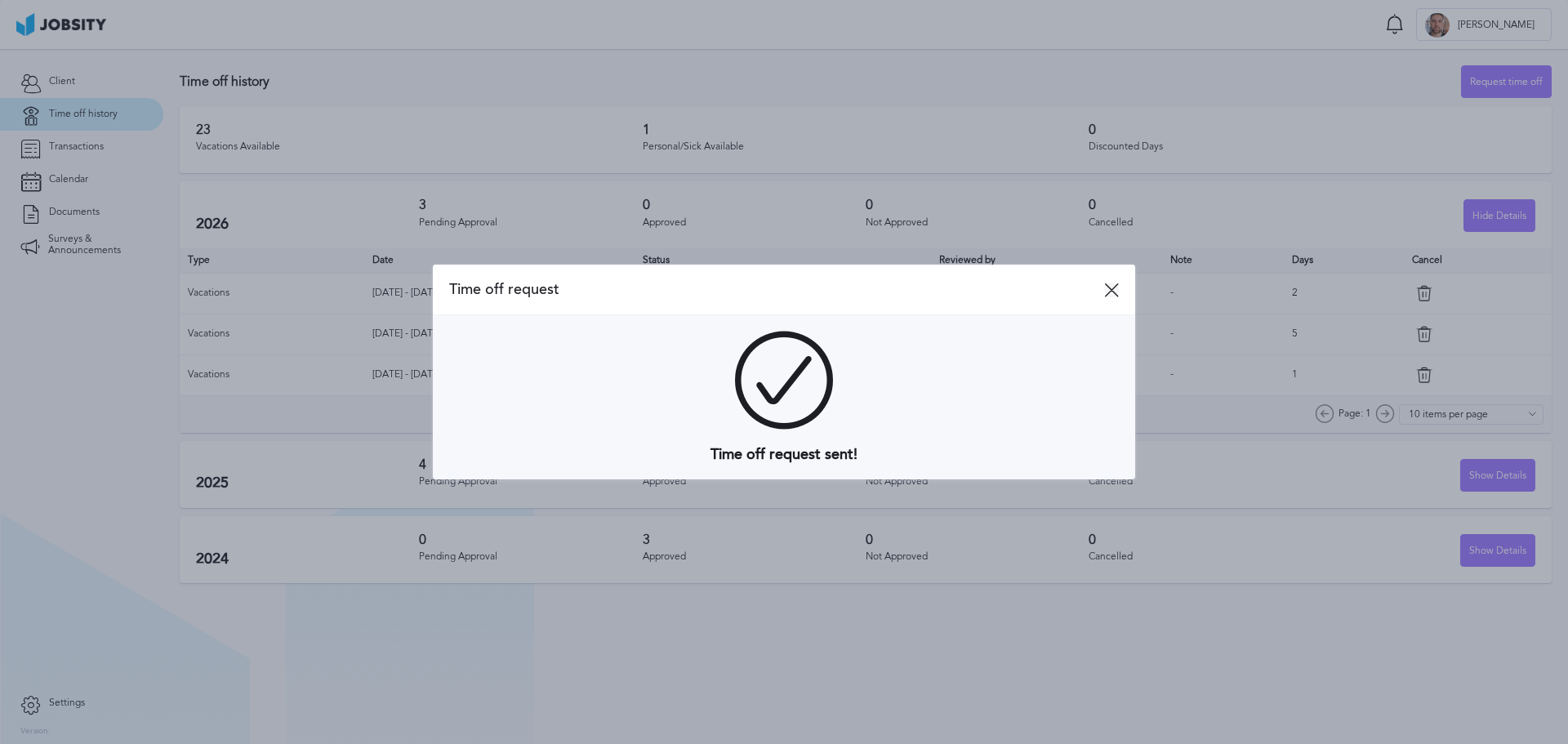
click at [1108, 282] on icon at bounding box center [1112, 289] width 15 height 15
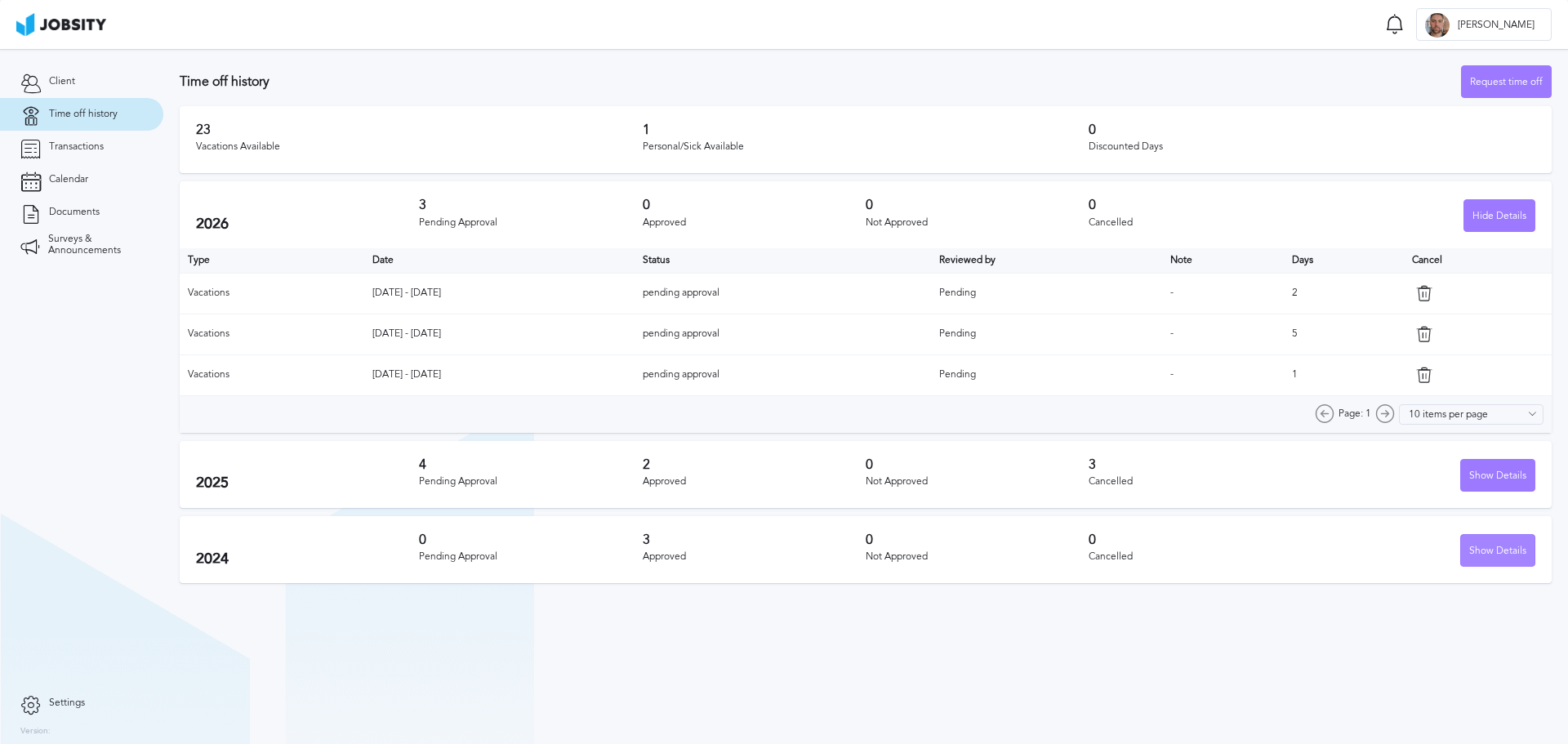
click at [1487, 560] on div "Show Details" at bounding box center [1497, 551] width 74 height 33
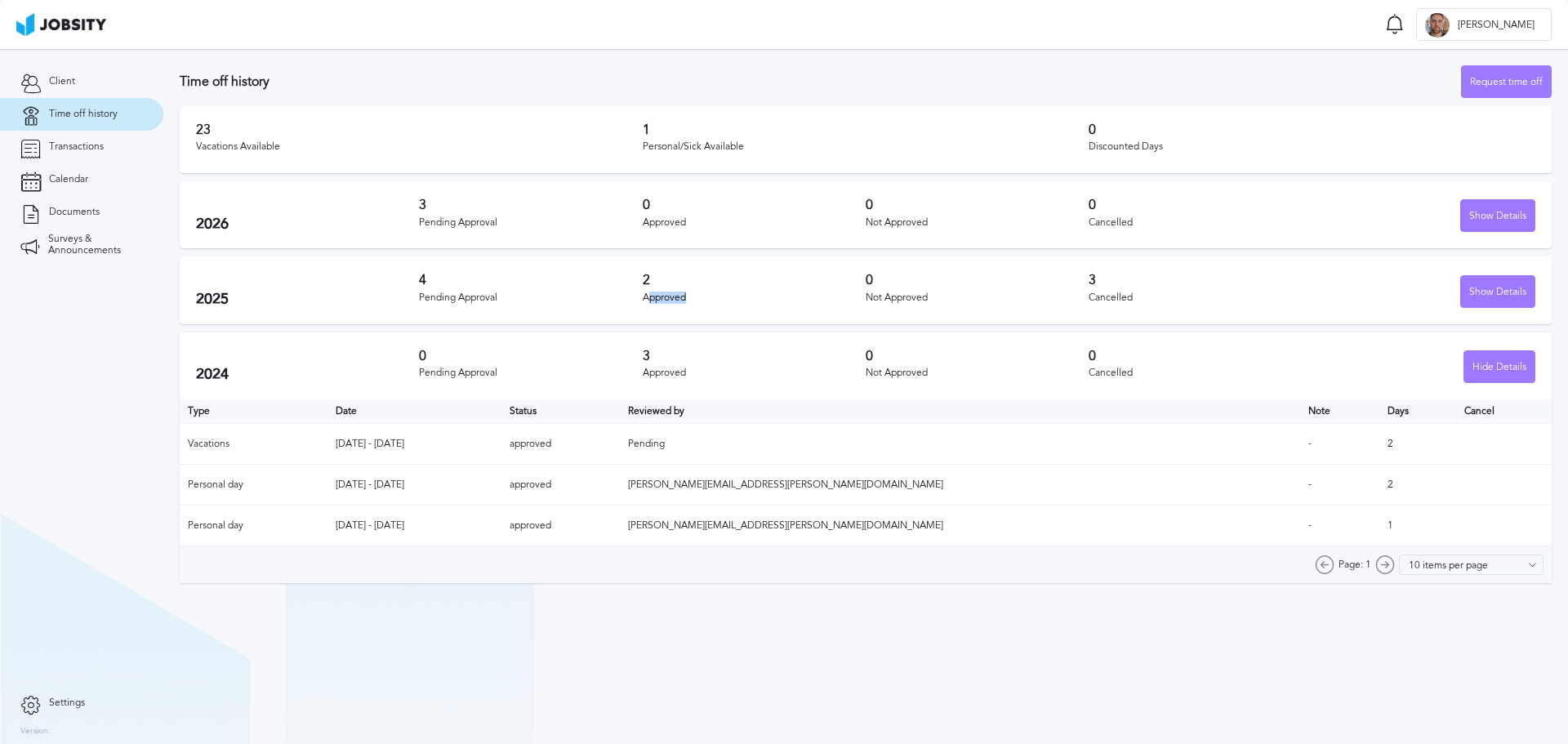
drag, startPoint x: 646, startPoint y: 300, endPoint x: 718, endPoint y: 298, distance: 72.0
click at [717, 298] on div "Approved" at bounding box center [754, 298] width 223 height 12
click at [675, 294] on div "Approved" at bounding box center [754, 298] width 223 height 12
drag, startPoint x: 643, startPoint y: 299, endPoint x: 697, endPoint y: 301, distance: 54.0
click at [697, 301] on div "Approved" at bounding box center [754, 298] width 223 height 12
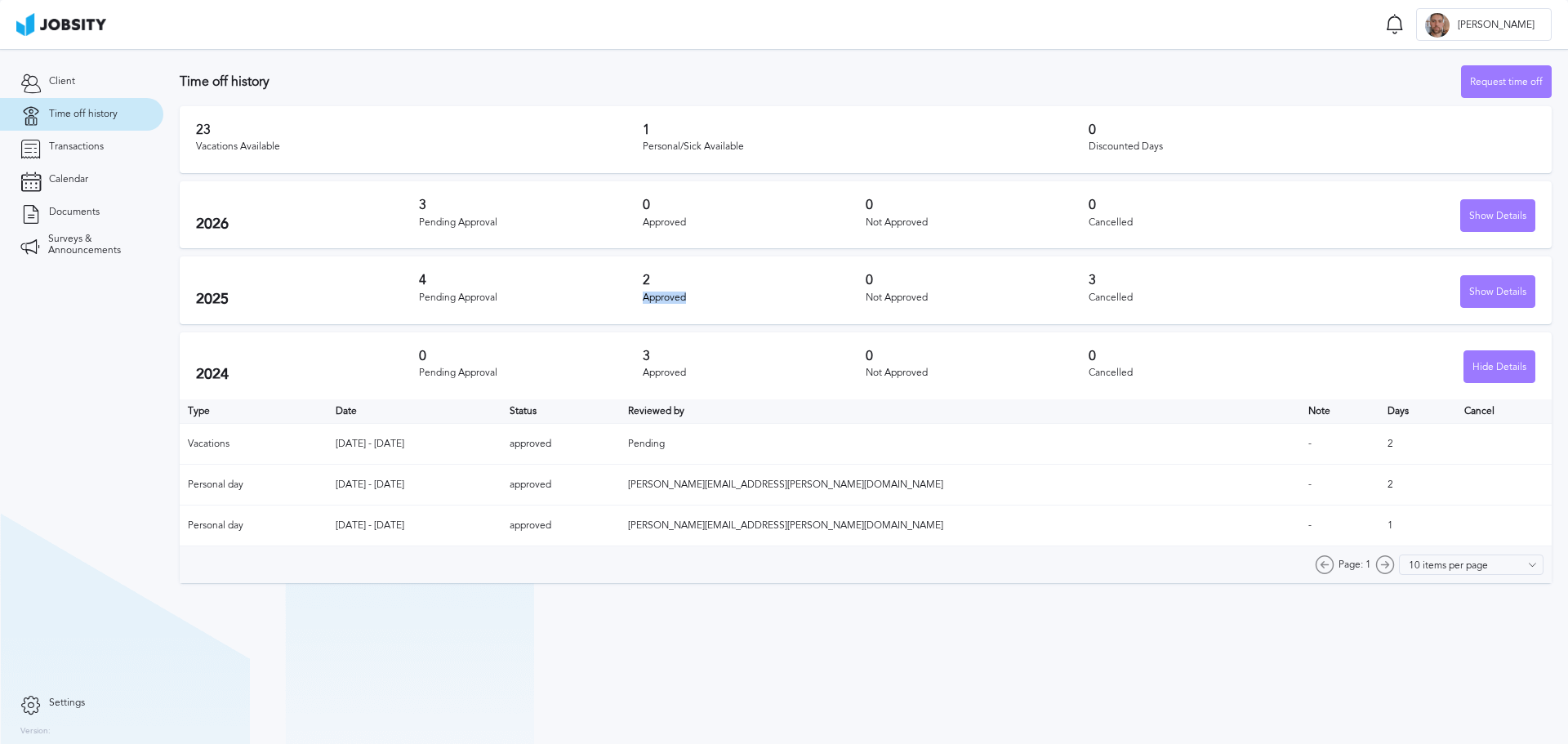
click at [653, 300] on div "Approved" at bounding box center [754, 298] width 223 height 12
drag, startPoint x: 681, startPoint y: 298, endPoint x: 635, endPoint y: 306, distance: 46.7
click at [635, 306] on div "2025 4 Pending Approval 2 Approved 0 Not Approved 3 Cancelled Show Details" at bounding box center [866, 290] width 1372 height 67
click at [656, 305] on div "2 Approved" at bounding box center [754, 290] width 223 height 34
click at [647, 290] on div "2 Approved" at bounding box center [754, 290] width 223 height 34
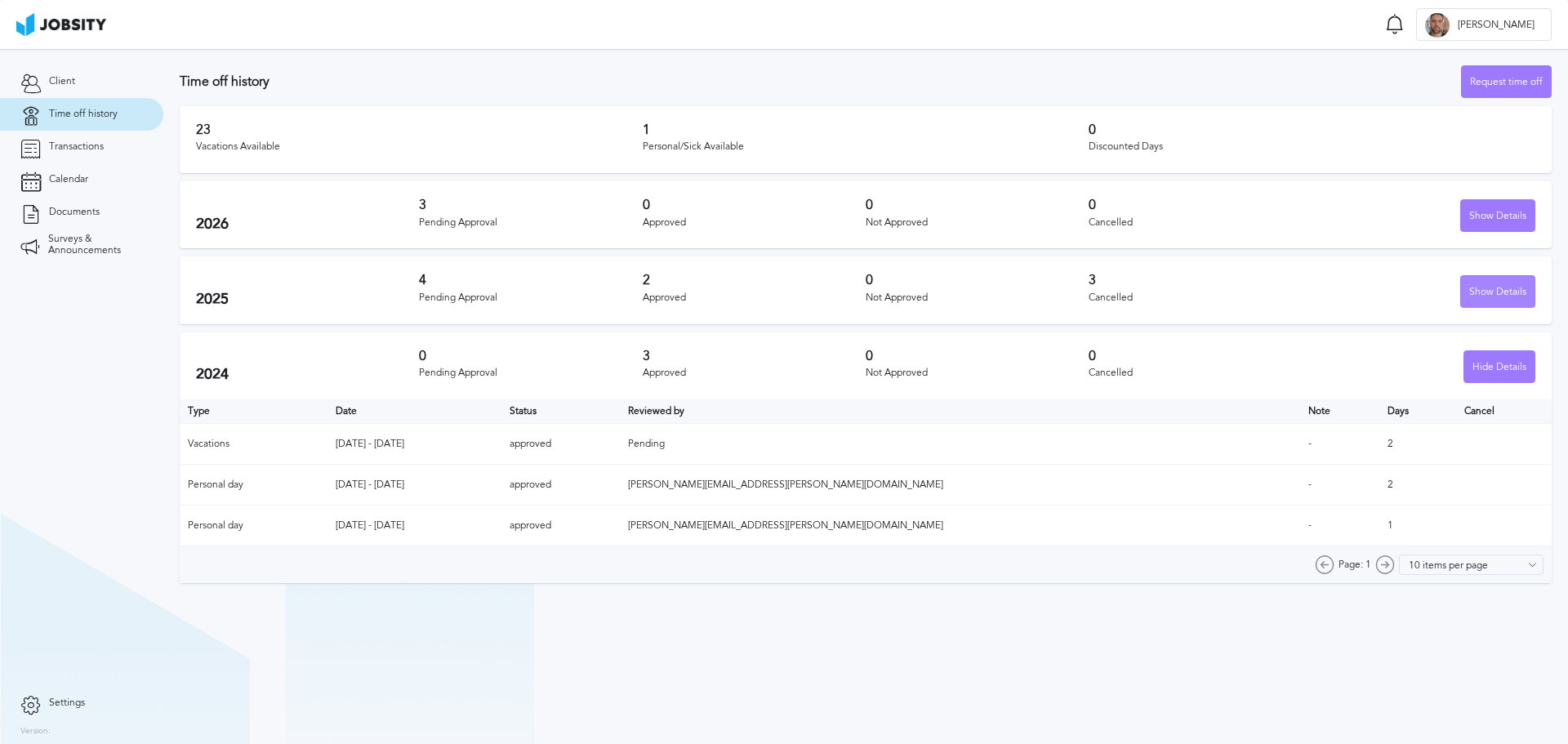
click at [1508, 285] on div "Show Details" at bounding box center [1497, 292] width 74 height 33
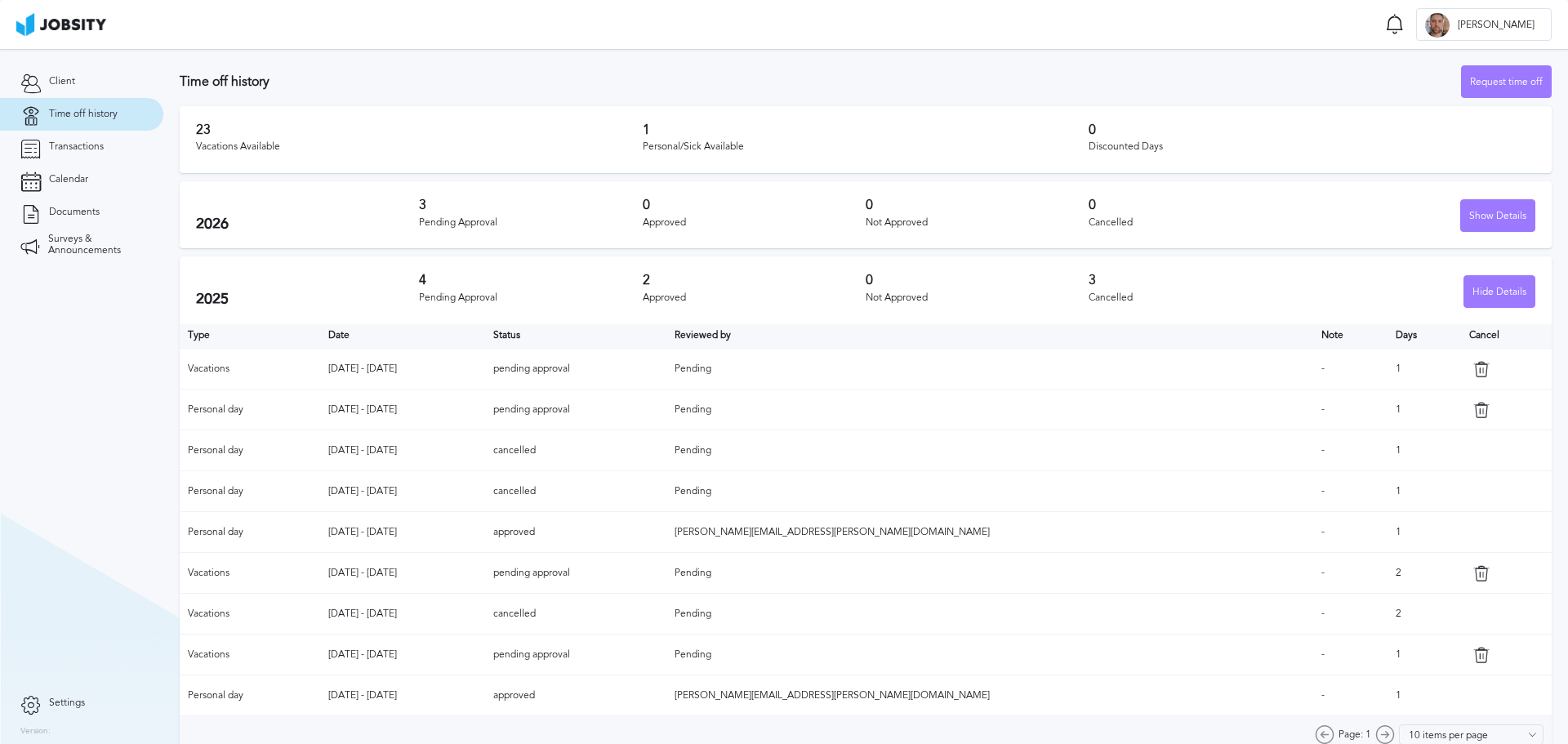
scroll to position [82, 0]
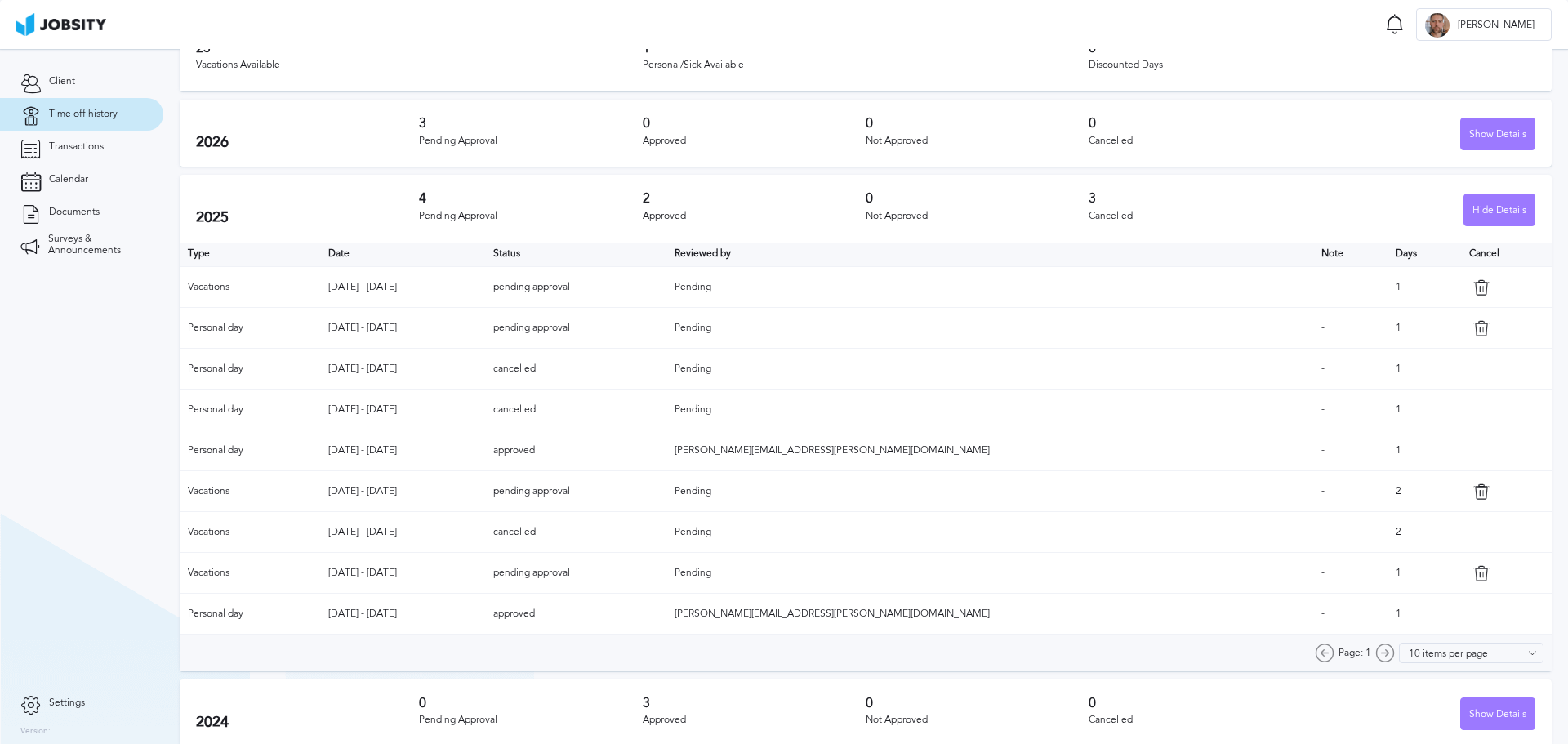
drag, startPoint x: 361, startPoint y: 369, endPoint x: 496, endPoint y: 378, distance: 135.3
click at [485, 378] on td "[DATE] - [DATE]" at bounding box center [403, 368] width 166 height 41
drag, startPoint x: 360, startPoint y: 289, endPoint x: 573, endPoint y: 287, distance: 213.0
click at [485, 287] on td "[DATE] - [DATE]" at bounding box center [403, 287] width 166 height 41
drag, startPoint x: 1330, startPoint y: 289, endPoint x: 1355, endPoint y: 286, distance: 25.2
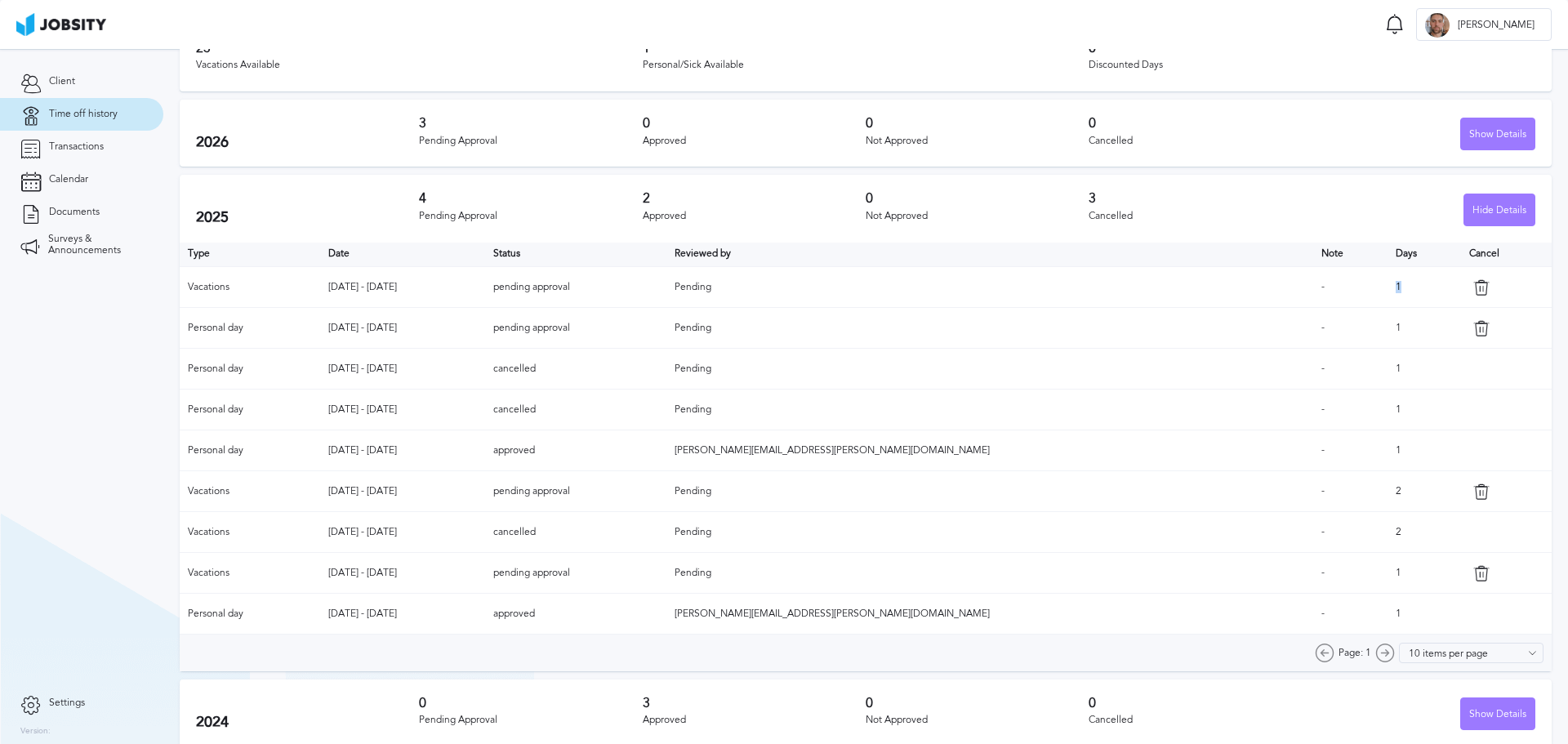
click at [1387, 286] on td "1" at bounding box center [1424, 287] width 74 height 41
click at [1387, 279] on td "1" at bounding box center [1424, 287] width 74 height 41
drag, startPoint x: 366, startPoint y: 492, endPoint x: 475, endPoint y: 485, distance: 109.2
click at [475, 485] on td "[DATE] - [DATE]" at bounding box center [403, 491] width 166 height 41
drag, startPoint x: 368, startPoint y: 535, endPoint x: 441, endPoint y: 514, distance: 76.0
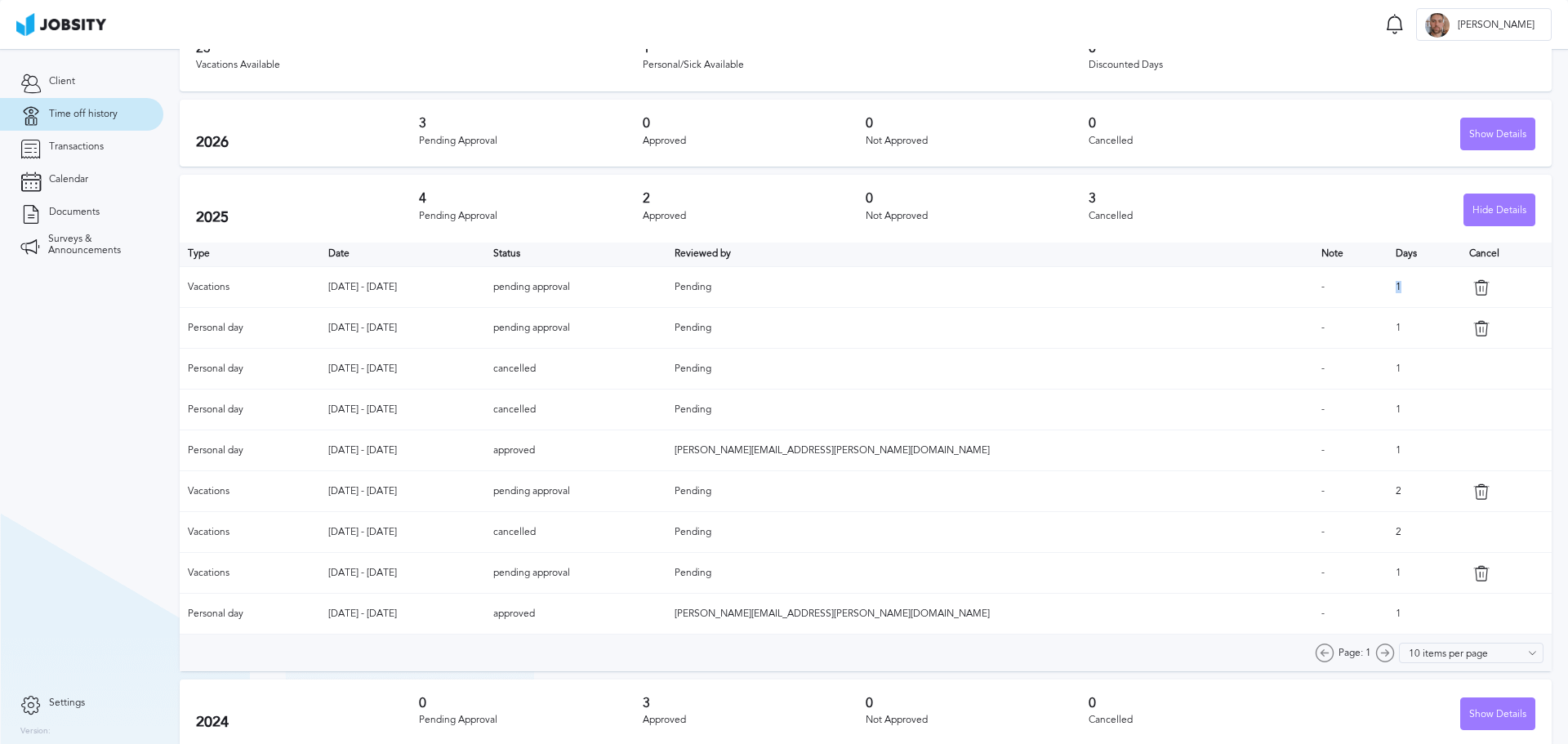
click at [474, 530] on td "[DATE] - [DATE]" at bounding box center [403, 532] width 166 height 41
drag, startPoint x: 368, startPoint y: 495, endPoint x: 398, endPoint y: 542, distance: 55.8
click at [468, 488] on td "[DATE] - [DATE]" at bounding box center [403, 491] width 166 height 41
drag, startPoint x: 363, startPoint y: 571, endPoint x: 433, endPoint y: 542, distance: 75.8
click at [485, 576] on td "[DATE] - [DATE]" at bounding box center [403, 573] width 166 height 41
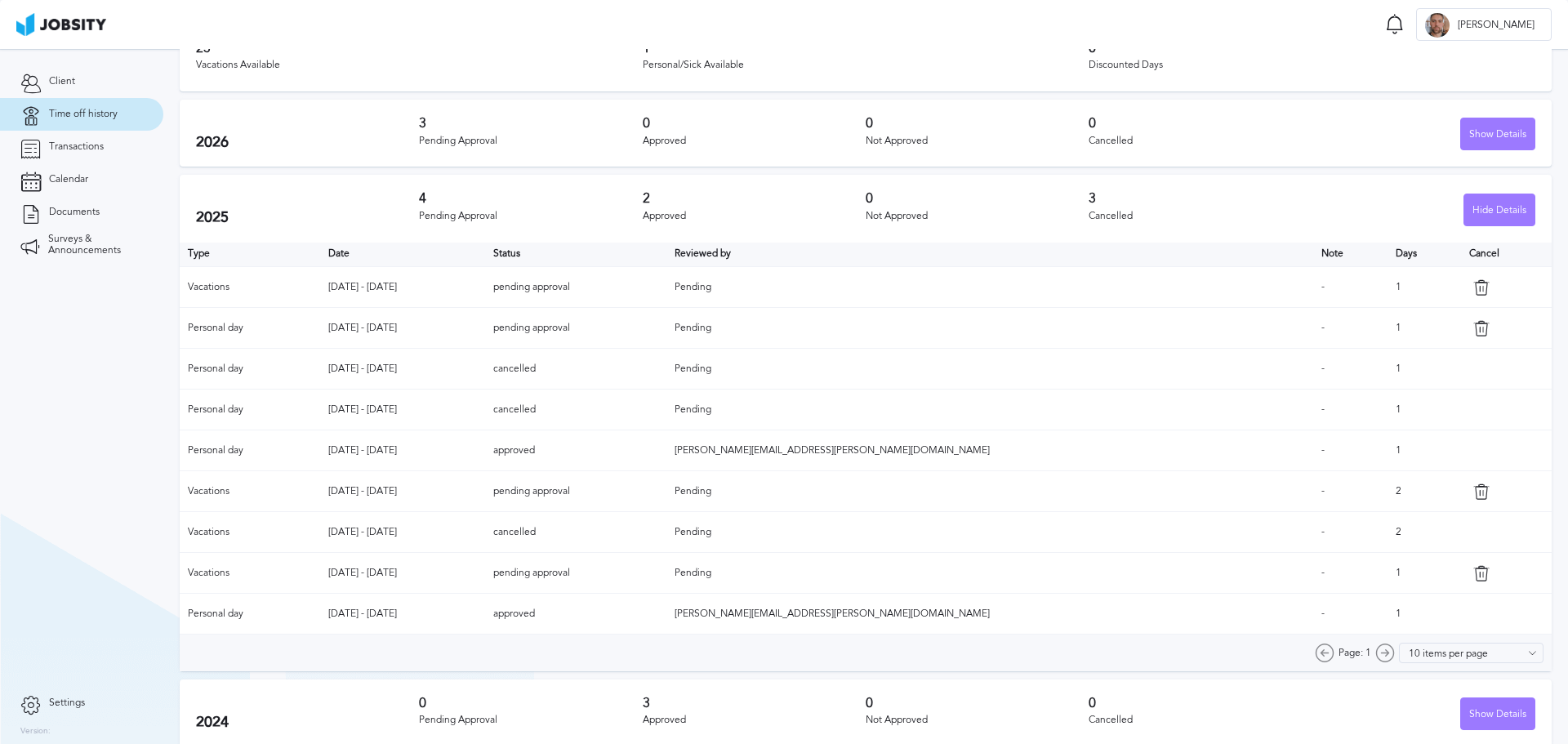
click at [1117, 446] on td "[PERSON_NAME][EMAIL_ADDRESS][PERSON_NAME][DOMAIN_NAME]" at bounding box center [989, 450] width 646 height 41
click at [1502, 128] on div "Show Details" at bounding box center [1497, 134] width 74 height 33
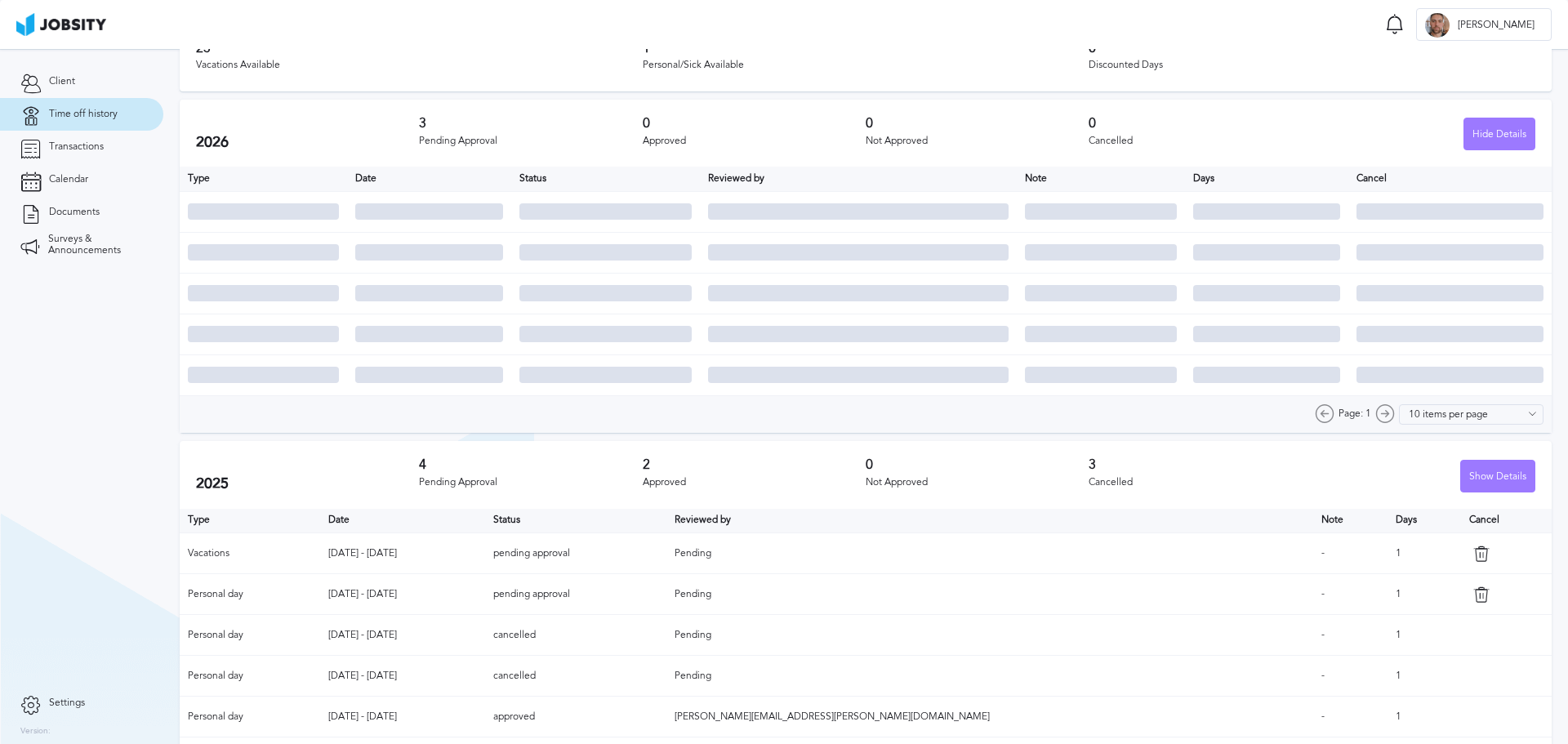
scroll to position [0, 0]
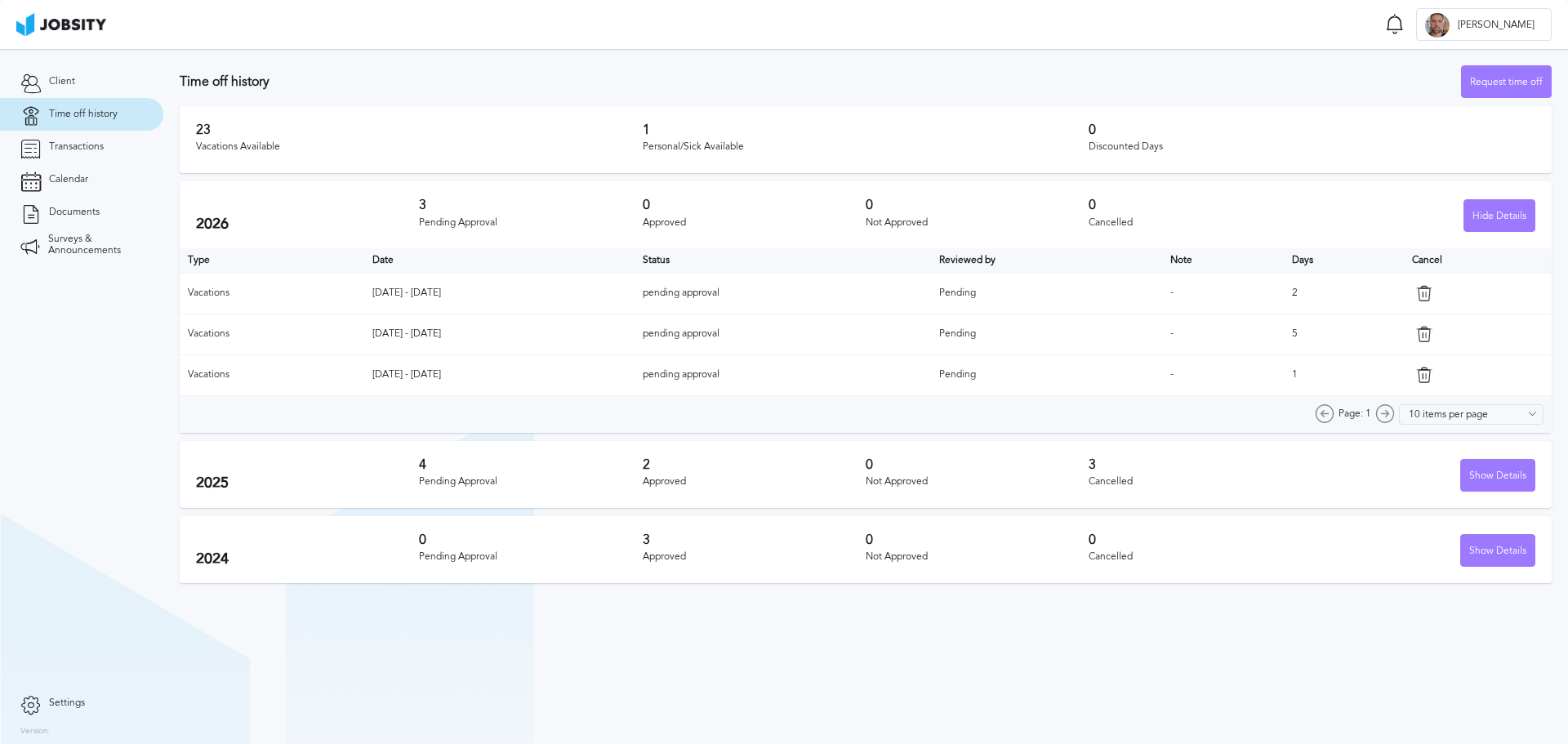
drag, startPoint x: 361, startPoint y: 299, endPoint x: 427, endPoint y: 312, distance: 67.3
click at [462, 289] on td "[DATE] - [DATE]" at bounding box center [499, 293] width 270 height 41
drag, startPoint x: 530, startPoint y: 340, endPoint x: 495, endPoint y: 357, distance: 38.9
click at [542, 338] on tr "Vacations [DATE] - [DATE] pending approval Pending - 5" at bounding box center [866, 334] width 1372 height 41
drag, startPoint x: 348, startPoint y: 386, endPoint x: 595, endPoint y: 394, distance: 247.1
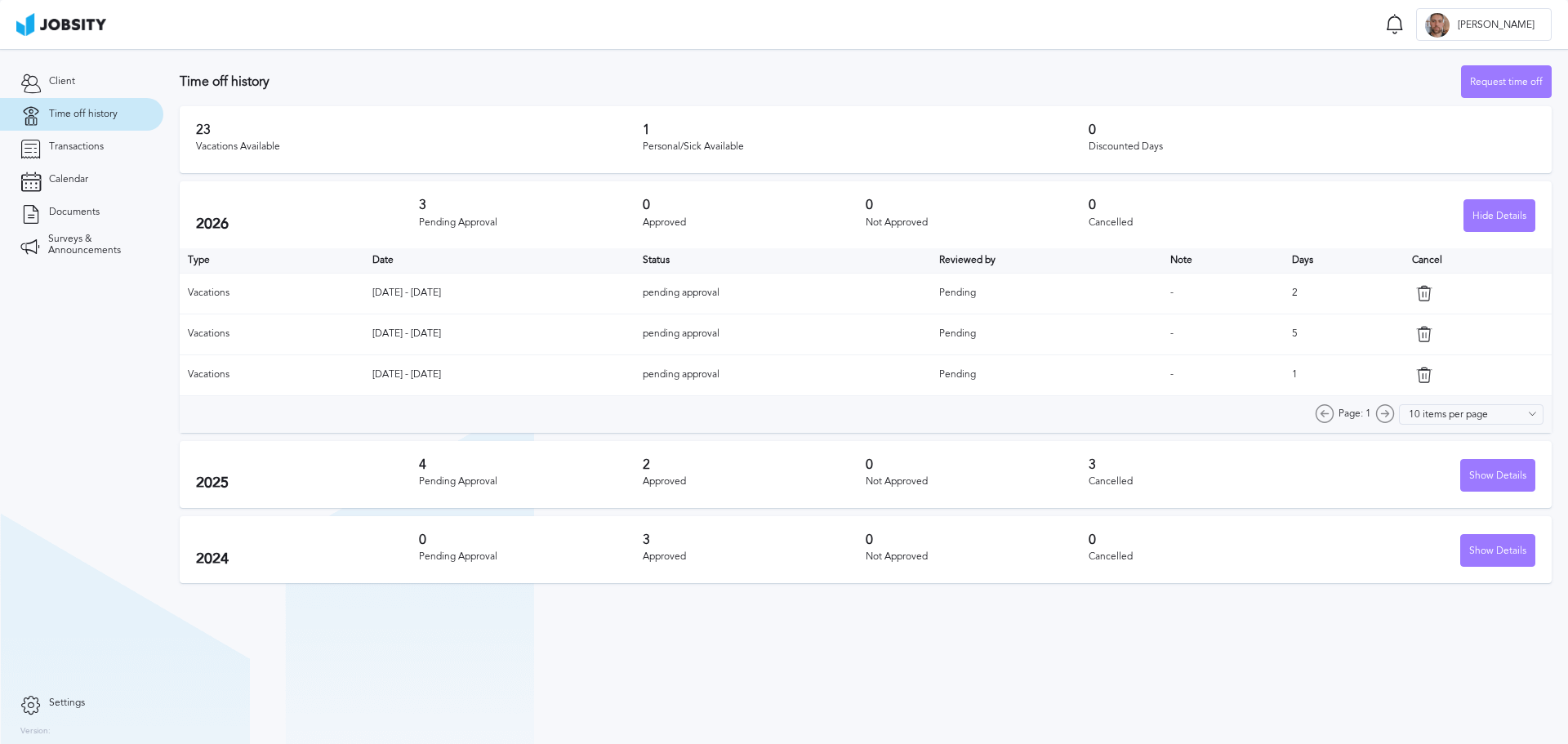
click at [615, 381] on tr "Vacations [DATE] - [DATE] pending approval Pending - 1" at bounding box center [866, 375] width 1372 height 41
click at [583, 393] on td "[DATE] - [DATE]" at bounding box center [499, 375] width 270 height 41
drag, startPoint x: 363, startPoint y: 299, endPoint x: 472, endPoint y: 288, distance: 109.6
click at [471, 288] on td "[DATE] - [DATE]" at bounding box center [499, 293] width 270 height 41
click at [440, 306] on td "[DATE] - [DATE]" at bounding box center [499, 293] width 270 height 41
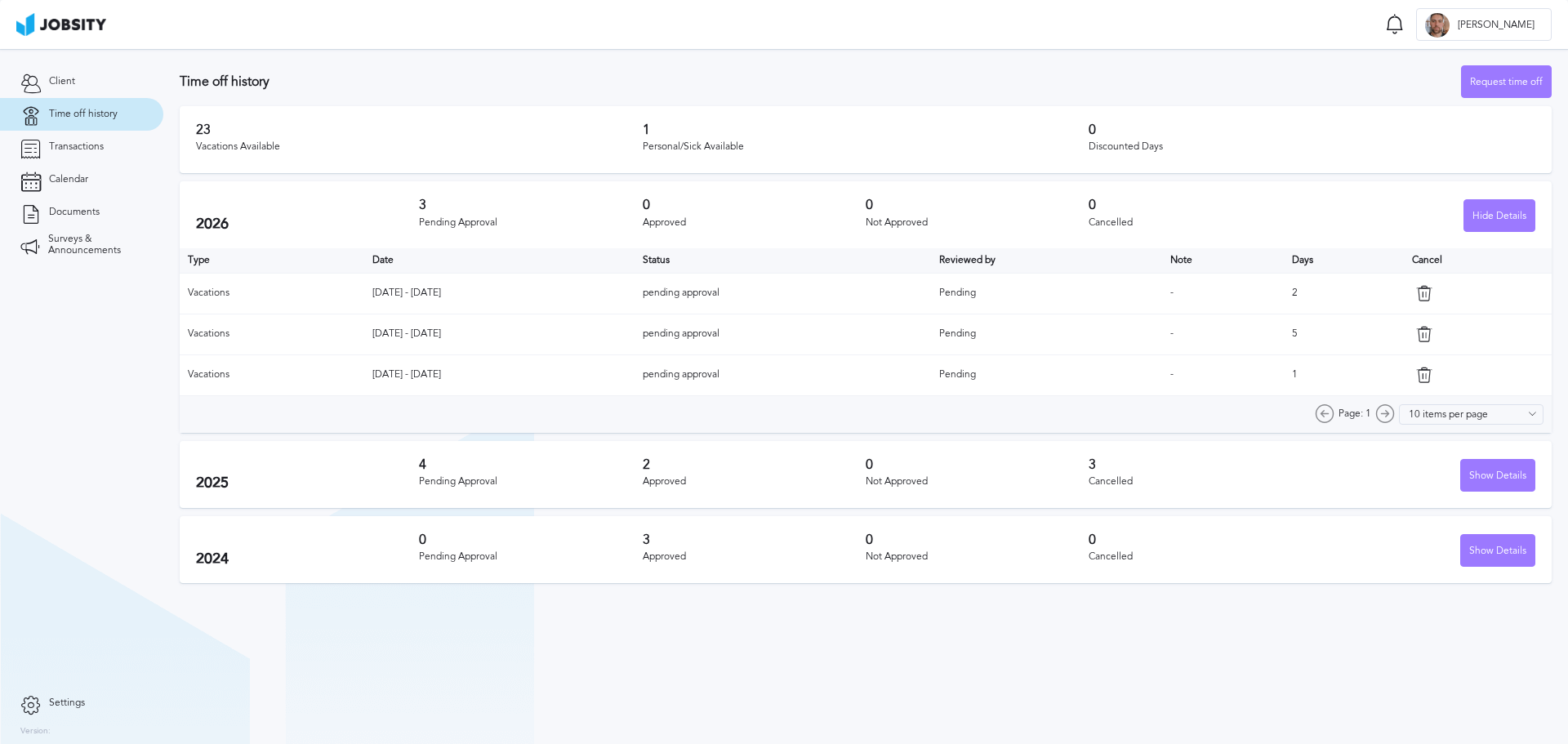
drag, startPoint x: 456, startPoint y: 291, endPoint x: 330, endPoint y: 311, distance: 127.6
click at [325, 311] on tr "Vacations [DATE] - [DATE] pending approval Pending - 2" at bounding box center [866, 293] width 1372 height 41
drag, startPoint x: 363, startPoint y: 338, endPoint x: 460, endPoint y: 321, distance: 98.5
click at [460, 321] on td "[DATE] - [DATE]" at bounding box center [499, 334] width 270 height 41
click at [420, 360] on td "[DATE] - [DATE]" at bounding box center [499, 375] width 270 height 41
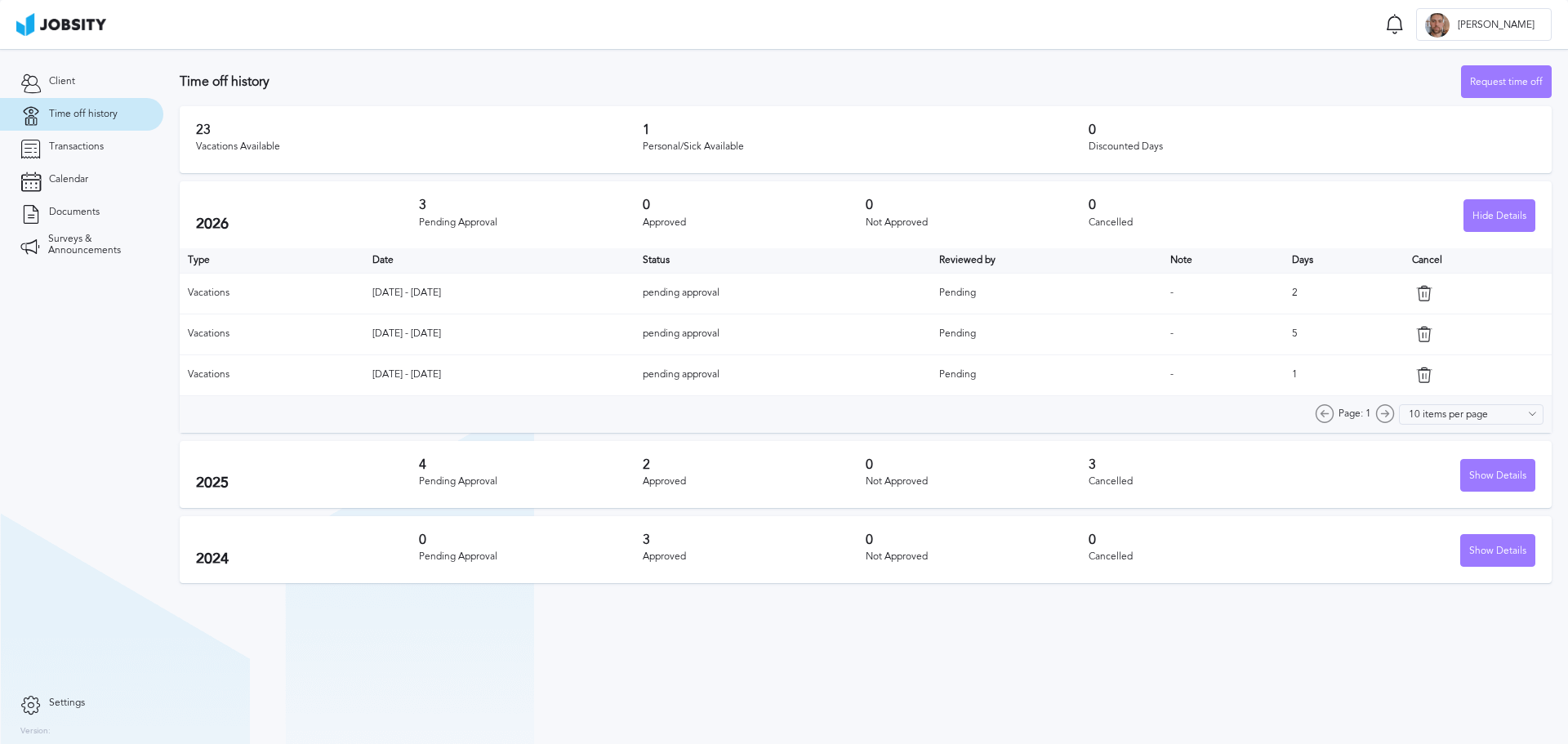
drag, startPoint x: 435, startPoint y: 335, endPoint x: 317, endPoint y: 349, distance: 118.8
click at [317, 349] on tr "Vacations [DATE] - [DATE] pending approval Pending - 5" at bounding box center [866, 334] width 1372 height 41
click at [383, 350] on td "[DATE] - [DATE]" at bounding box center [499, 334] width 270 height 41
drag, startPoint x: 355, startPoint y: 384, endPoint x: 428, endPoint y: 384, distance: 73.0
click at [501, 362] on td "[DATE] - [DATE]" at bounding box center [499, 375] width 270 height 41
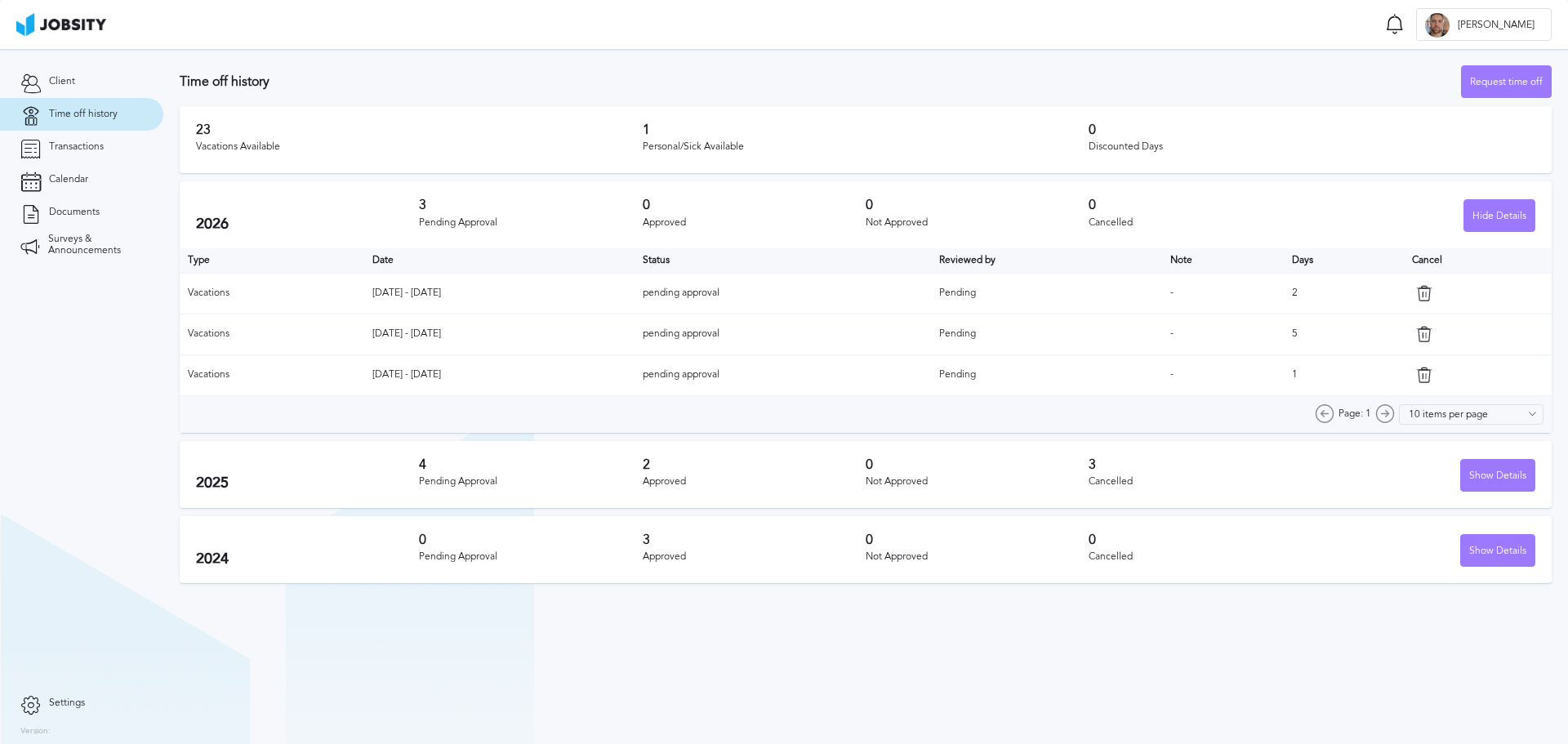
drag, startPoint x: 372, startPoint y: 396, endPoint x: 416, endPoint y: 387, distance: 44.9
click at [371, 396] on div "Page: 1 10 items per page 5 items per page 10 items per page 15 items per page …" at bounding box center [866, 414] width 1372 height 36
drag, startPoint x: 311, startPoint y: 408, endPoint x: 295, endPoint y: 404, distance: 16.5
click at [296, 404] on div "Type Date Status Reviewed by Note Days Cancel Vacations [DATE] - [DATE] pending…" at bounding box center [866, 340] width 1372 height 184
click at [445, 352] on td "[DATE] - [DATE]" at bounding box center [499, 334] width 270 height 41
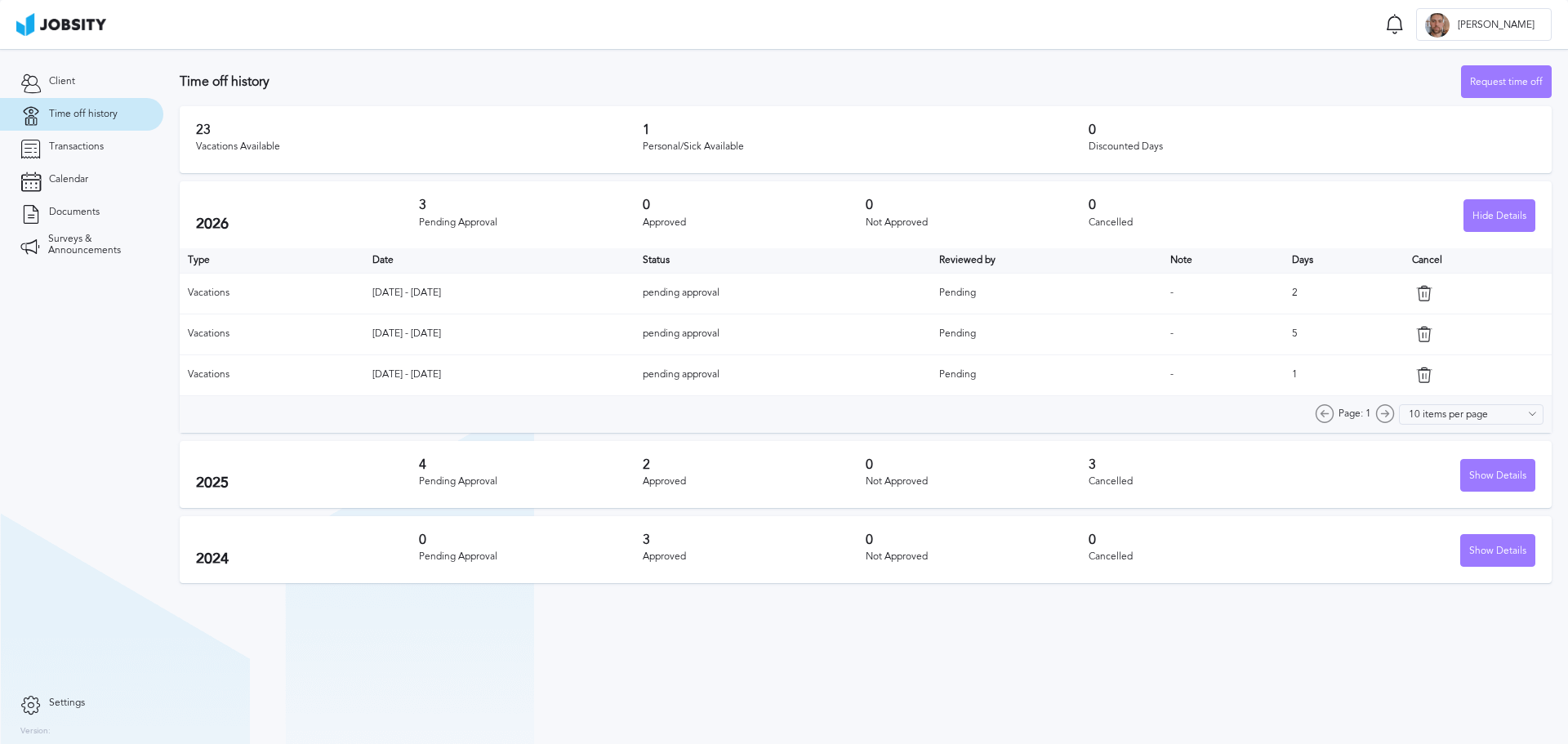
drag, startPoint x: 340, startPoint y: 381, endPoint x: 304, endPoint y: 377, distance: 36.2
click at [302, 373] on tr "Vacations [DATE] - [DATE] pending approval Pending - 1" at bounding box center [866, 375] width 1372 height 41
click at [387, 355] on td "[DATE] - [DATE]" at bounding box center [499, 375] width 270 height 41
drag, startPoint x: 368, startPoint y: 340, endPoint x: 545, endPoint y: 331, distance: 177.2
click at [545, 331] on td "[DATE] - [DATE]" at bounding box center [499, 334] width 270 height 41
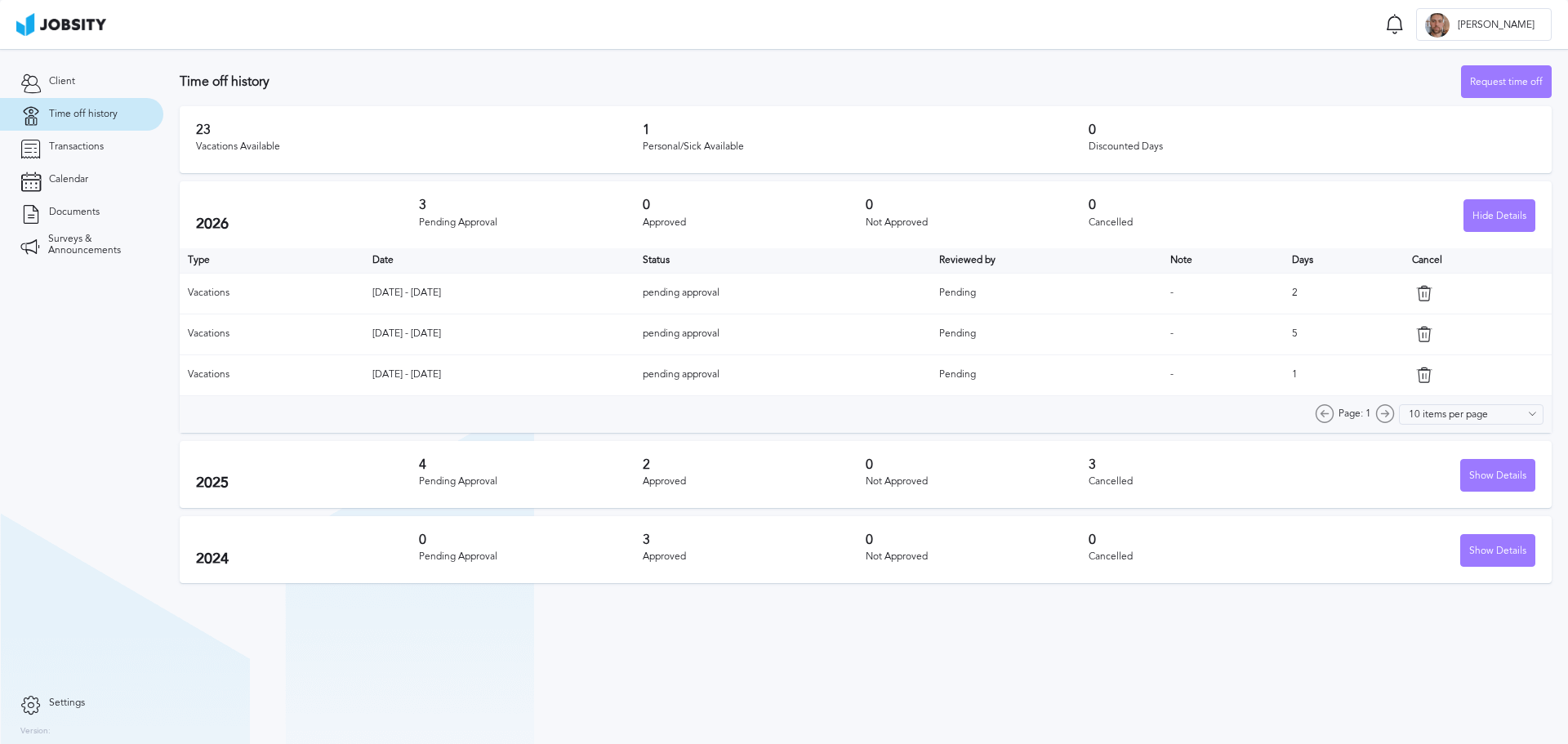
click at [413, 329] on td "[DATE] - [DATE]" at bounding box center [499, 334] width 270 height 41
drag, startPoint x: 469, startPoint y: 317, endPoint x: 298, endPoint y: 339, distance: 172.4
click at [299, 339] on tr "Vacations [DATE] - [DATE] pending approval Pending - 5" at bounding box center [866, 334] width 1372 height 41
drag, startPoint x: 352, startPoint y: 278, endPoint x: 358, endPoint y: 285, distance: 9.2
click at [353, 279] on td "Vacations" at bounding box center [271, 293] width 184 height 41
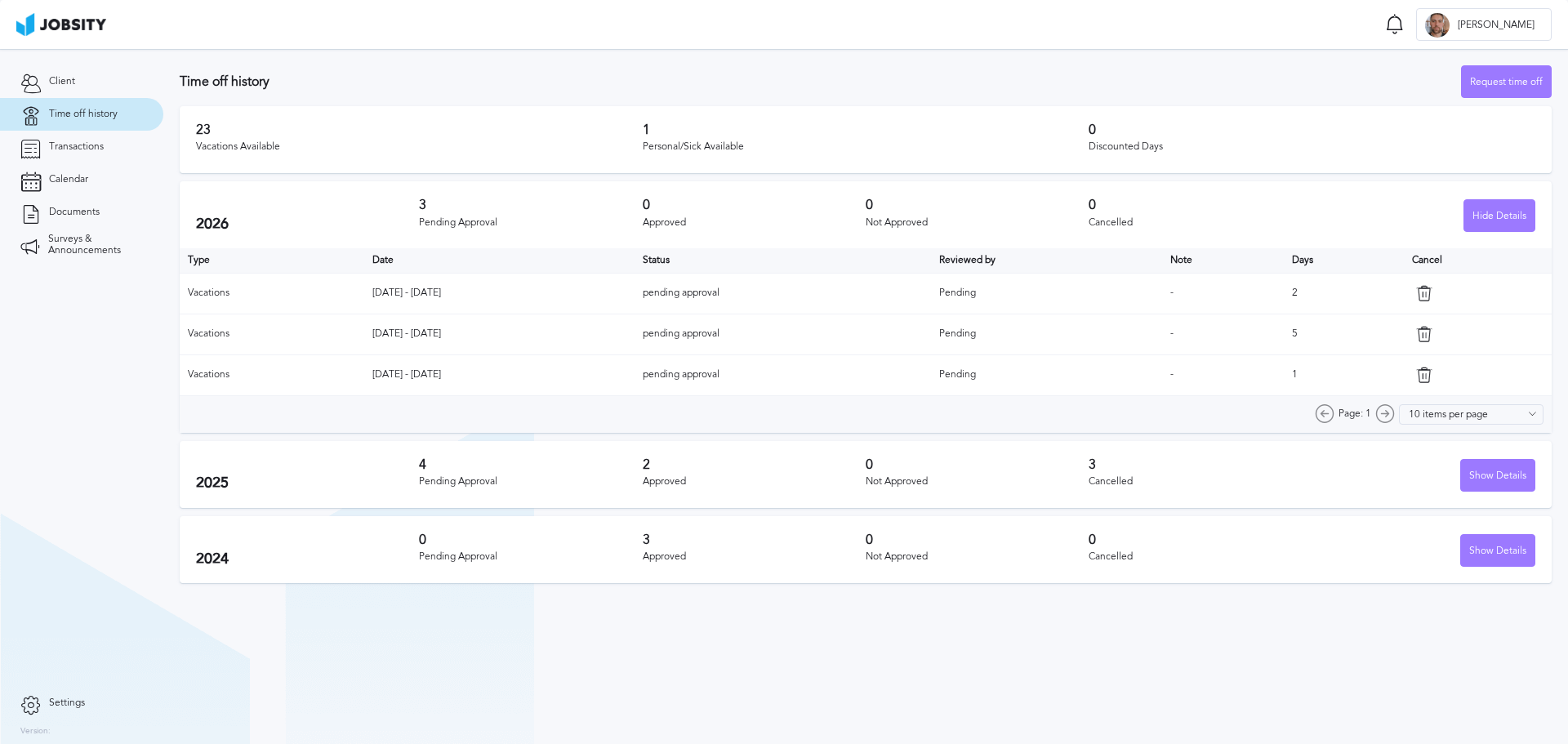
drag, startPoint x: 358, startPoint y: 285, endPoint x: 486, endPoint y: 280, distance: 128.1
click at [501, 276] on td "[DATE] - [DATE]" at bounding box center [499, 293] width 270 height 41
click at [466, 299] on td "[DATE] - [DATE]" at bounding box center [499, 293] width 270 height 41
drag, startPoint x: 320, startPoint y: 292, endPoint x: 250, endPoint y: 295, distance: 70.1
click at [250, 295] on tr "Vacations [DATE] - [DATE] pending approval Pending - 2" at bounding box center [866, 293] width 1372 height 41
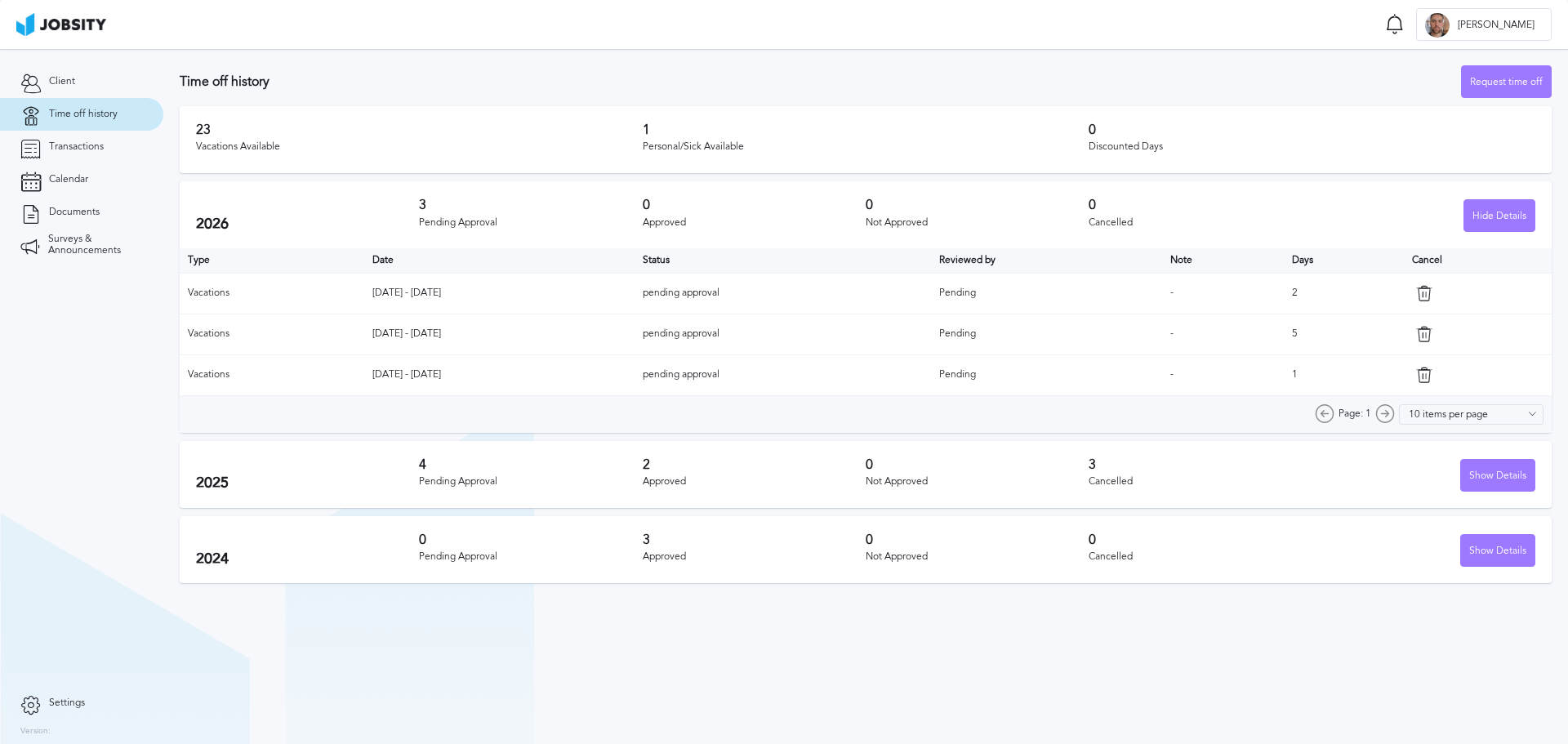
drag, startPoint x: 362, startPoint y: 377, endPoint x: 469, endPoint y: 382, distance: 107.1
click at [468, 387] on td "[DATE] - [DATE]" at bounding box center [499, 375] width 270 height 41
drag, startPoint x: 471, startPoint y: 363, endPoint x: 476, endPoint y: 372, distance: 10.3
click at [470, 363] on td "[DATE] - [DATE]" at bounding box center [499, 375] width 270 height 41
click at [464, 367] on td "[DATE] - [DATE]" at bounding box center [499, 375] width 270 height 41
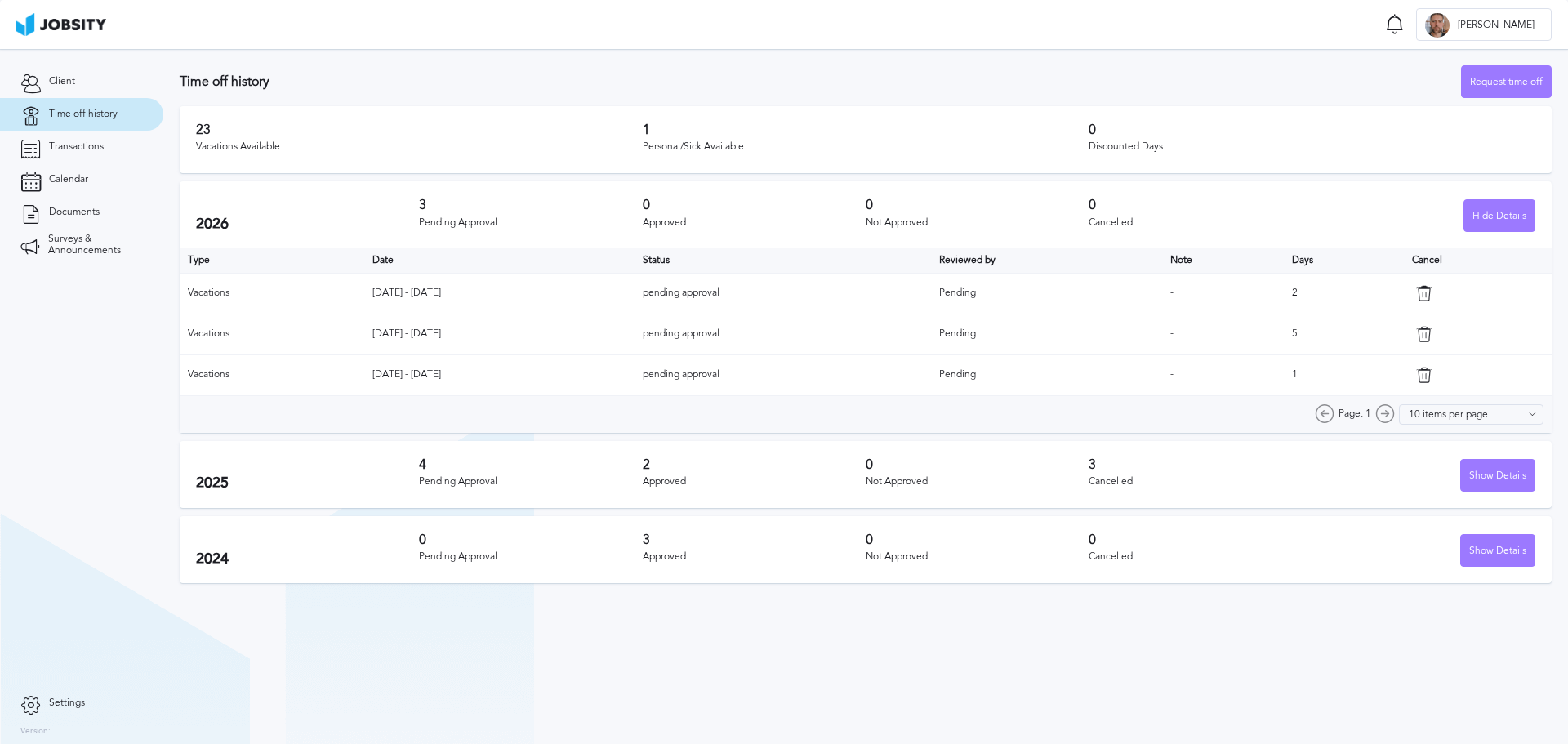
drag, startPoint x: 447, startPoint y: 375, endPoint x: 230, endPoint y: 360, distance: 217.5
click at [230, 360] on tr "Vacations [DATE] - [DATE] pending approval Pending - 1" at bounding box center [866, 375] width 1372 height 41
click at [345, 355] on td "Vacations" at bounding box center [271, 375] width 184 height 41
click at [1487, 476] on div "Show Details" at bounding box center [1497, 476] width 74 height 33
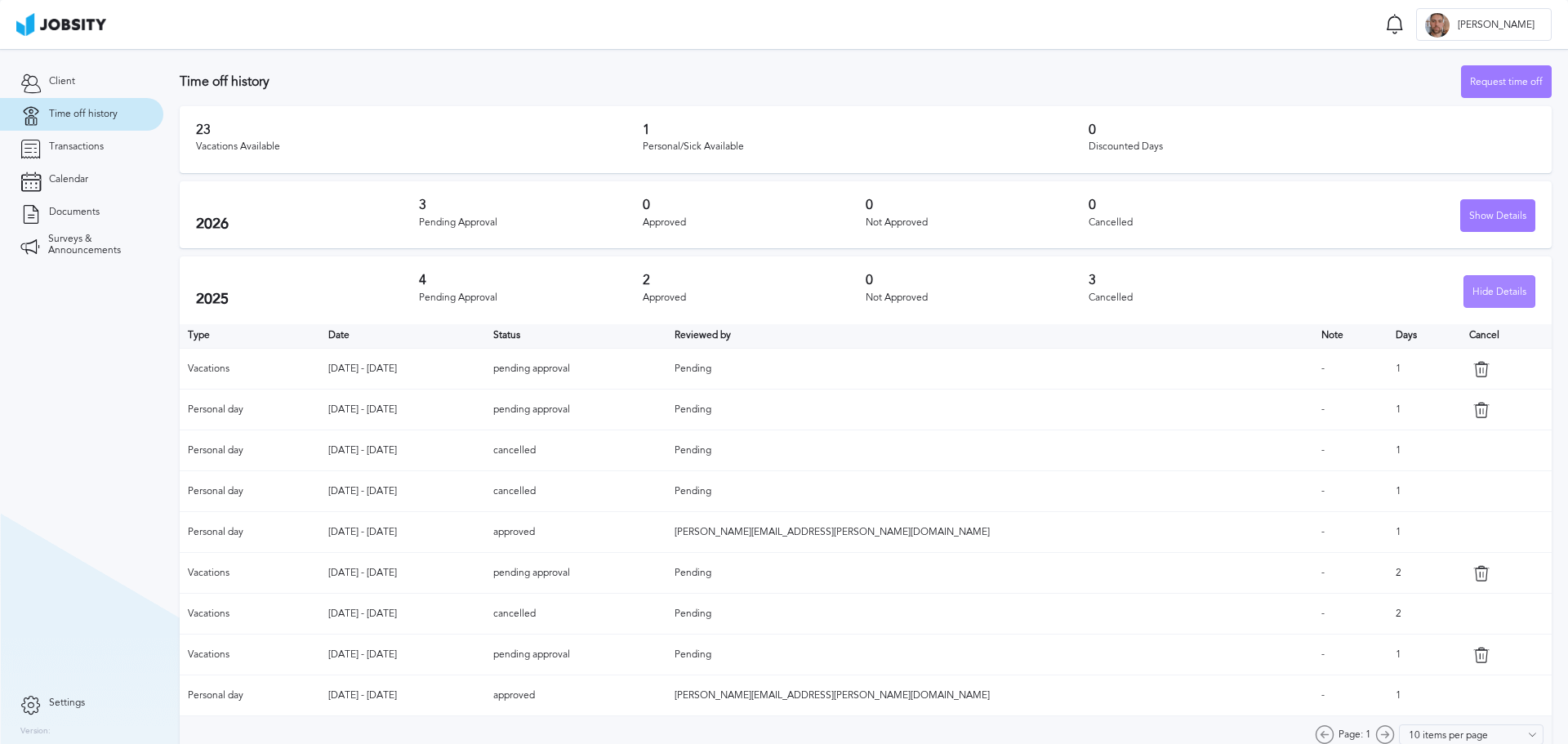
click at [1510, 287] on div "Hide Details" at bounding box center [1498, 292] width 70 height 33
